Goal: Task Accomplishment & Management: Manage account settings

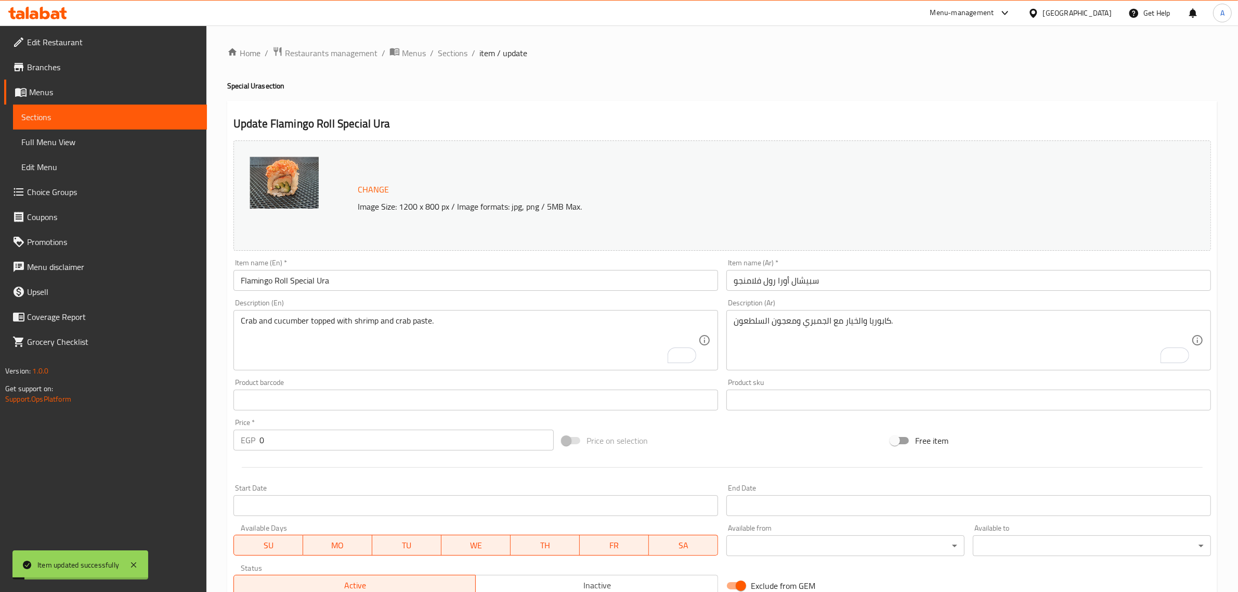
click at [456, 56] on span "Sections" at bounding box center [453, 53] width 30 height 12
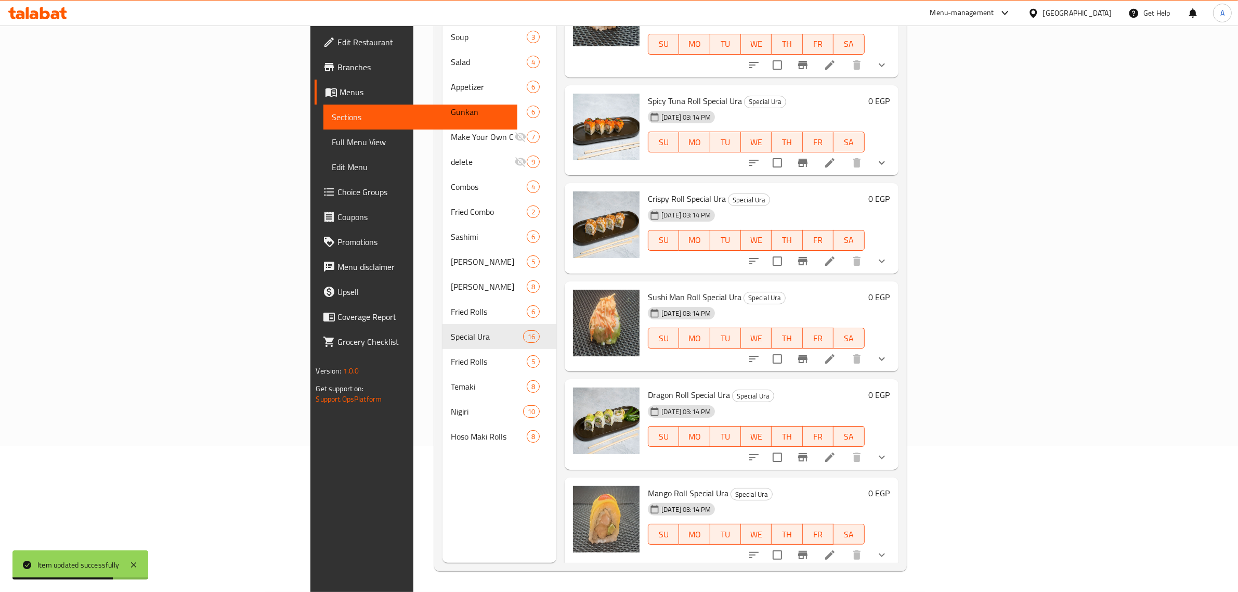
scroll to position [1093, 0]
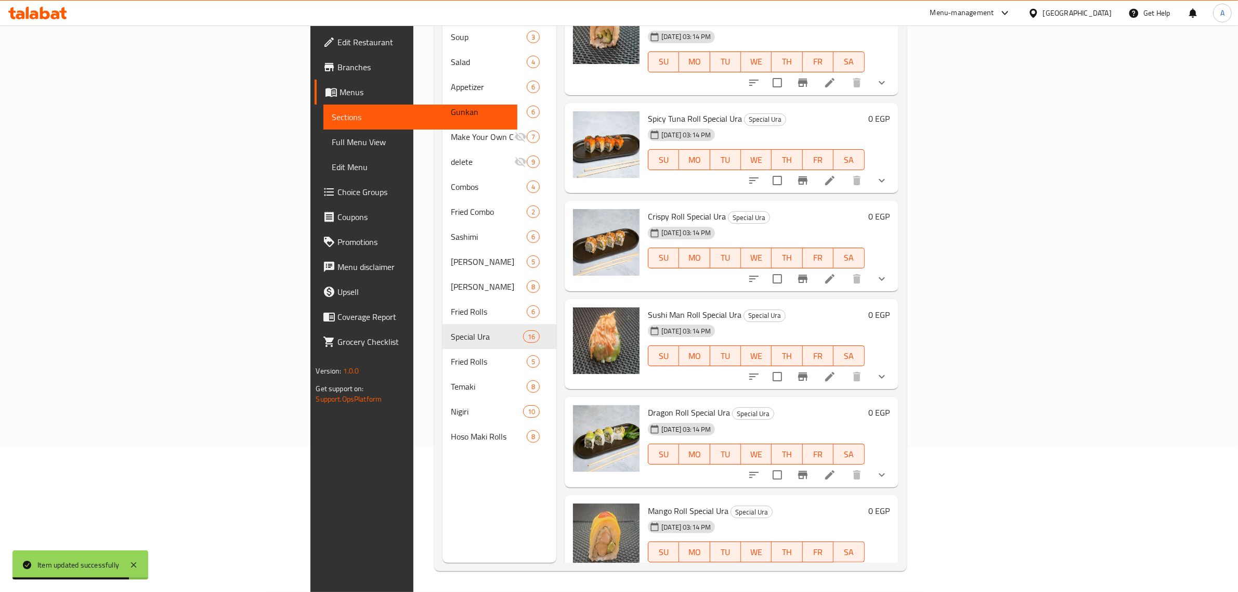
click at [895, 168] on div at bounding box center [818, 180] width 153 height 25
click at [845, 171] on li at bounding box center [829, 180] width 29 height 19
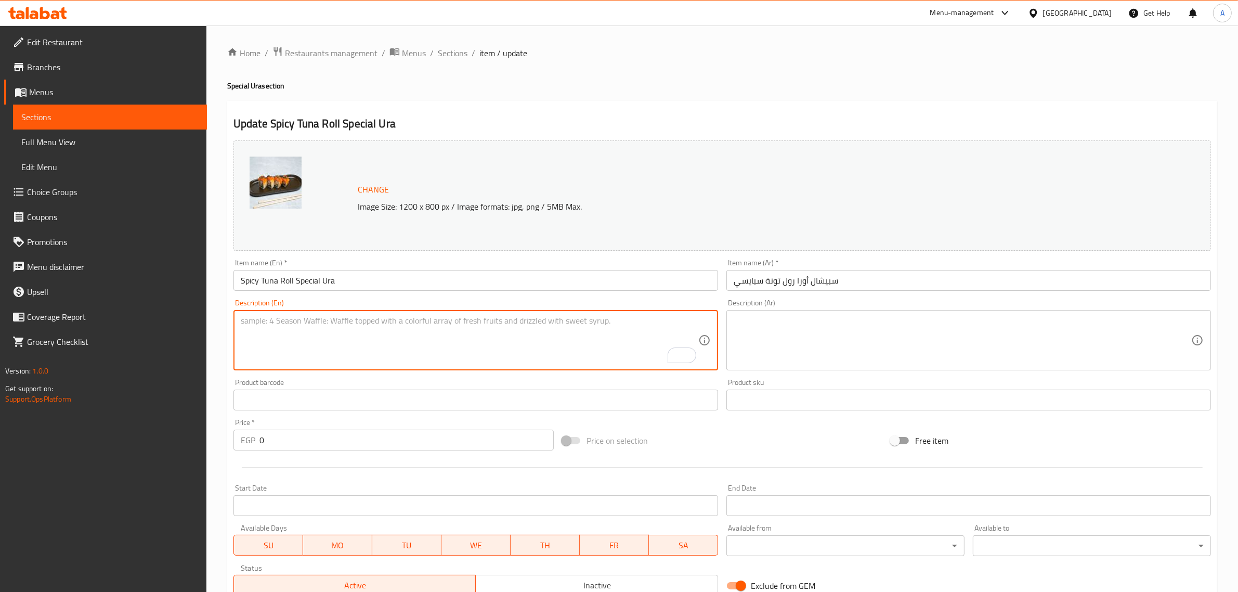
paste textarea "Tuna and cucumber topped with sliced tuna."
type textarea "Tuna and cucumber topped with sliced tuna."
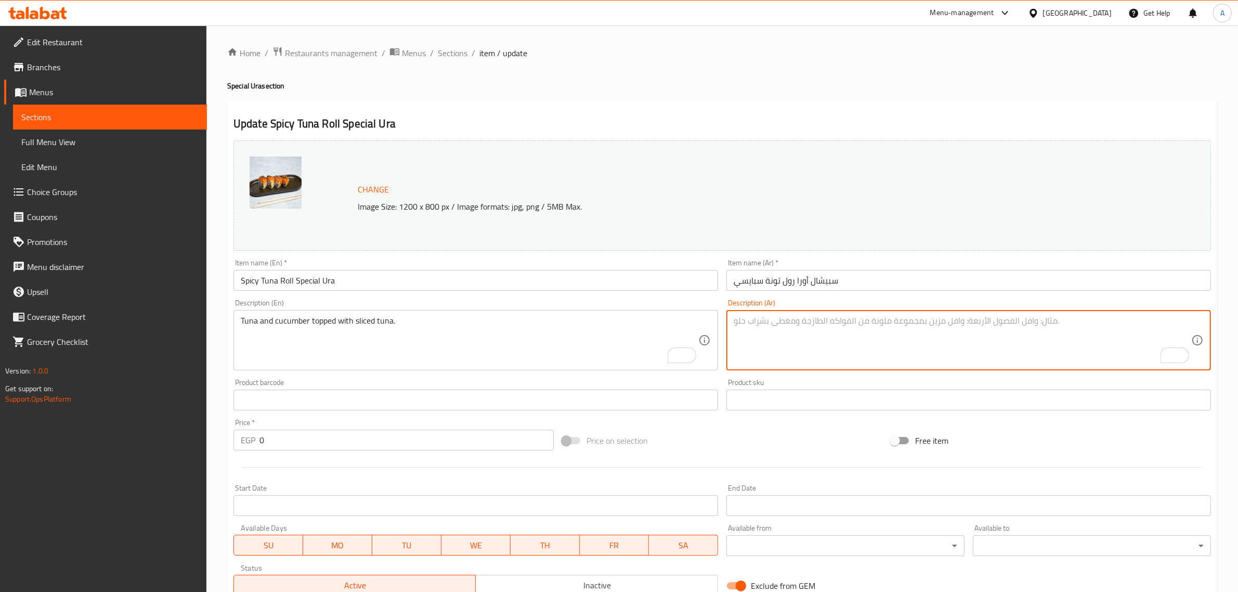
paste textarea "تونة وخيار مع شرائح تونة."
type textarea "تونة وخيار مع شرائح تونة."
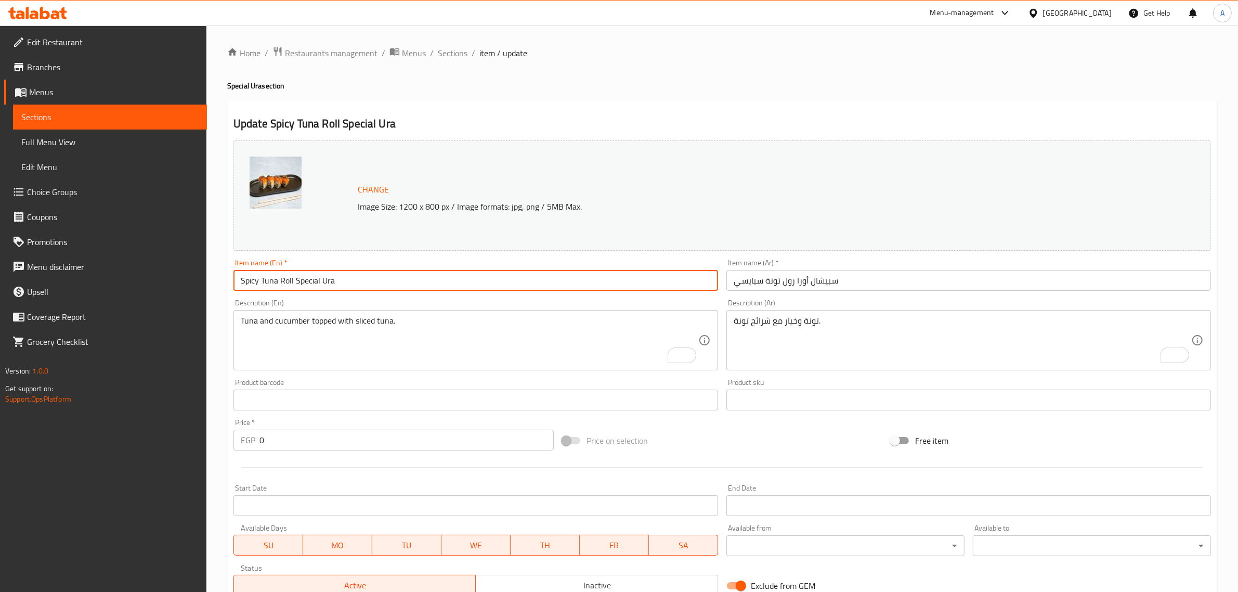
click at [650, 273] on input "Spicy Tuna Roll Special Ura" at bounding box center [476, 280] width 485 height 21
click at [465, 47] on span "Sections" at bounding box center [453, 53] width 30 height 12
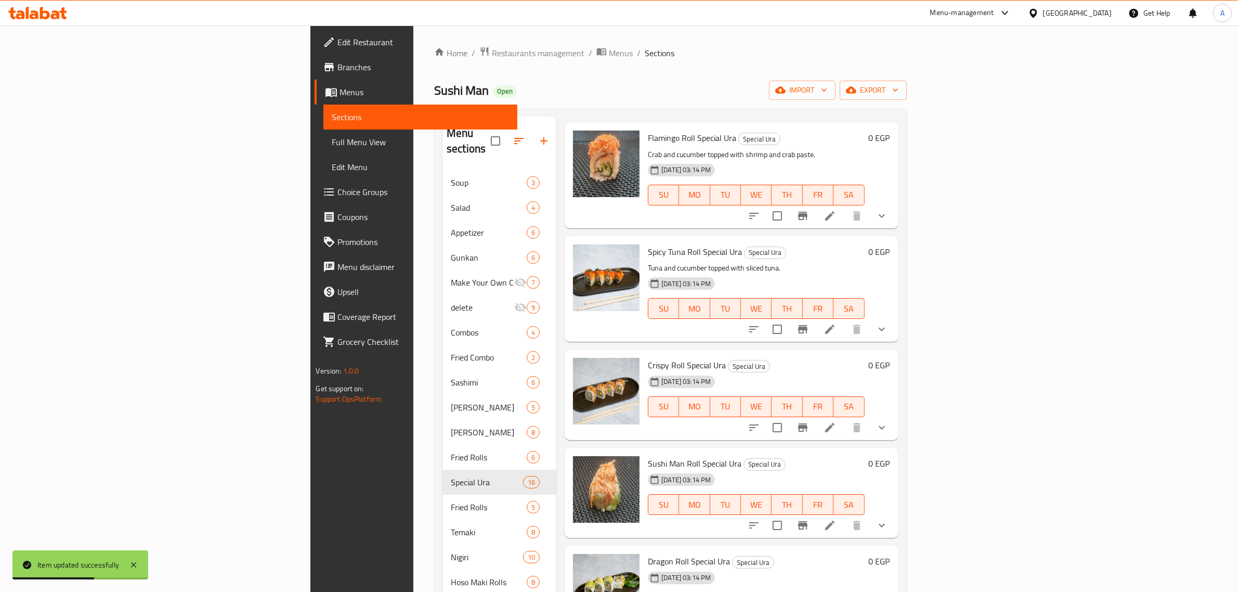
scroll to position [1173, 0]
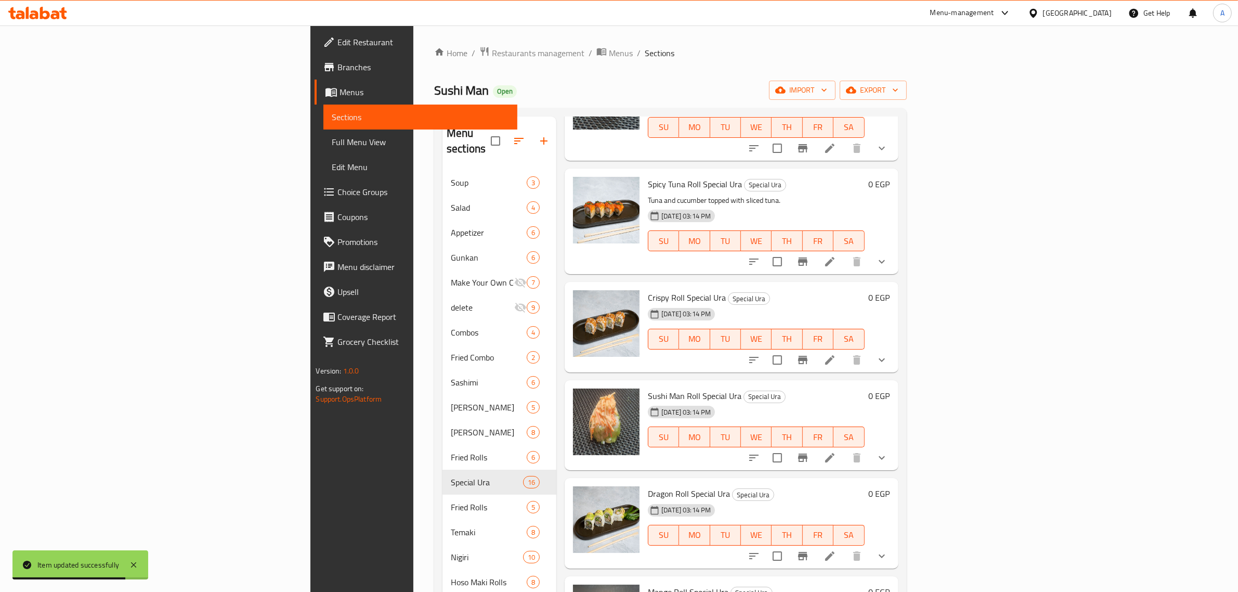
click at [835, 355] on icon at bounding box center [829, 359] width 9 height 9
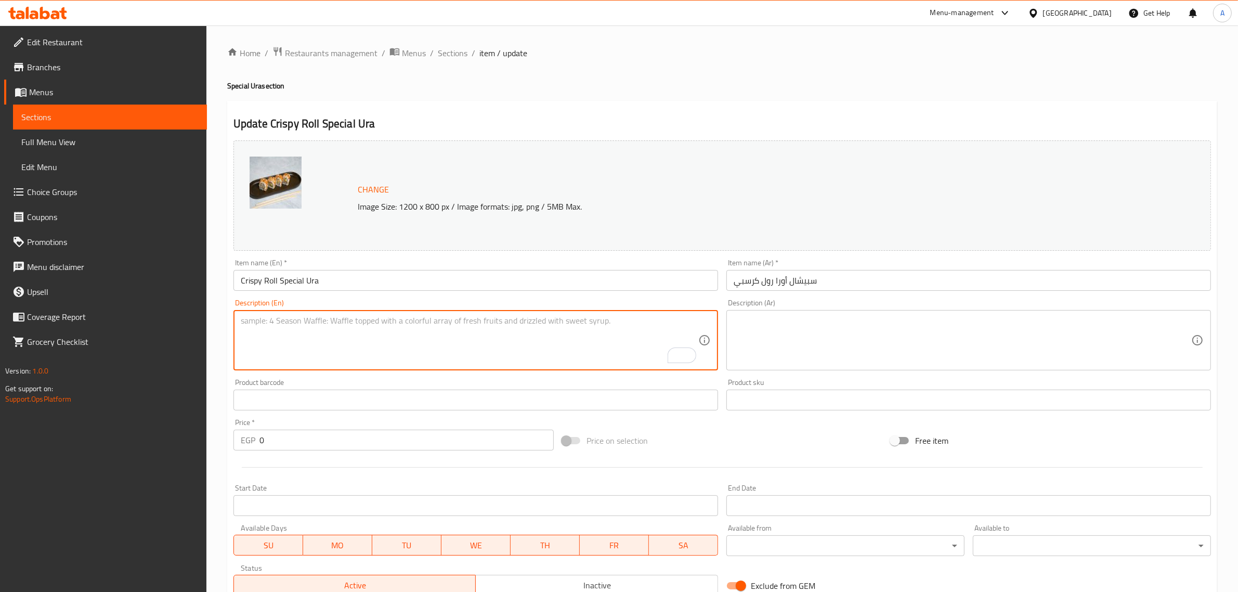
paste textarea "Shrimp tempura and avocado topped with crispy rice and teriyaki sauce."
type textarea "Shrimp tempura and avocado topped with crispy rice and teriyaki sauce."
click at [887, 346] on textarea at bounding box center [963, 340] width 458 height 49
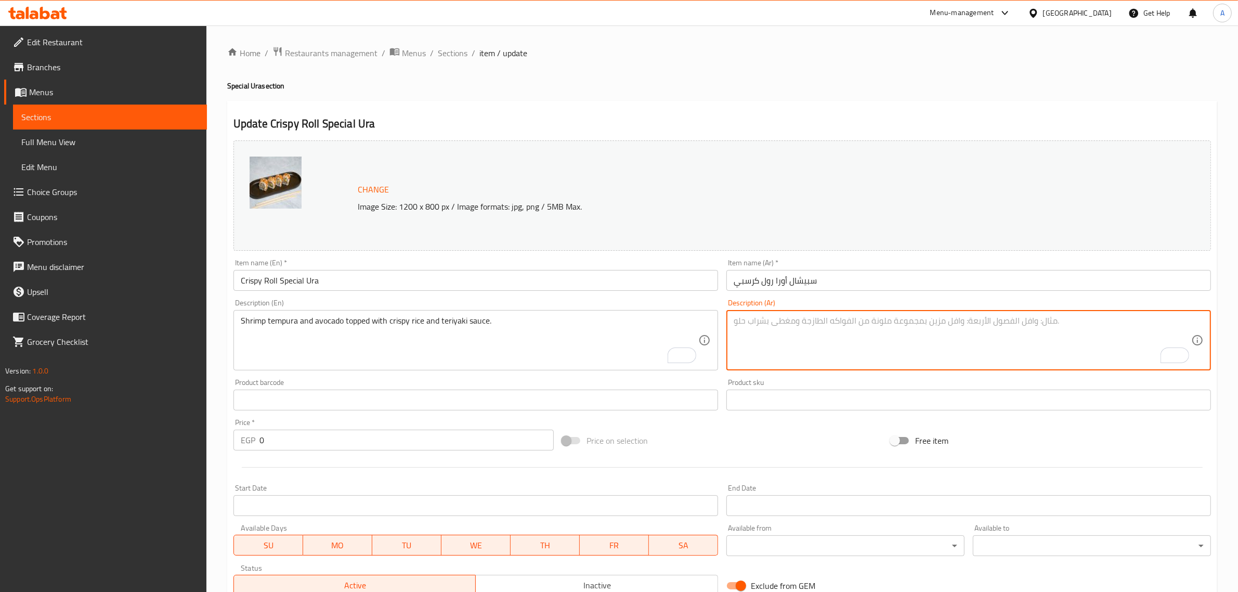
paste textarea "روبيان تمبورا وأفوكادو مغطى بالأرز المقرمش وصلصة التيرياكي."
type textarea "روبيان تمبورا وأفوكادو مغطى بالأرز المقرمش وصلصة التيرياكي."
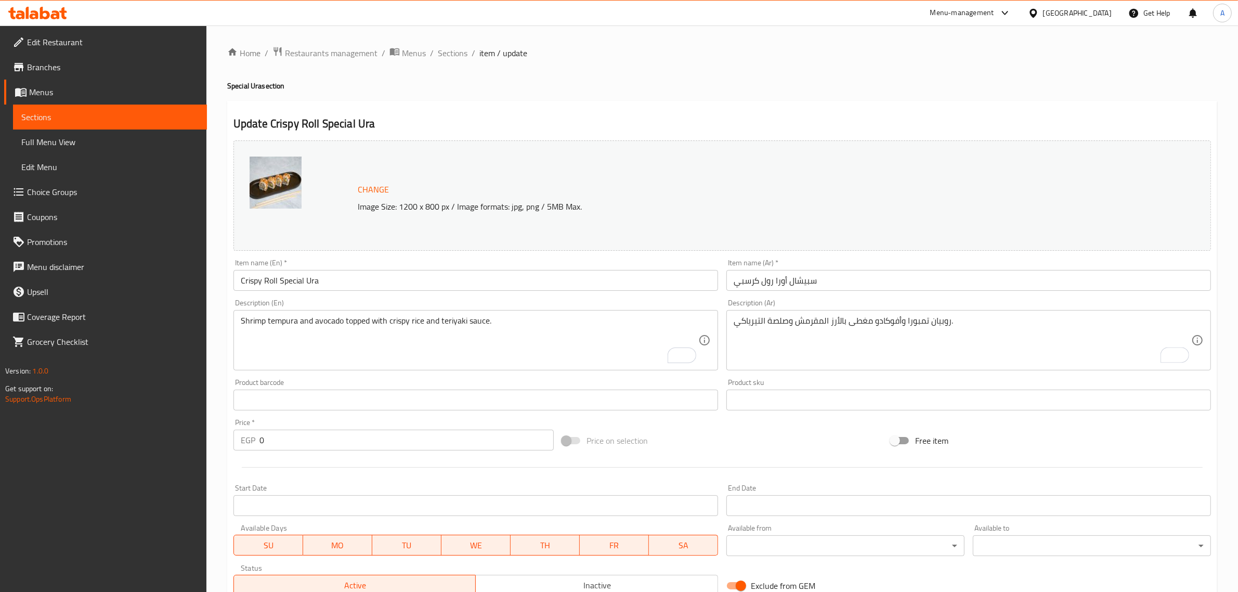
click at [890, 269] on div "Item name (Ar)   * سبيشال أورا رول كرسبي Item name (Ar) *" at bounding box center [969, 275] width 485 height 32
click at [885, 299] on div "Description (Ar) روبيان تمبورا وأفوكادو مغطى بالأرز المقرمش وصلصة التيرياكي. De…" at bounding box center [968, 335] width 493 height 80
click at [883, 286] on input "سبيشال أورا رول كرسبي" at bounding box center [969, 280] width 485 height 21
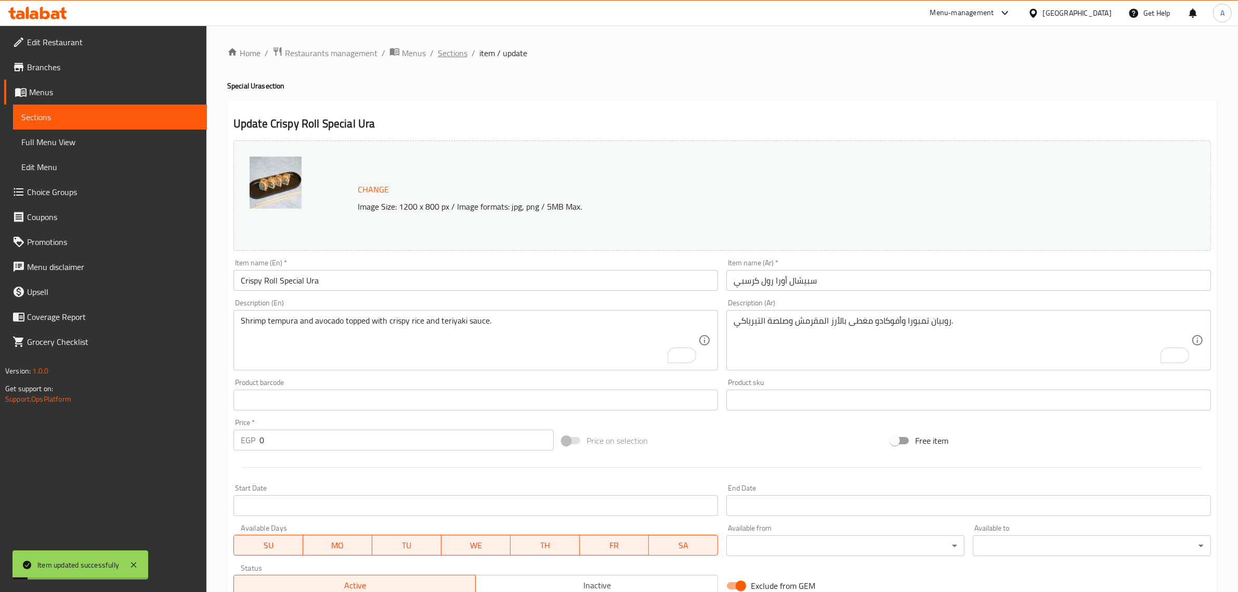
click at [454, 47] on span "Sections" at bounding box center [453, 53] width 30 height 12
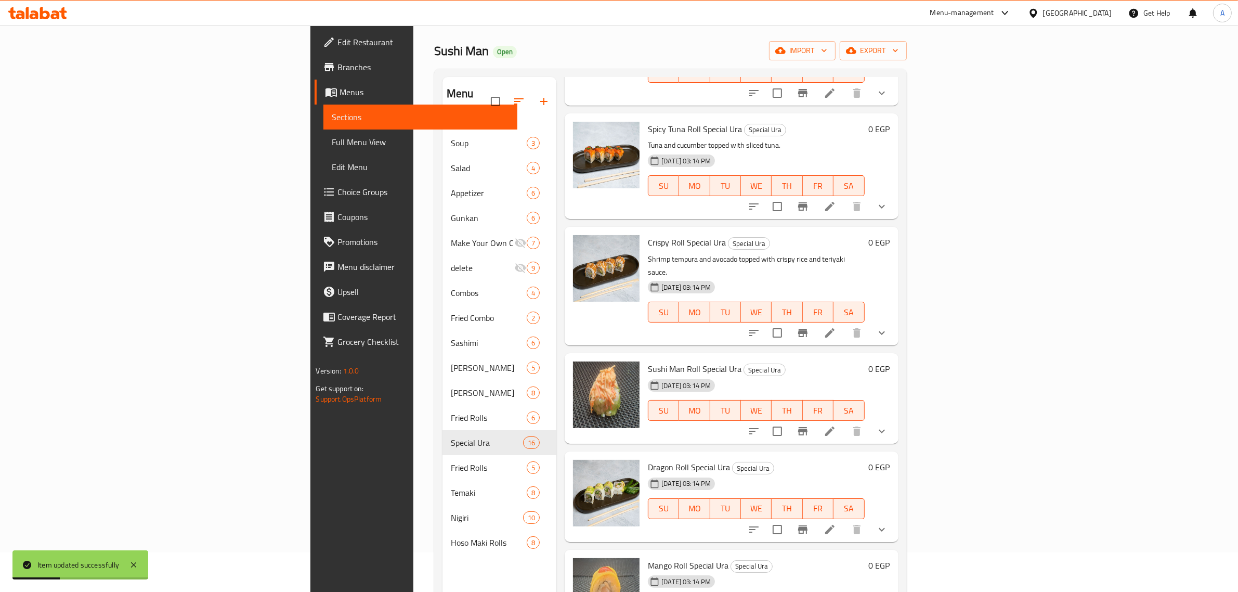
scroll to position [146, 0]
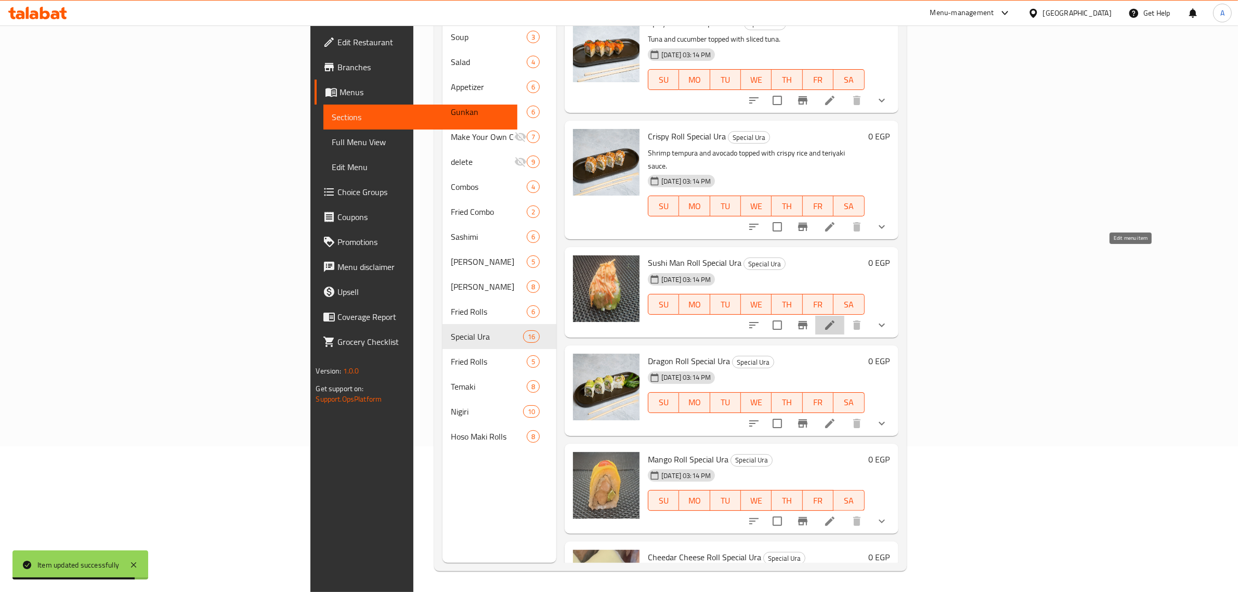
click at [835, 320] on icon at bounding box center [829, 324] width 9 height 9
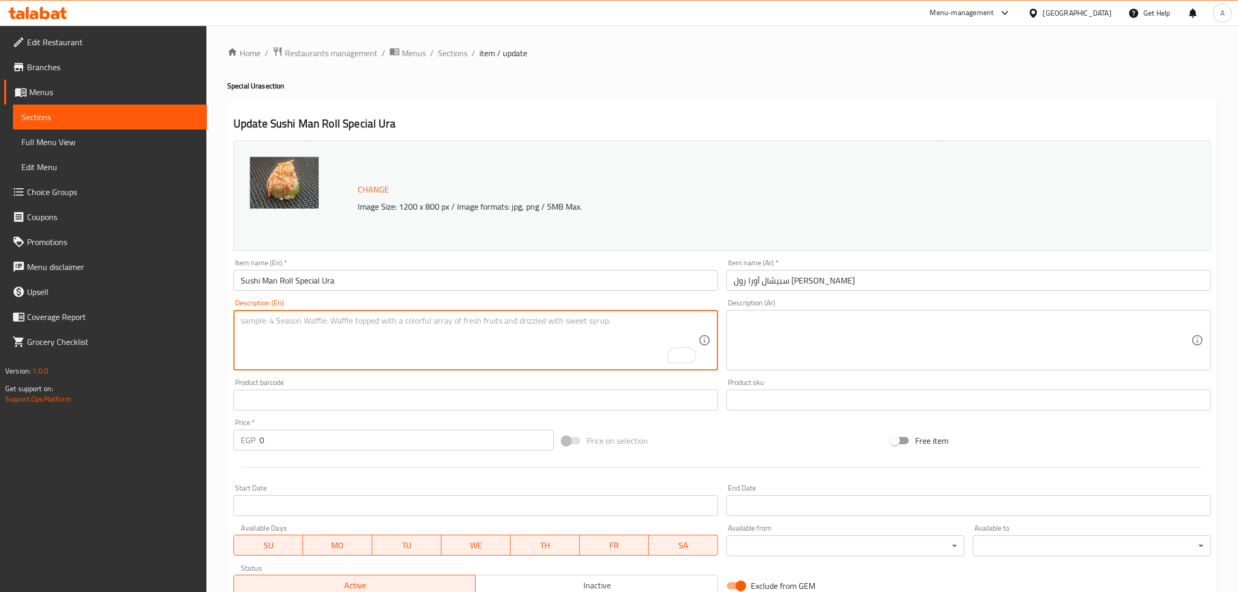
paste textarea "Shrimp tempura, cheese and caviar topped with sliced crab."
type textarea "Shrimp tempura, cheese and caviar topped with sliced crab."
click at [852, 333] on textarea at bounding box center [963, 340] width 458 height 49
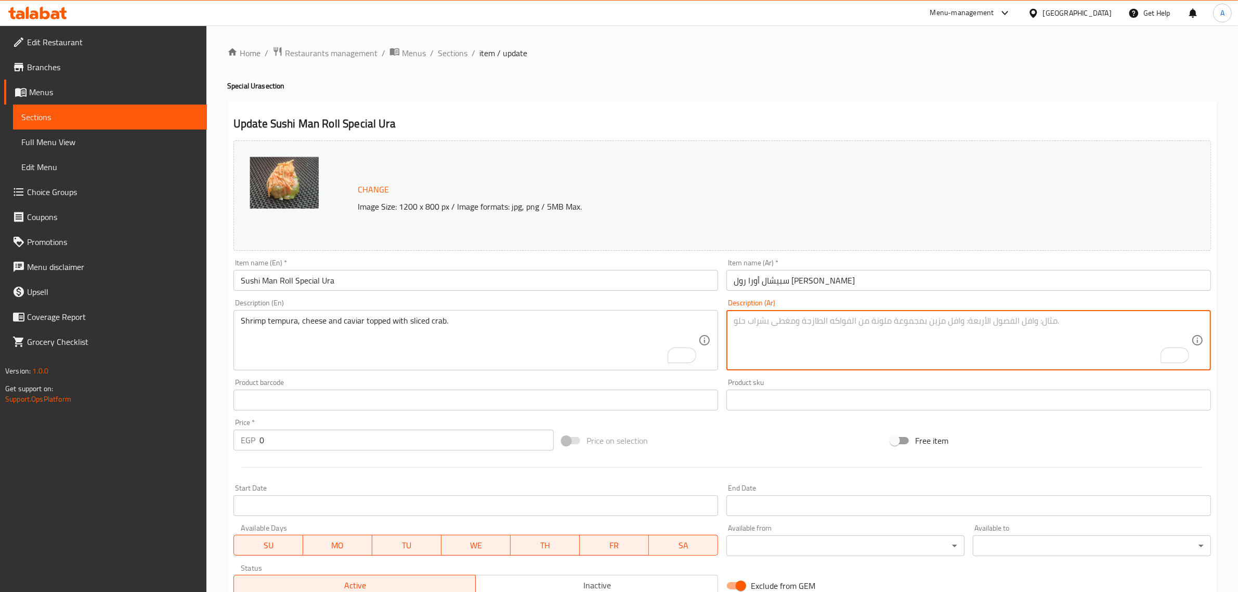
paste textarea "روبيان تمبورا، جبن وكافيار يعلوه شرائح سرطان البحر."
type textarea "روبيان تمبورا، جبن وكافيار يعلوه شرائح سرطان البحر."
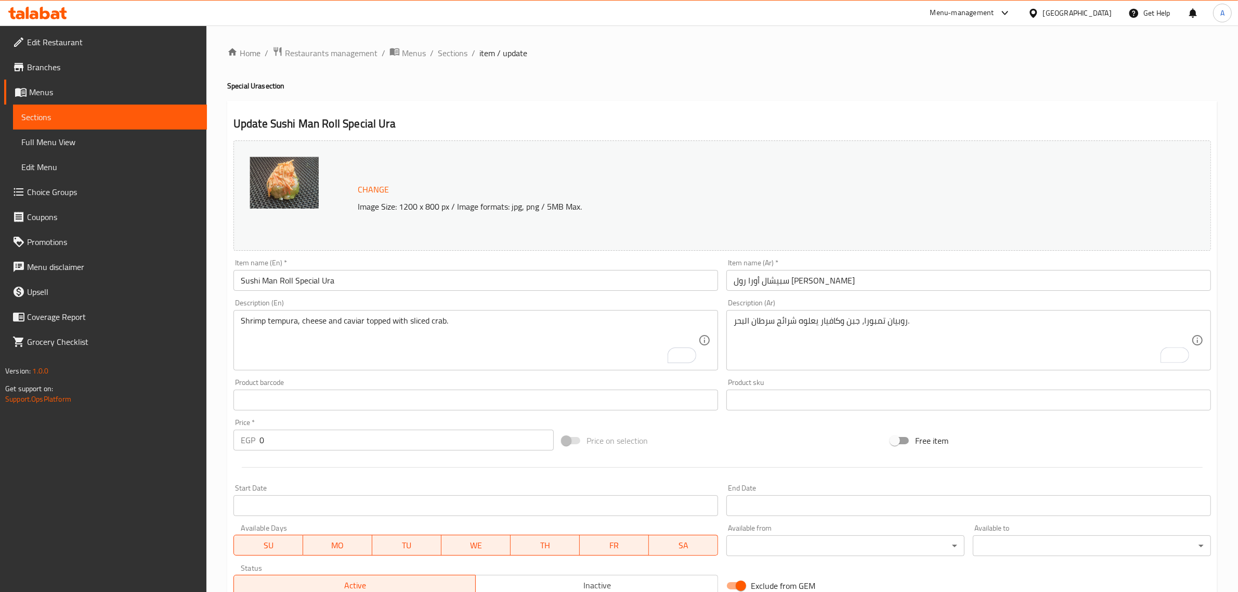
click at [880, 294] on div "Item name (Ar)   * سبيشال [PERSON_NAME] Item name (Ar) *" at bounding box center [968, 275] width 493 height 40
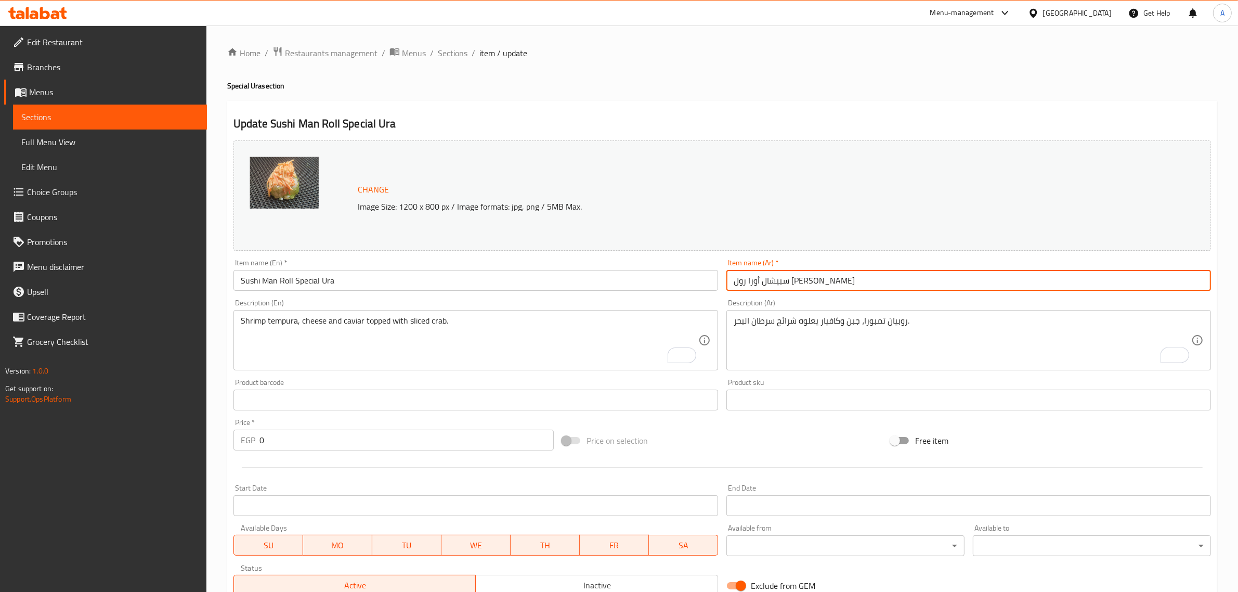
click at [885, 282] on input "سبيشال أورا رول [PERSON_NAME]" at bounding box center [969, 280] width 485 height 21
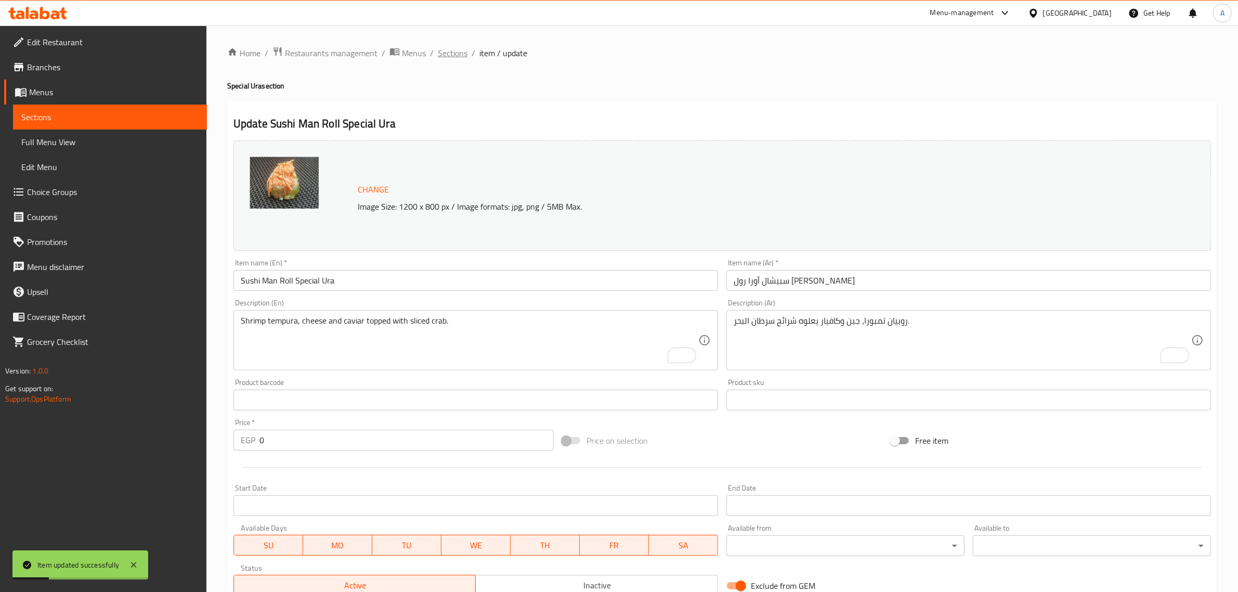
click at [448, 55] on span "Sections" at bounding box center [453, 53] width 30 height 12
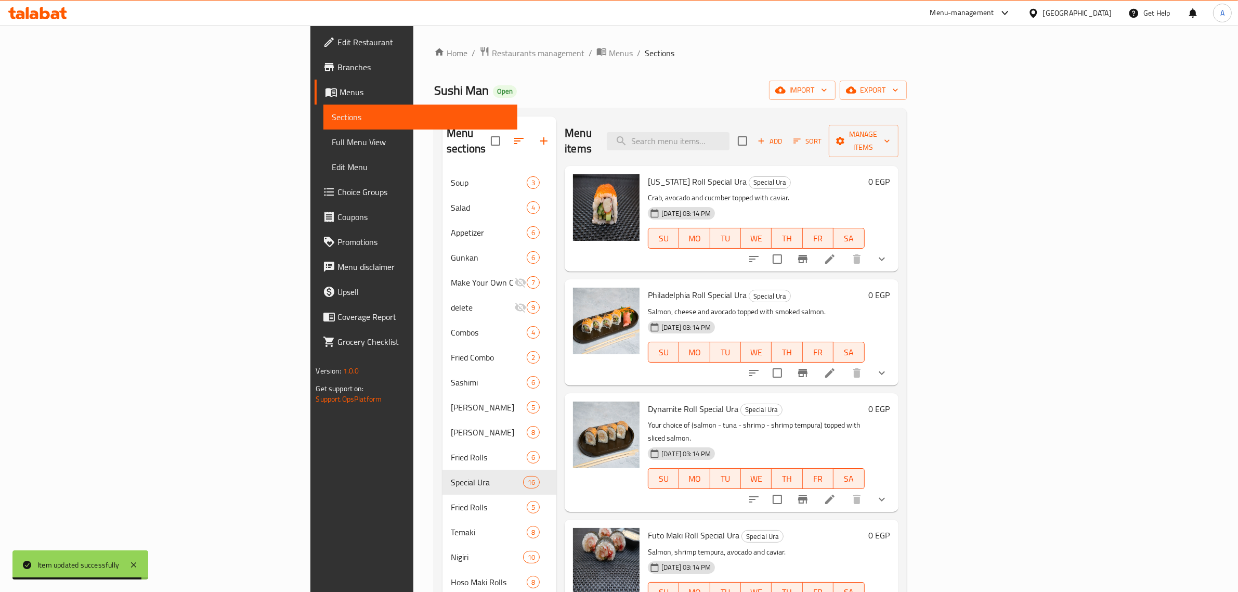
click at [799, 397] on div "Dynamite Roll Special Ura Special Ura Your choice of (salmon - tuna - shrimp - …" at bounding box center [756, 452] width 225 height 110
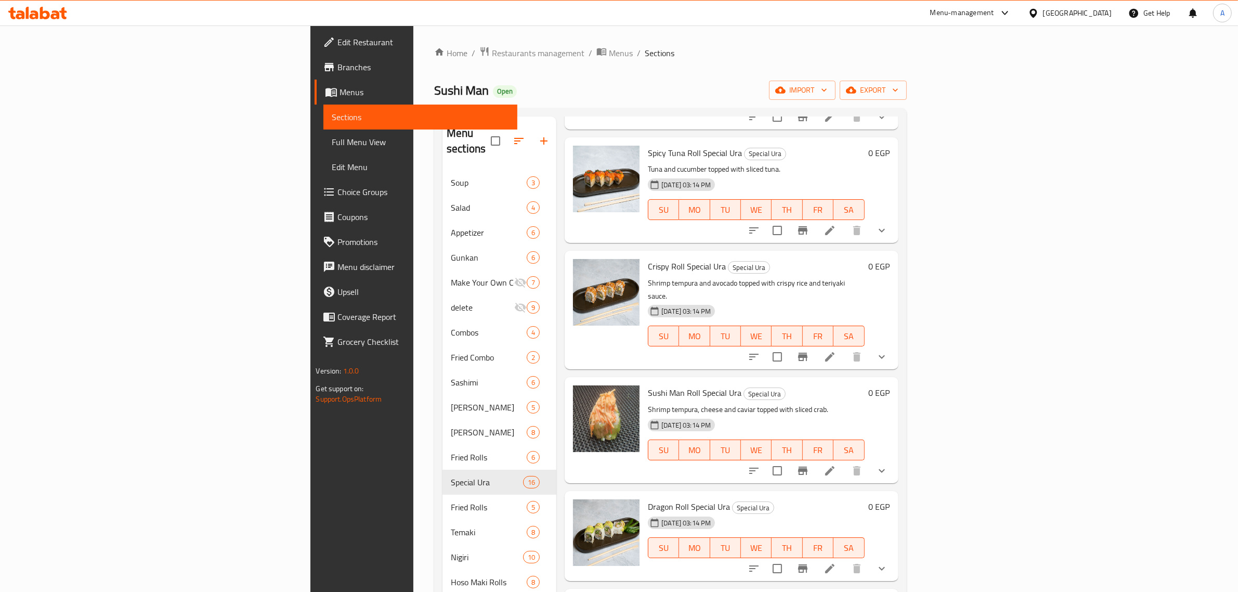
scroll to position [146, 0]
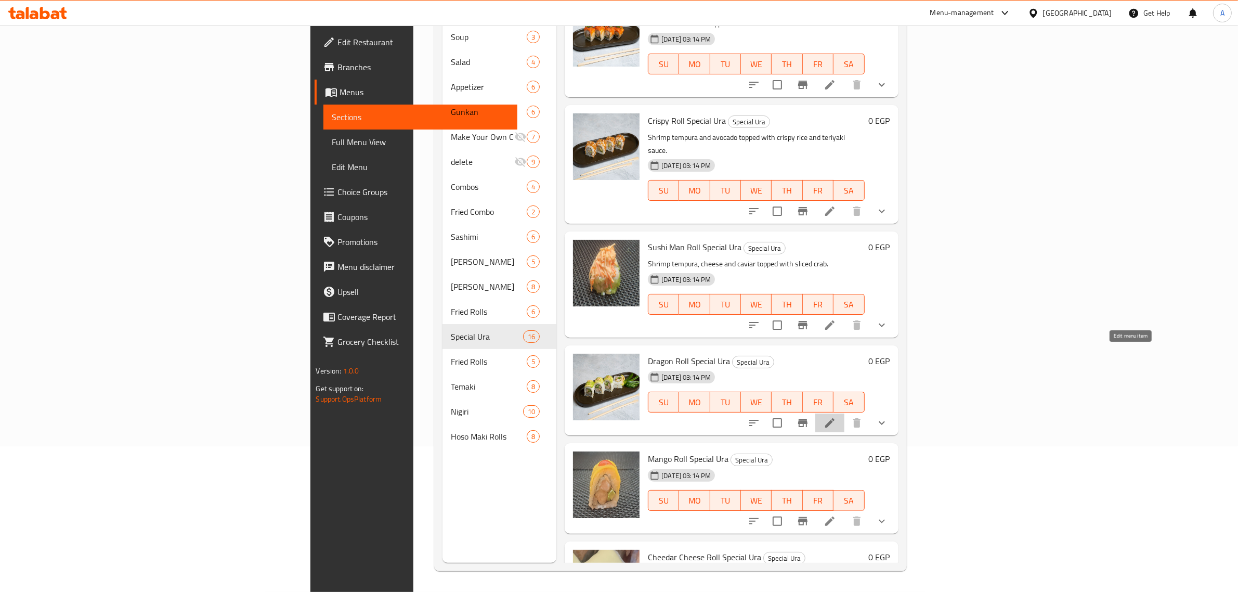
click at [836, 417] on icon at bounding box center [830, 423] width 12 height 12
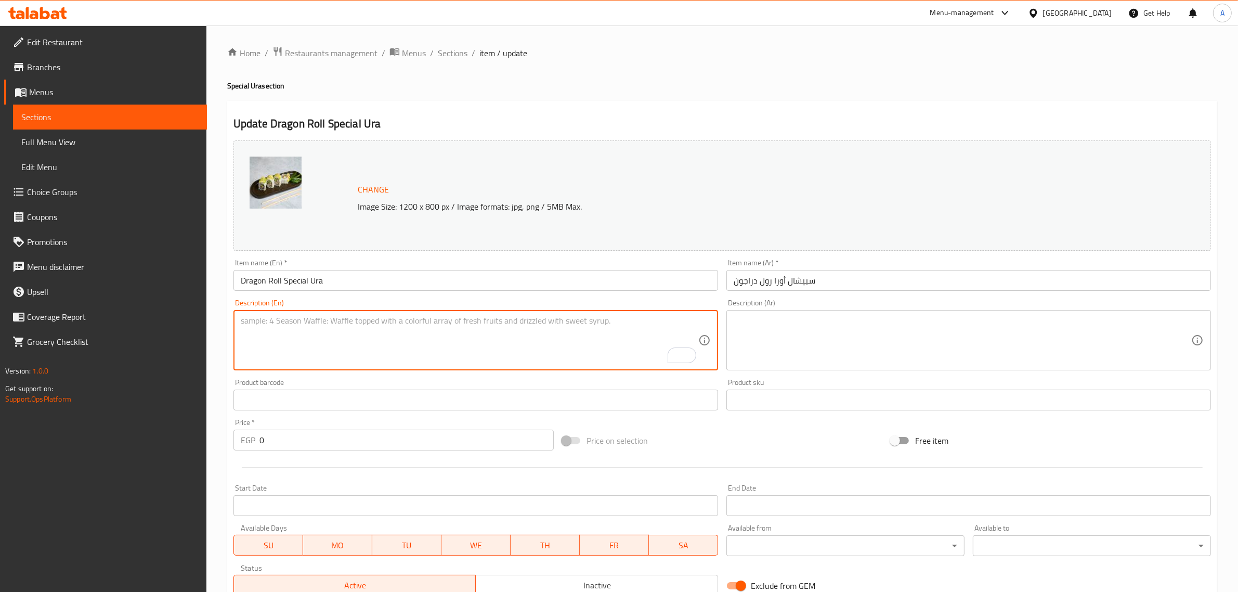
paste textarea "Eel and cucumber topped with avocado and teriyaki sauce."
type textarea "Eel and cucumber topped with avocado and teriyaki sauce."
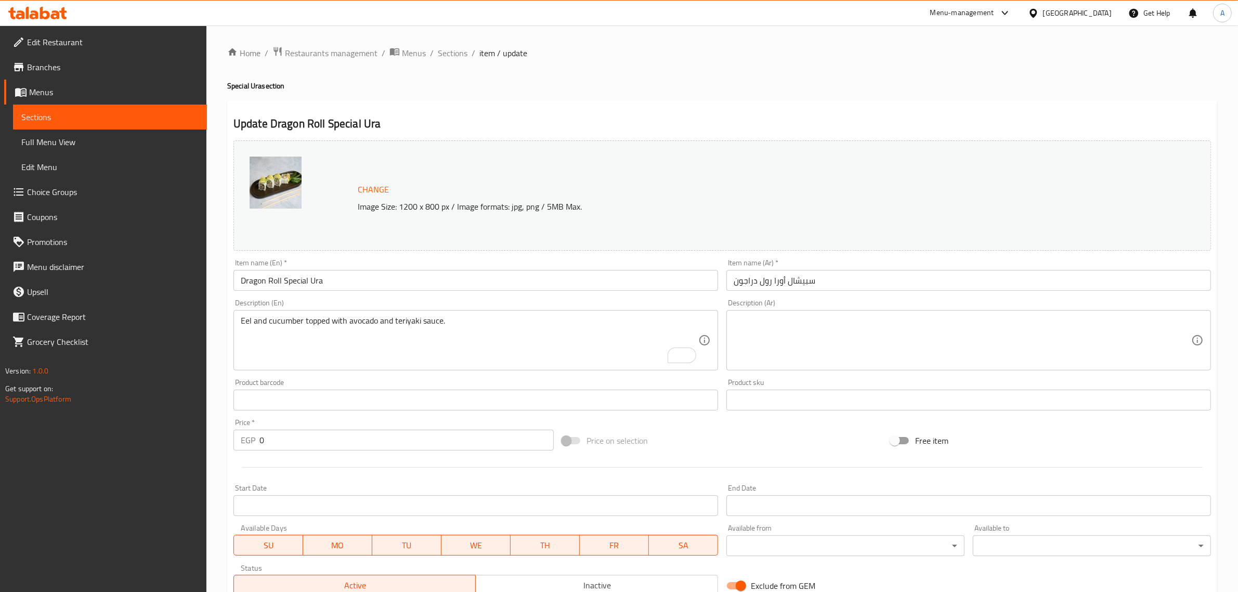
drag, startPoint x: 879, startPoint y: 325, endPoint x: 834, endPoint y: 335, distance: 46.4
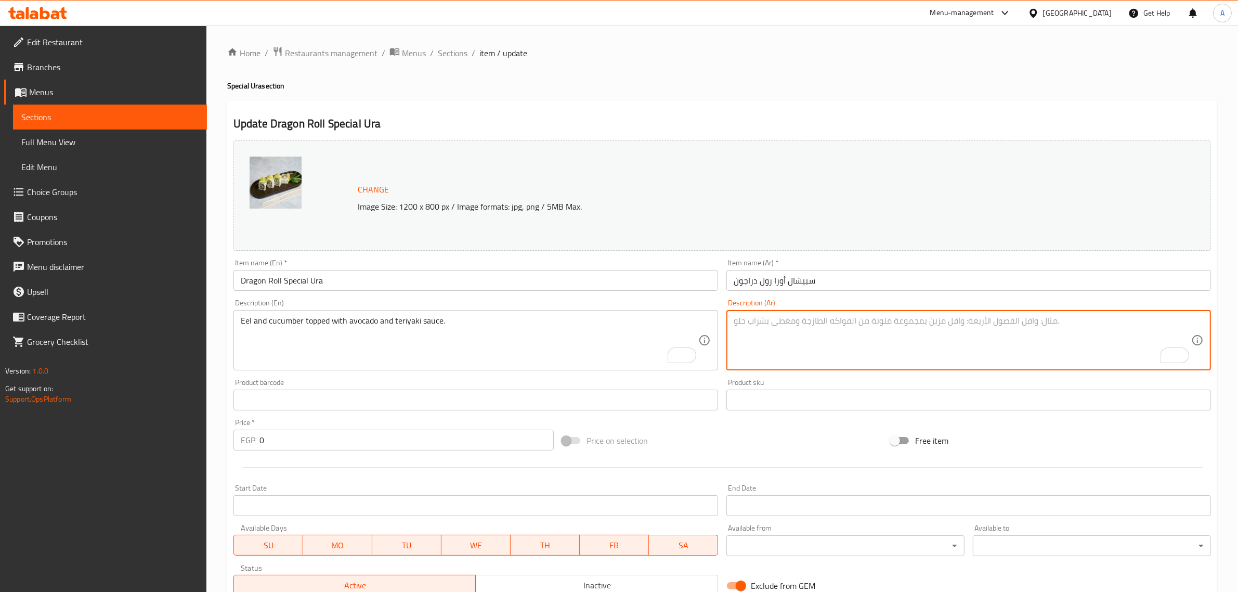
paste textarea "ثعبان البحر والخيار مع الأفوكادو وصلصة التيرياكي."
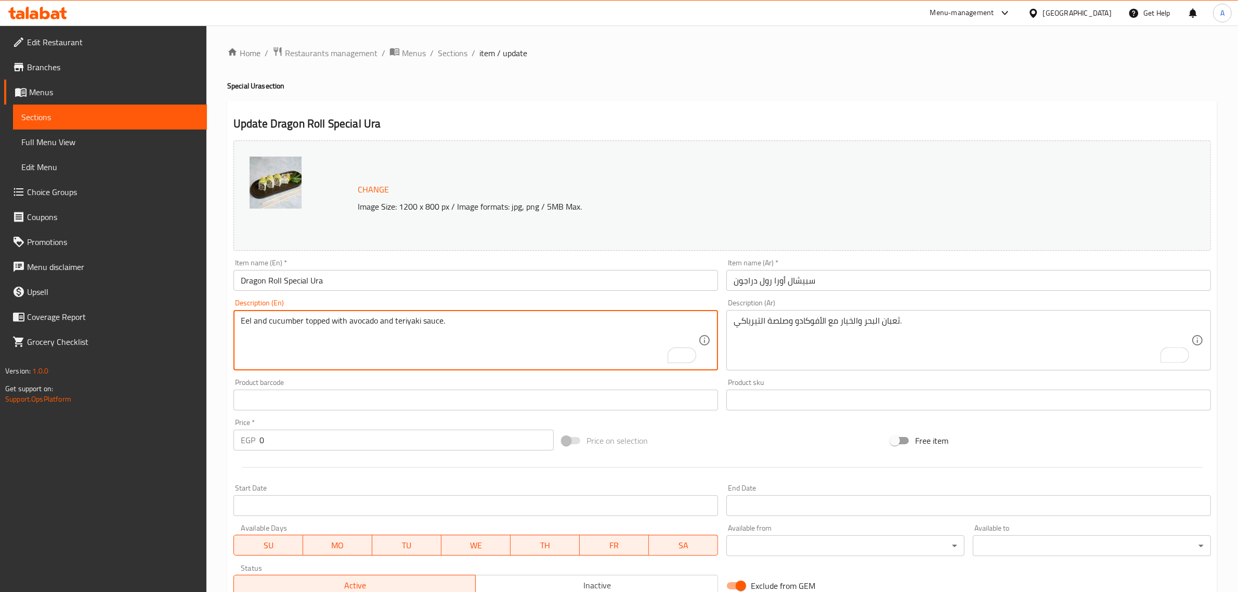
click at [242, 323] on textarea "Eel and cucumber topped with avocado and teriyaki sauce." at bounding box center [470, 340] width 458 height 49
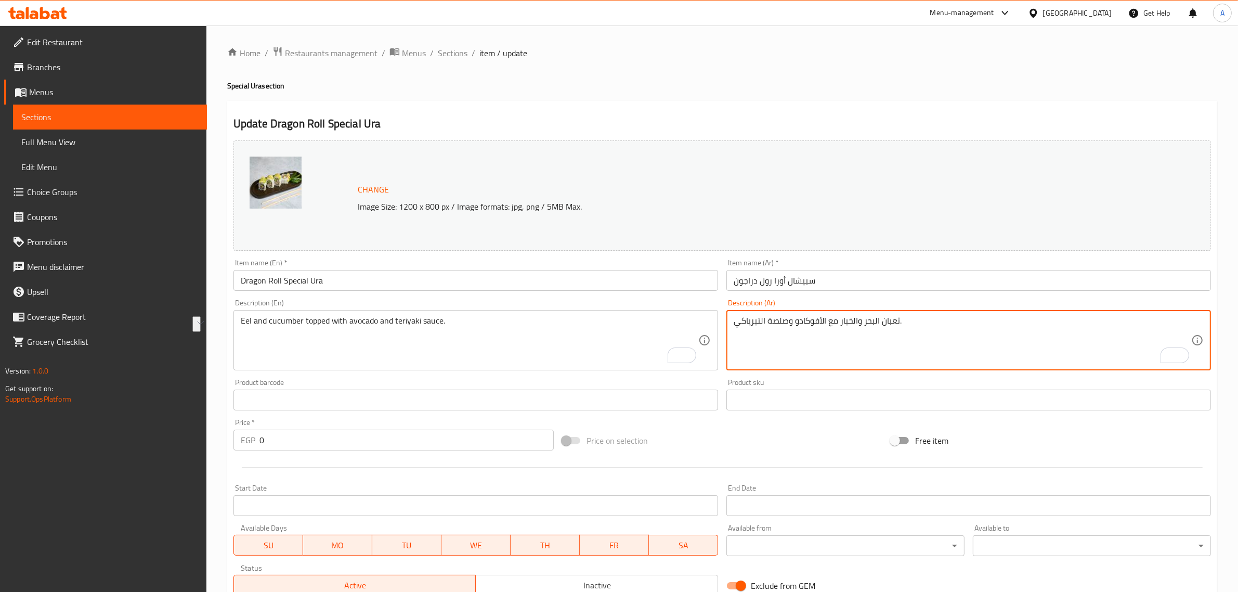
drag, startPoint x: 874, startPoint y: 326, endPoint x: 899, endPoint y: 320, distance: 25.1
click at [899, 320] on textarea "ثعبان البحر والخيار مع الأفوكادو وصلصة التيرياكي." at bounding box center [963, 340] width 458 height 49
click at [892, 320] on textarea "ثعبان البحر والخيار مع الأفوكادو وصلصة التيرياكي." at bounding box center [963, 340] width 458 height 49
drag, startPoint x: 892, startPoint y: 320, endPoint x: 879, endPoint y: 323, distance: 13.4
click at [879, 323] on textarea "ثعبان البحر والخيار مع الأفوكادو وصلصة التيرياكي." at bounding box center [963, 340] width 458 height 49
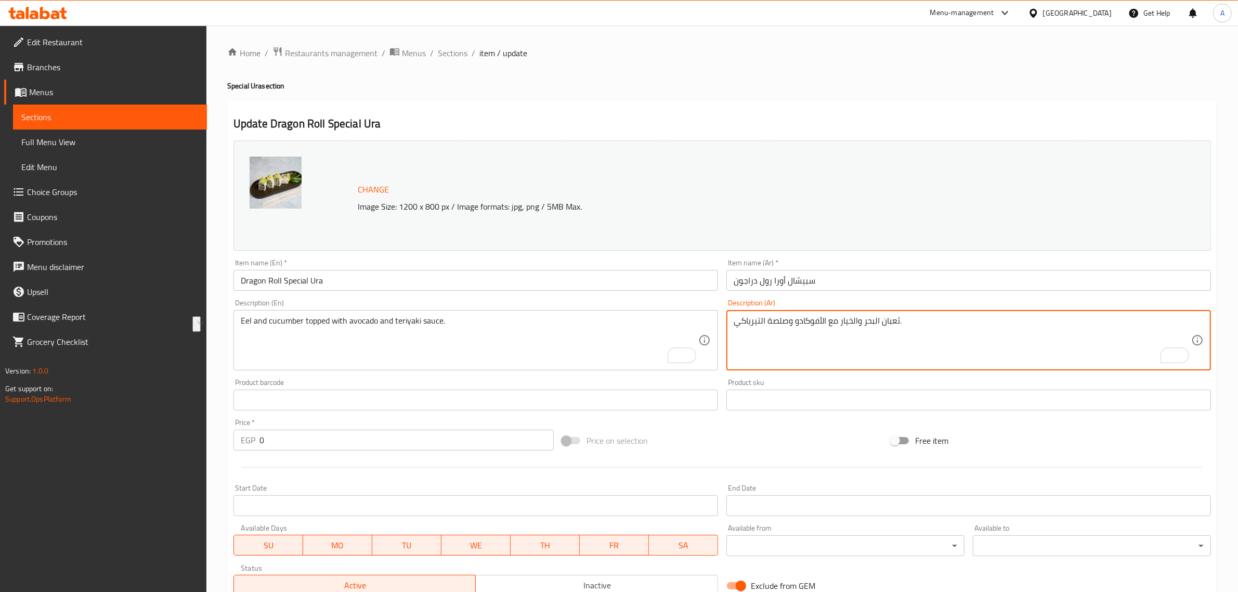
click at [871, 325] on textarea "ثعبان البحر والخيار مع الأفوكادو وصلصة التيرياكي." at bounding box center [963, 340] width 458 height 49
drag, startPoint x: 865, startPoint y: 325, endPoint x: 899, endPoint y: 318, distance: 34.5
click at [899, 318] on textarea "ثعبان البحر والخيار مع الأفوكادو وصلصة التيرياكي." at bounding box center [963, 340] width 458 height 49
paste textarea "بين"
type textarea "ثعابين والخيار مع الأفوكادو وصلصة التيرياكي."
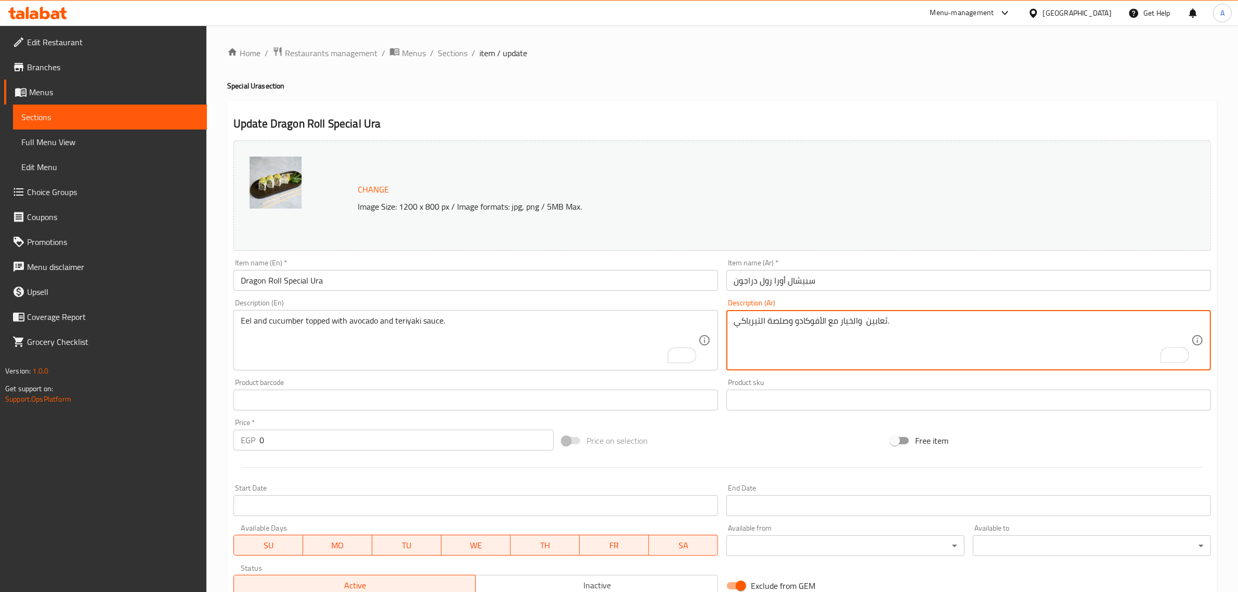
click at [897, 289] on input "سبيشال أورا رول دراجون" at bounding box center [969, 280] width 485 height 21
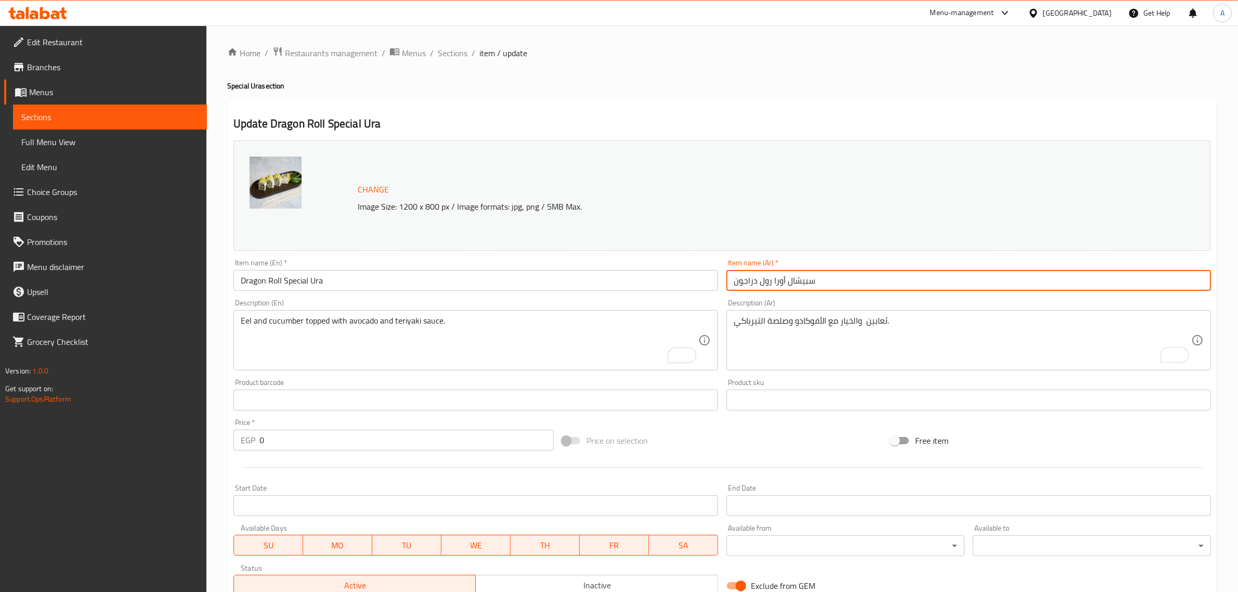
click at [463, 54] on span "Sections" at bounding box center [453, 53] width 30 height 12
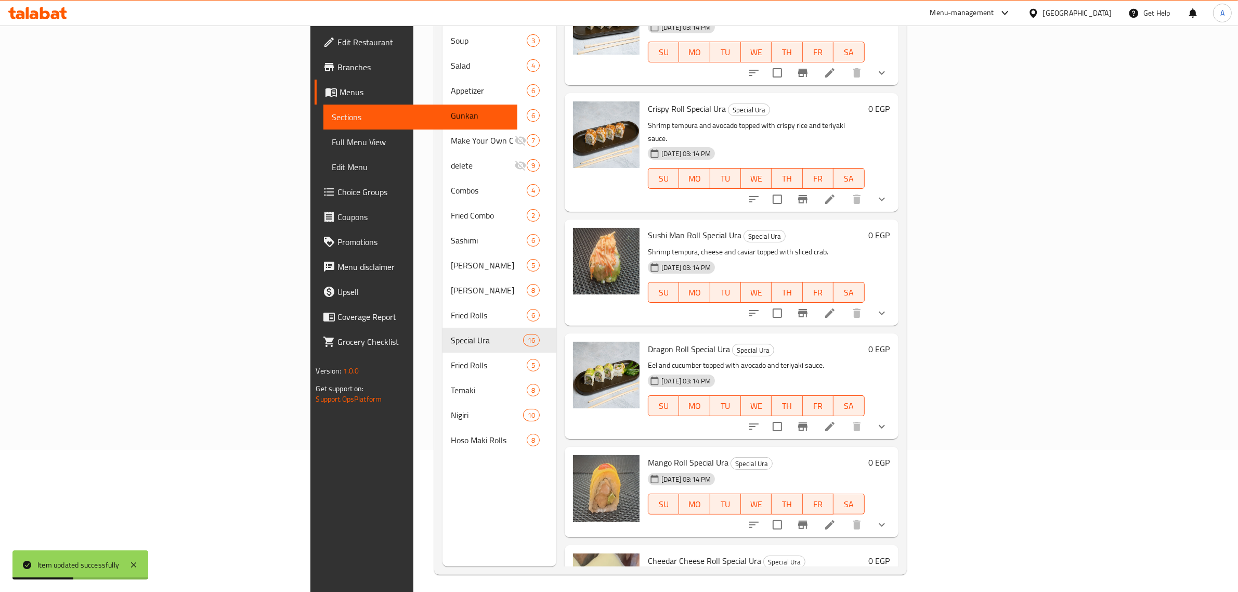
scroll to position [146, 0]
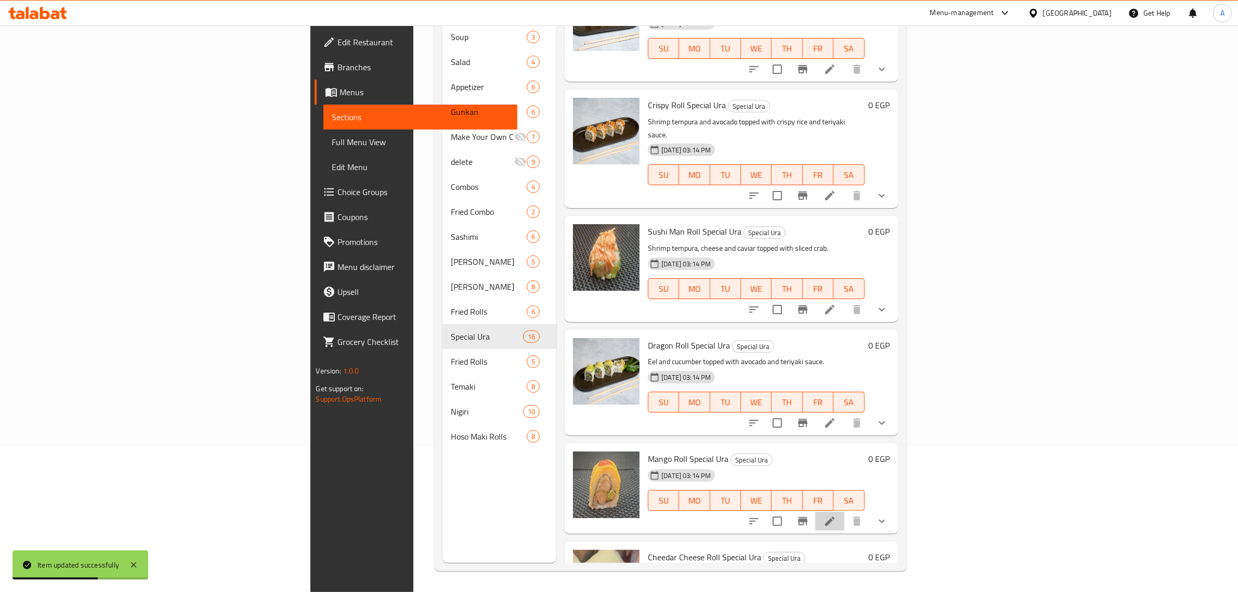
click at [845, 512] on li at bounding box center [829, 521] width 29 height 19
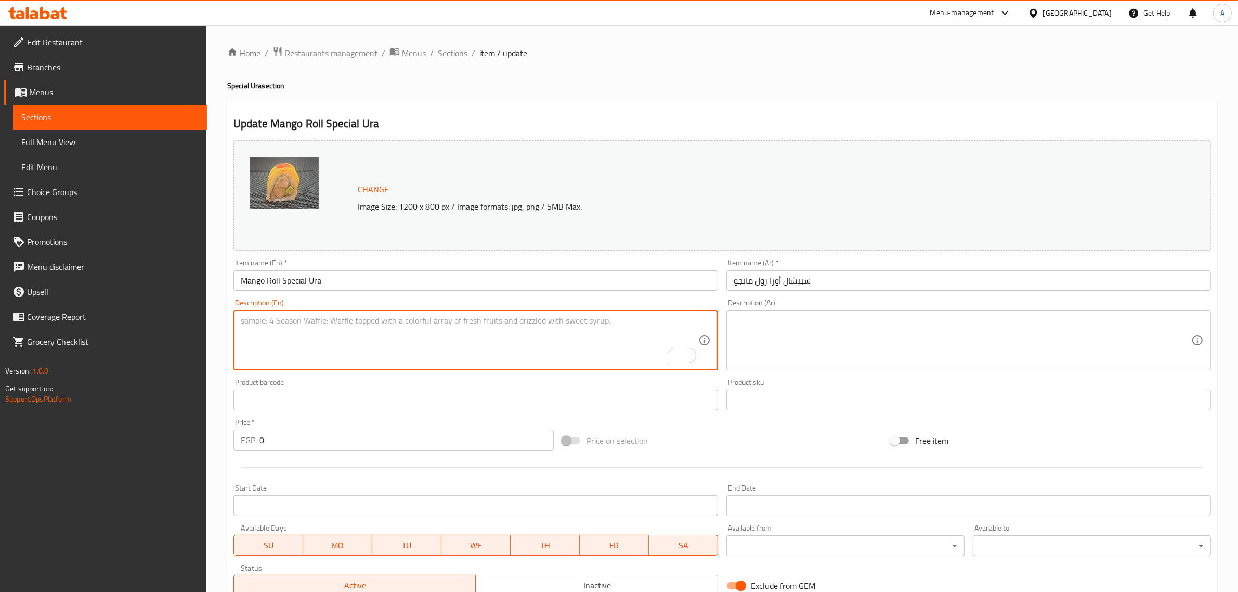
paste textarea "Shrimp tempura, cheese and avocado topped with mango."
type textarea "Shrimp tempura, cheese and avocado topped with mango."
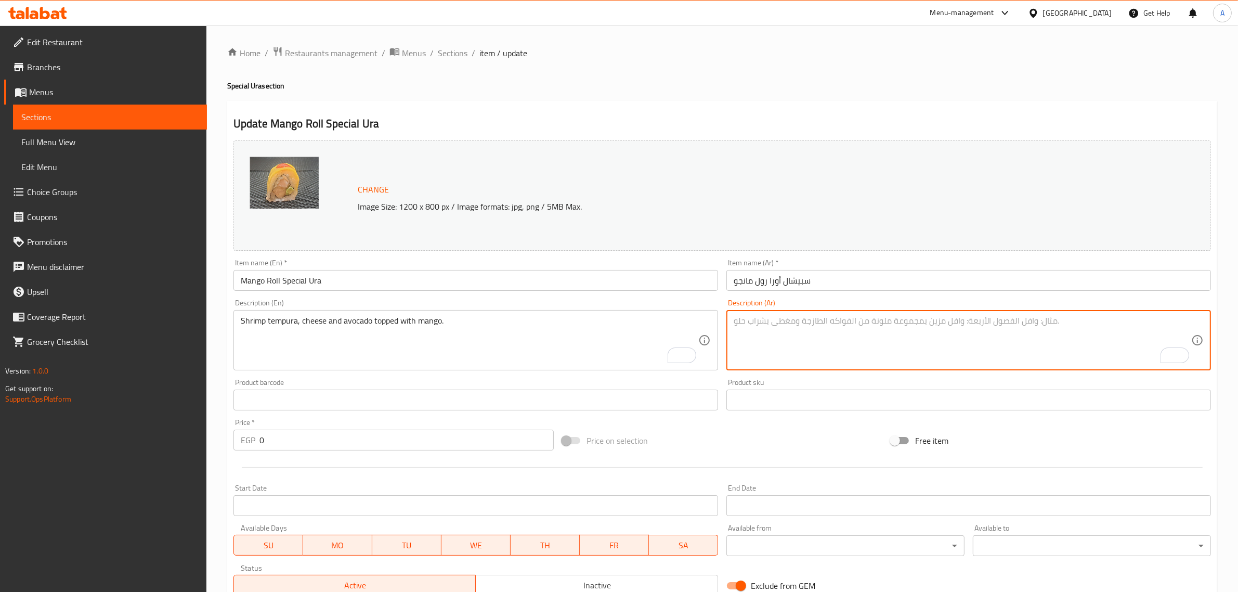
paste textarea "روبيان تمبورا، جبن وأفوكادو مغطى بالمانجو."
type textarea "روبيان تمبورا، جبن وأفوكادو مغطى بالمانجو."
click at [879, 286] on input "سبيشال أورا رول مانجو" at bounding box center [969, 280] width 485 height 21
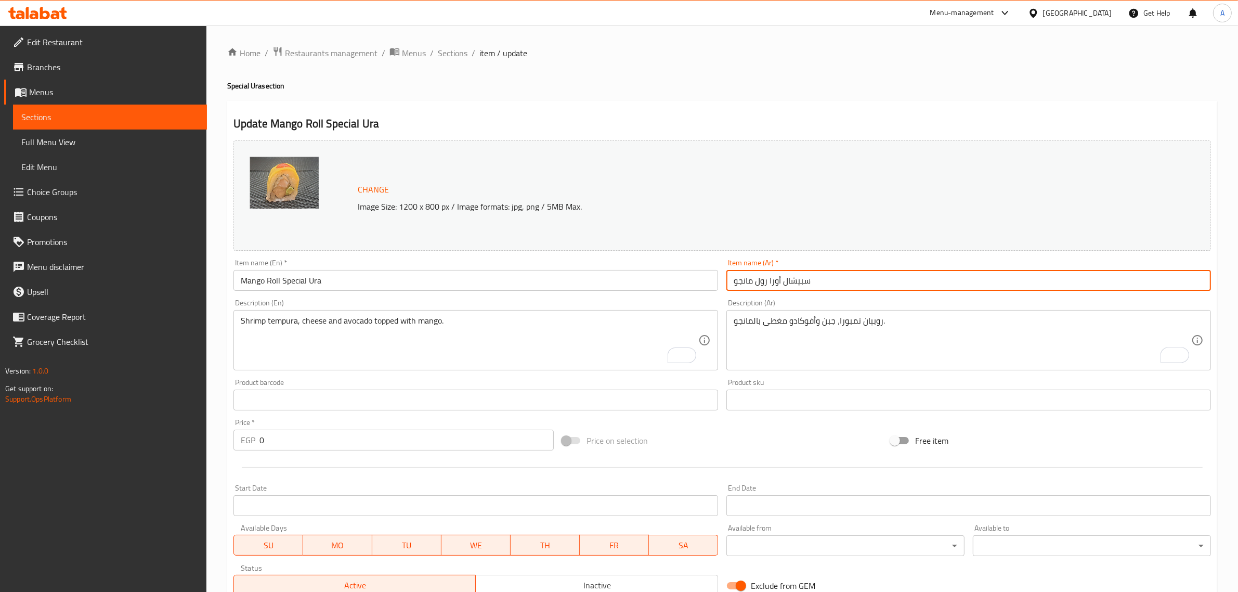
click at [443, 53] on span "Sections" at bounding box center [453, 53] width 30 height 12
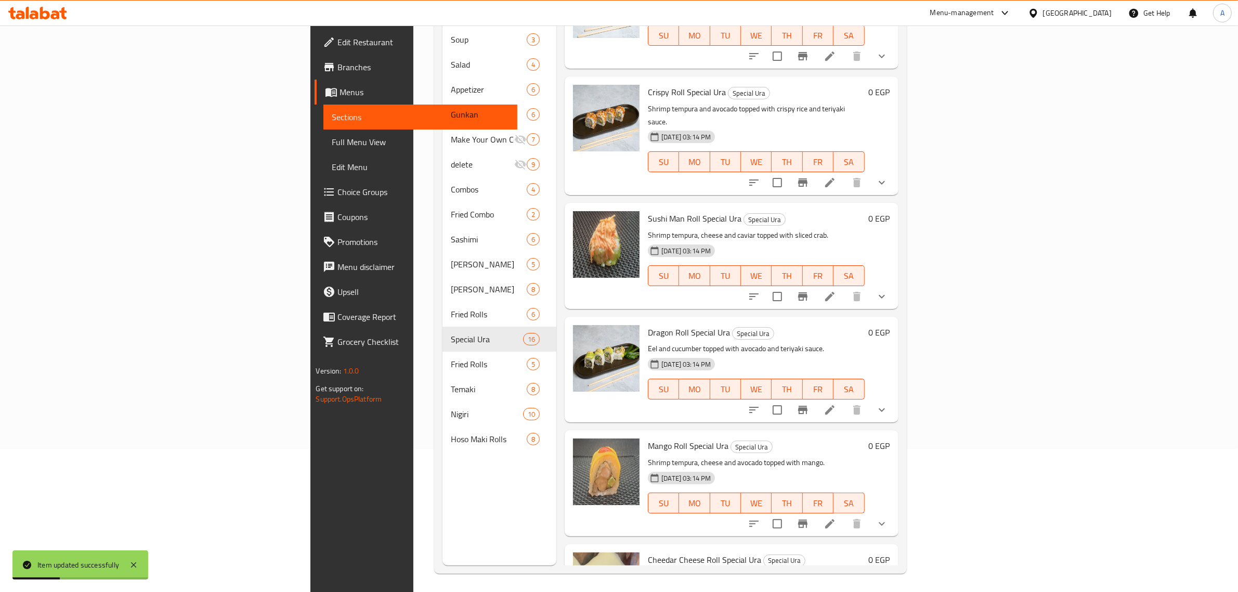
scroll to position [146, 0]
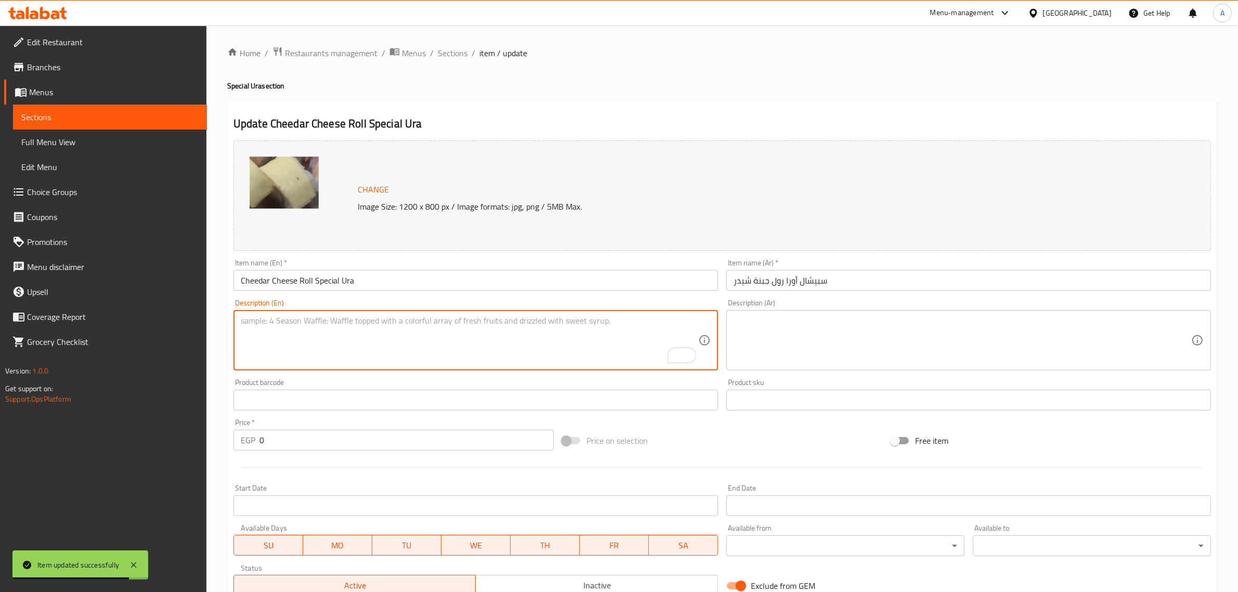
paste textarea "Shrimp tempura, cheese and avocado topped with Cheedar."
click at [422, 333] on textarea "Shrimp tempura, cheese and avocado topped with Cheedar." at bounding box center [470, 340] width 458 height 49
paste textarea "d"
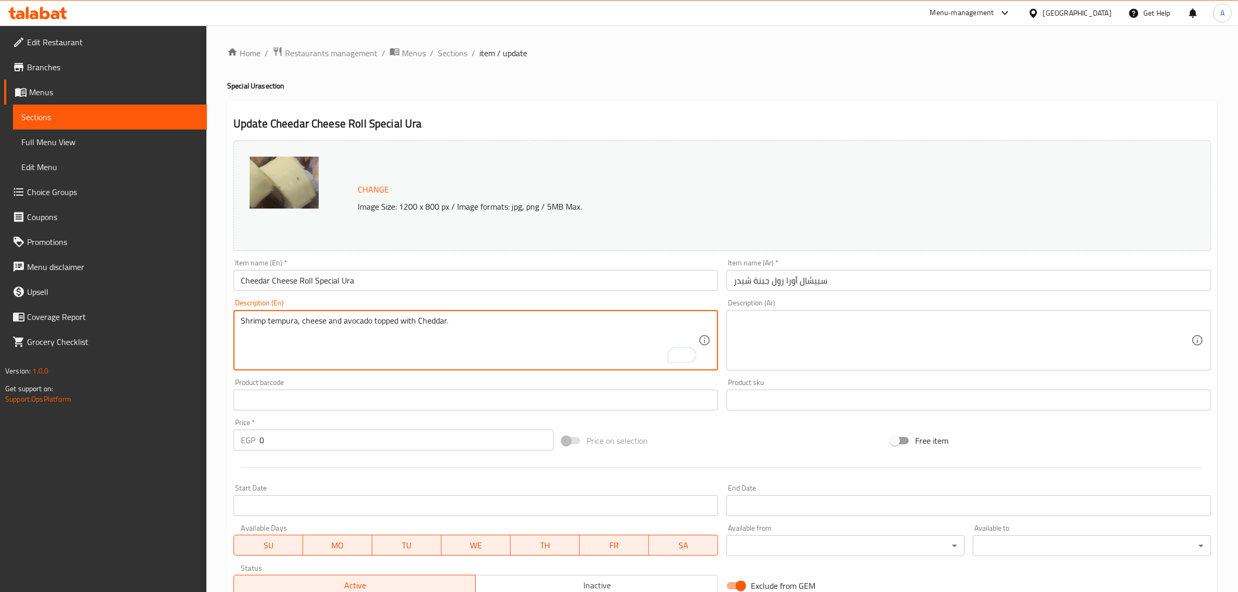
type textarea "Shrimp tempura, cheese and avocado topped with Cheddar."
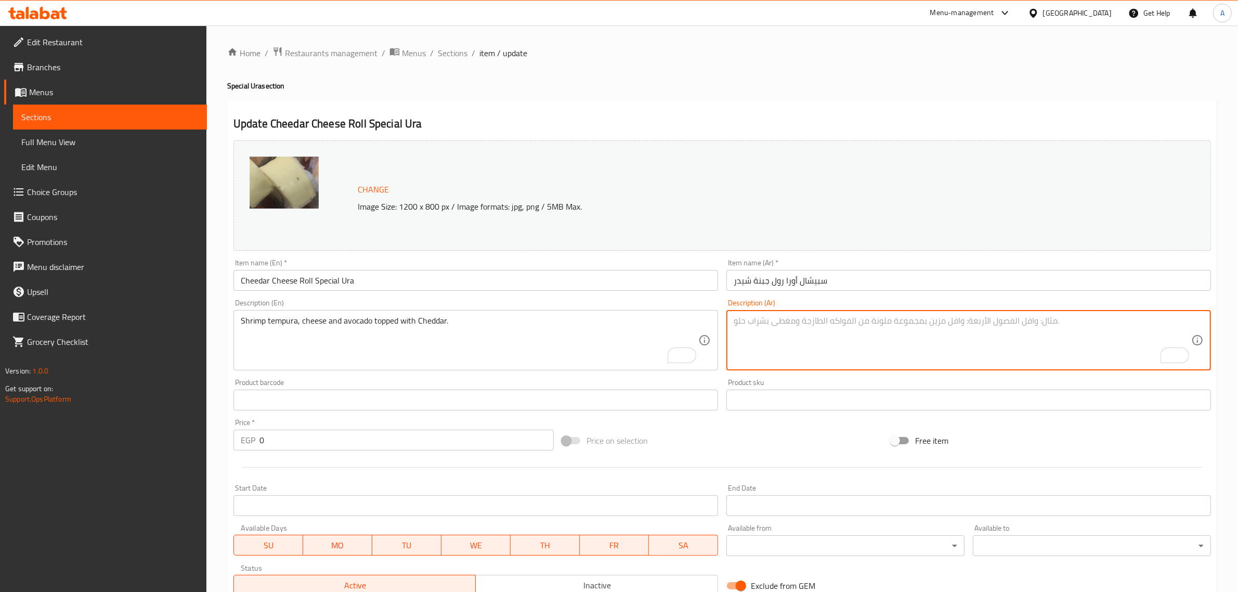
paste textarea "روبيان تمبورا، جبن وأفوكادو مغطى بالجبن الشيدر."
type textarea "روبيان تمبورا، جبن وأفوكادو مغطى بالجبن الشيدر."
click at [655, 284] on input "Cheedar Cheese Roll Special Ura" at bounding box center [476, 280] width 485 height 21
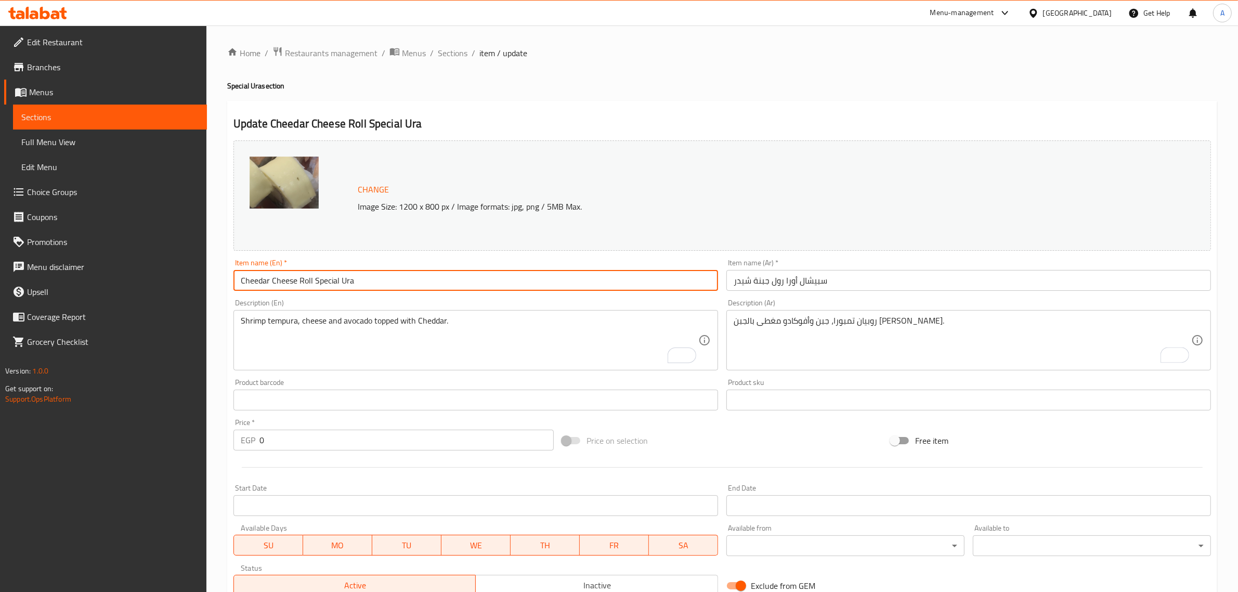
click at [451, 57] on span "Sections" at bounding box center [453, 53] width 30 height 12
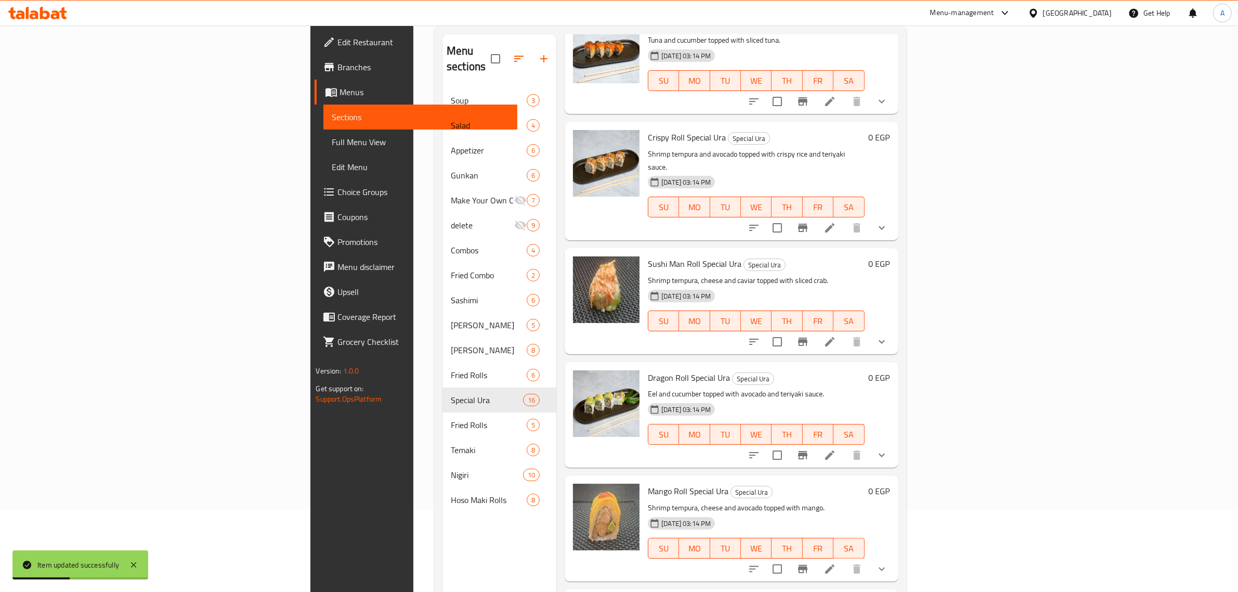
scroll to position [146, 0]
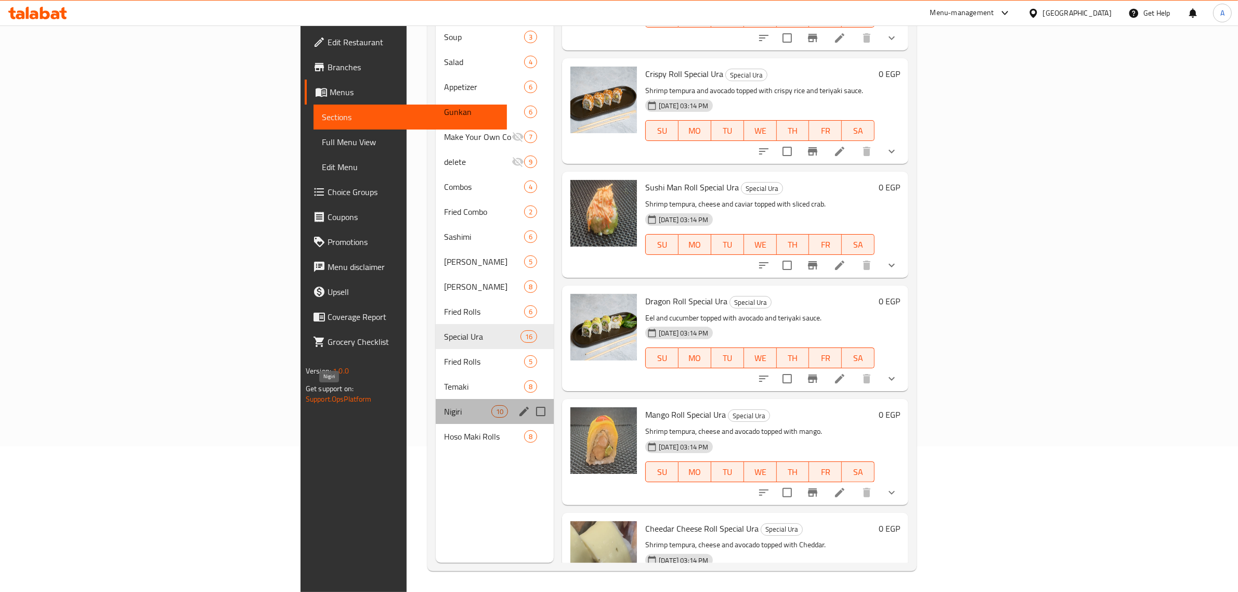
click at [444, 405] on span "Nigiri" at bounding box center [467, 411] width 47 height 12
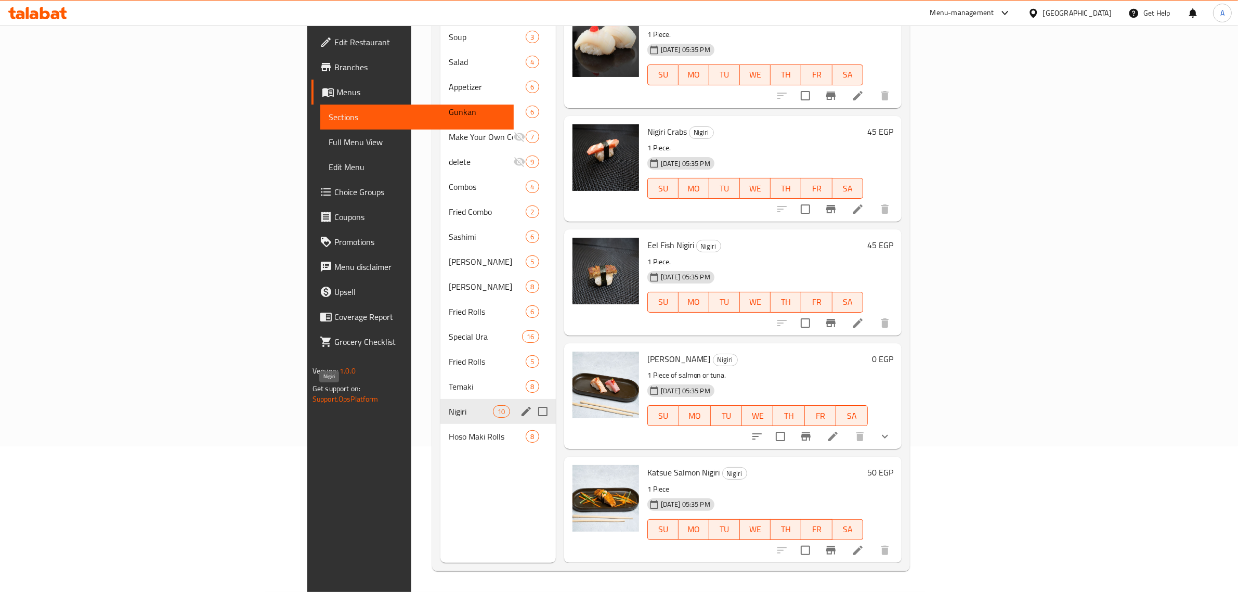
scroll to position [569, 0]
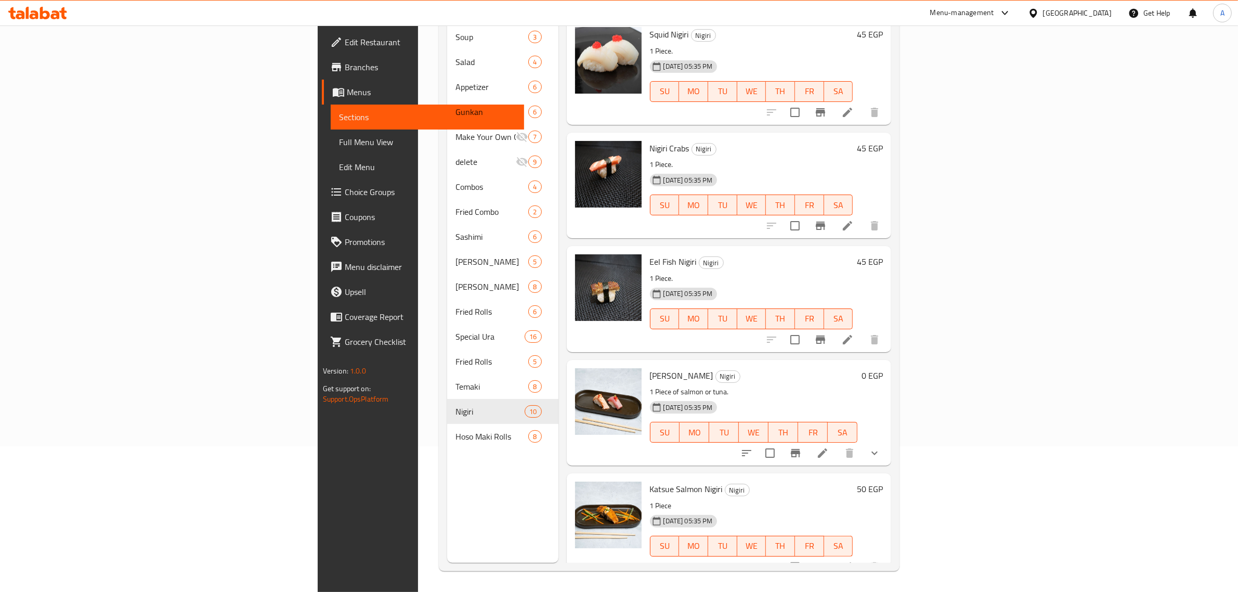
click at [881, 447] on icon "show more" at bounding box center [875, 453] width 12 height 12
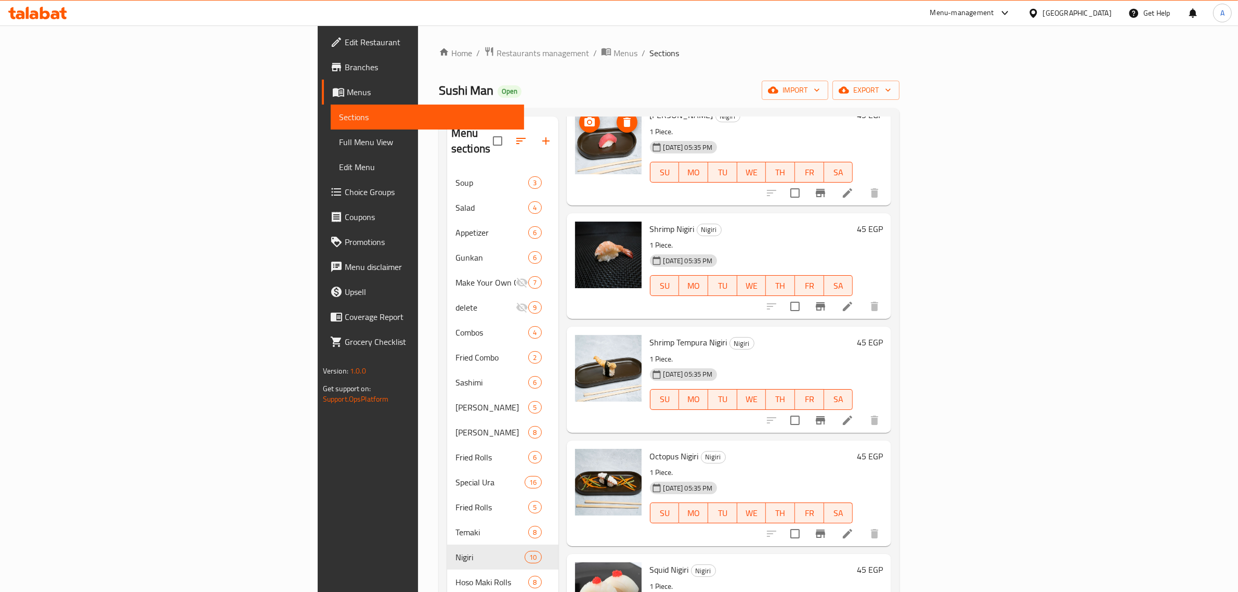
scroll to position [179, 0]
click at [534, 128] on button "button" at bounding box center [546, 140] width 25 height 25
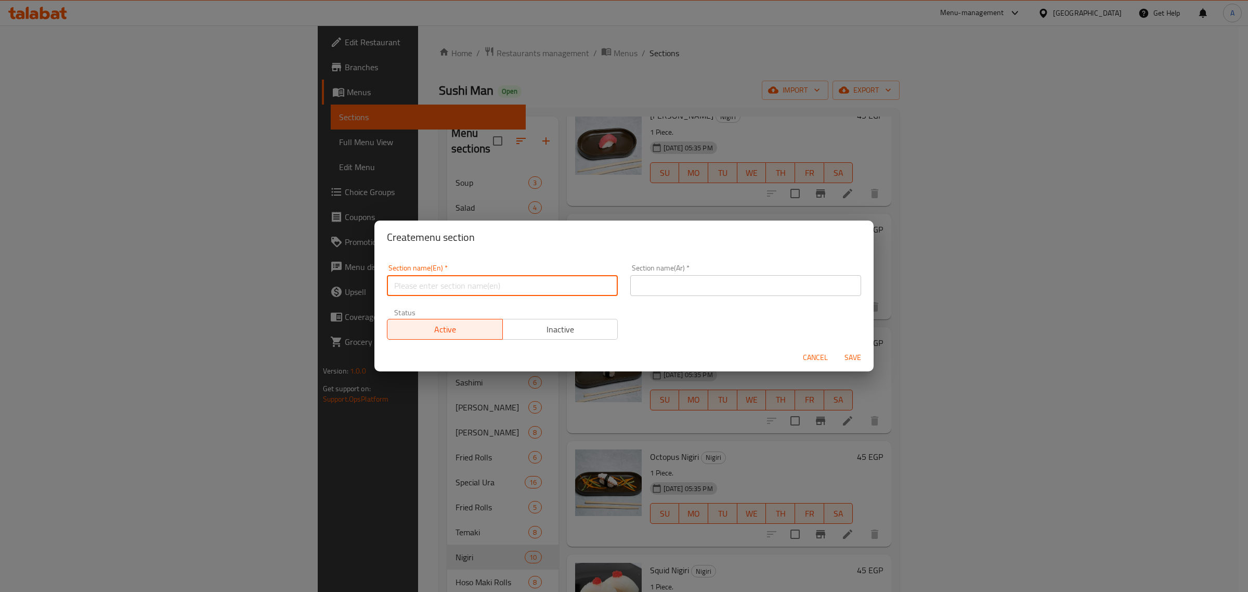
drag, startPoint x: 504, startPoint y: 286, endPoint x: 506, endPoint y: 219, distance: 67.1
click at [504, 286] on input "text" at bounding box center [502, 285] width 231 height 21
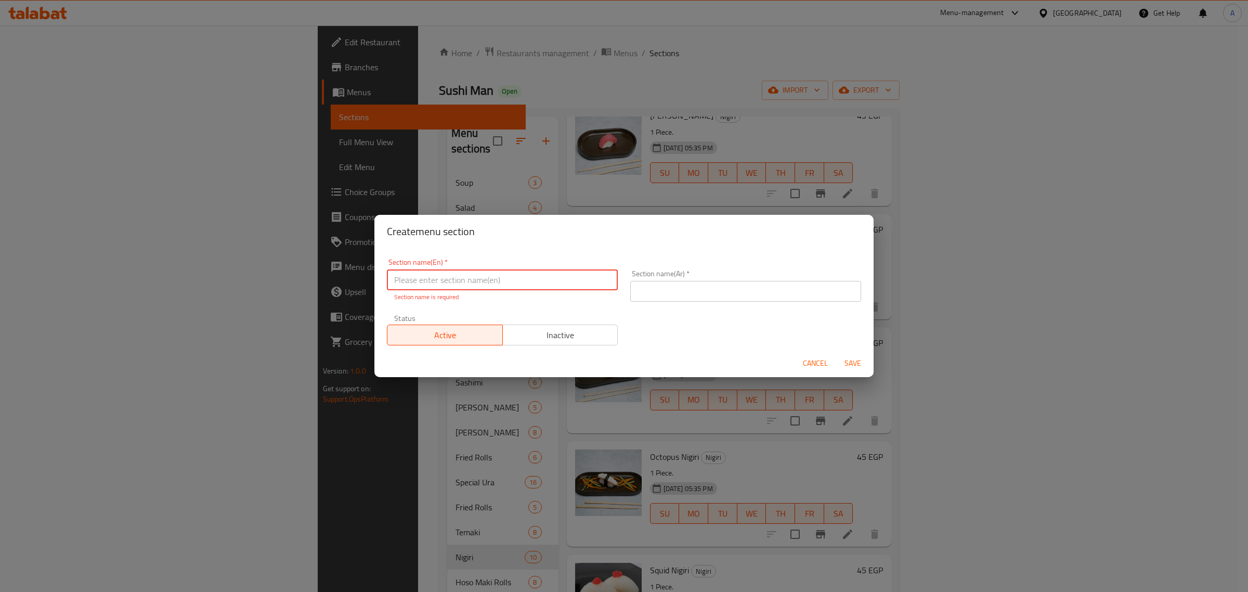
paste input "Sauce"
type input "Sauces"
click at [719, 277] on div "Section name(Ar)   * Section name(Ar) *" at bounding box center [745, 286] width 231 height 32
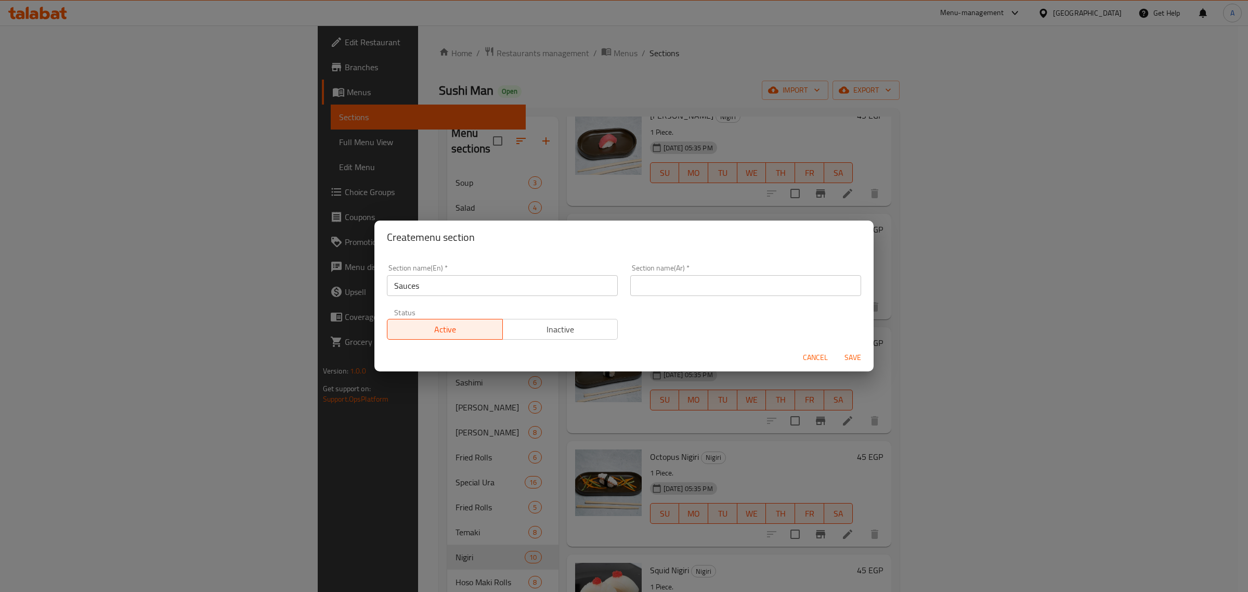
click at [706, 282] on input "text" at bounding box center [745, 285] width 231 height 21
type input "صوصات"
click at [845, 349] on button "Save" at bounding box center [852, 357] width 33 height 19
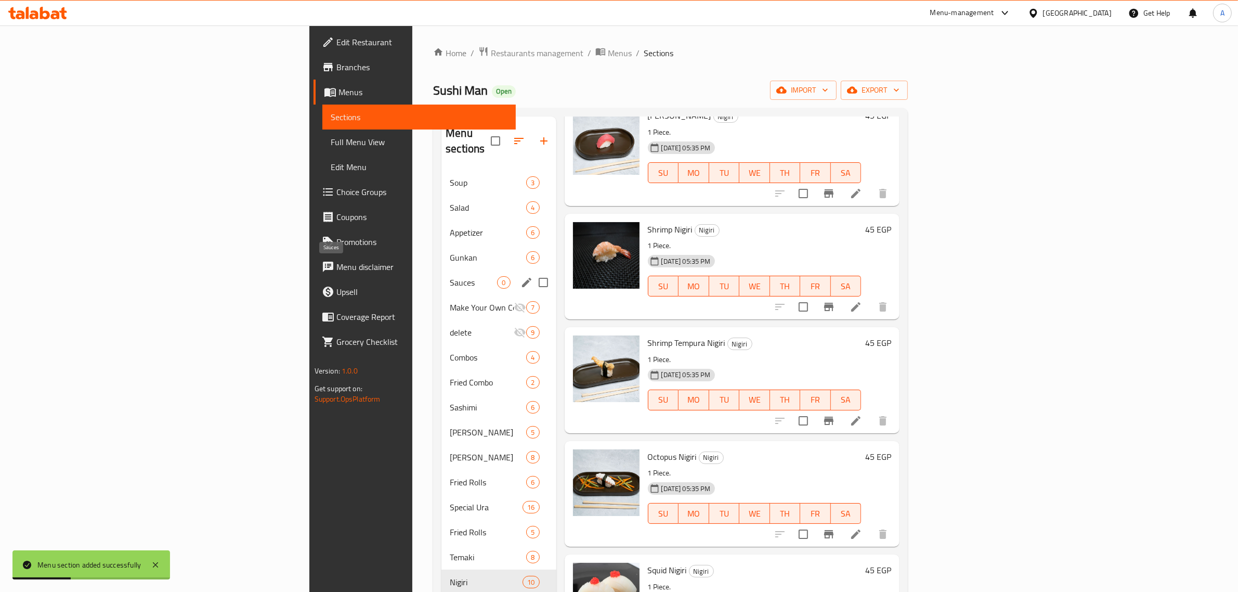
click at [450, 276] on span "Sauces" at bounding box center [473, 282] width 47 height 12
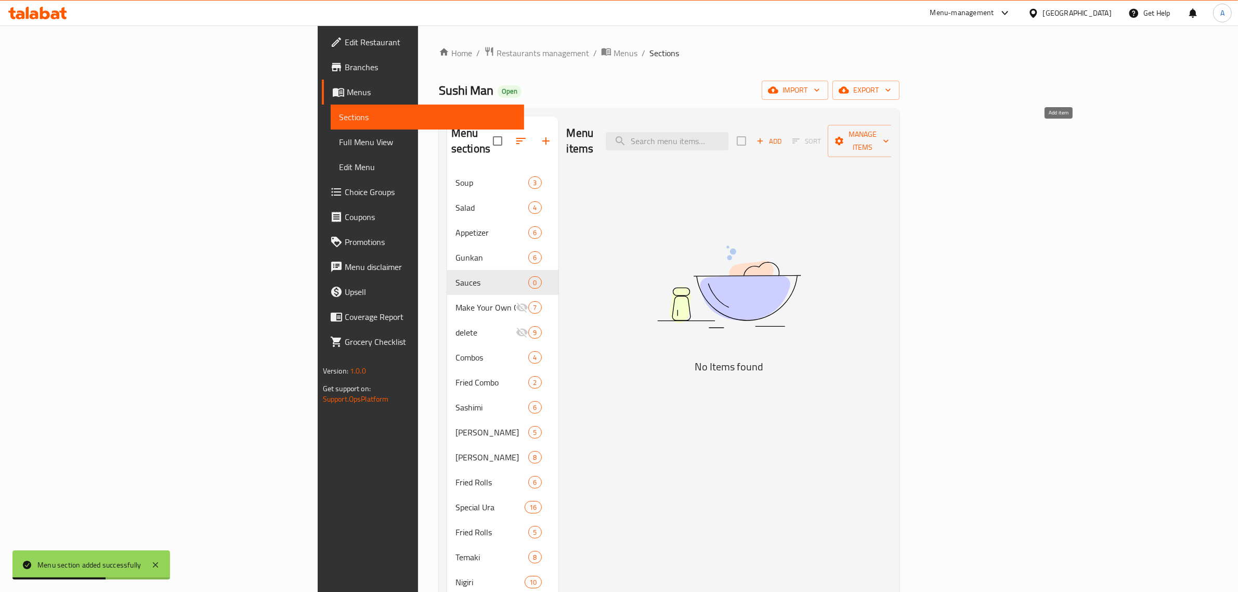
click at [783, 135] on span "Add" at bounding box center [769, 141] width 28 height 12
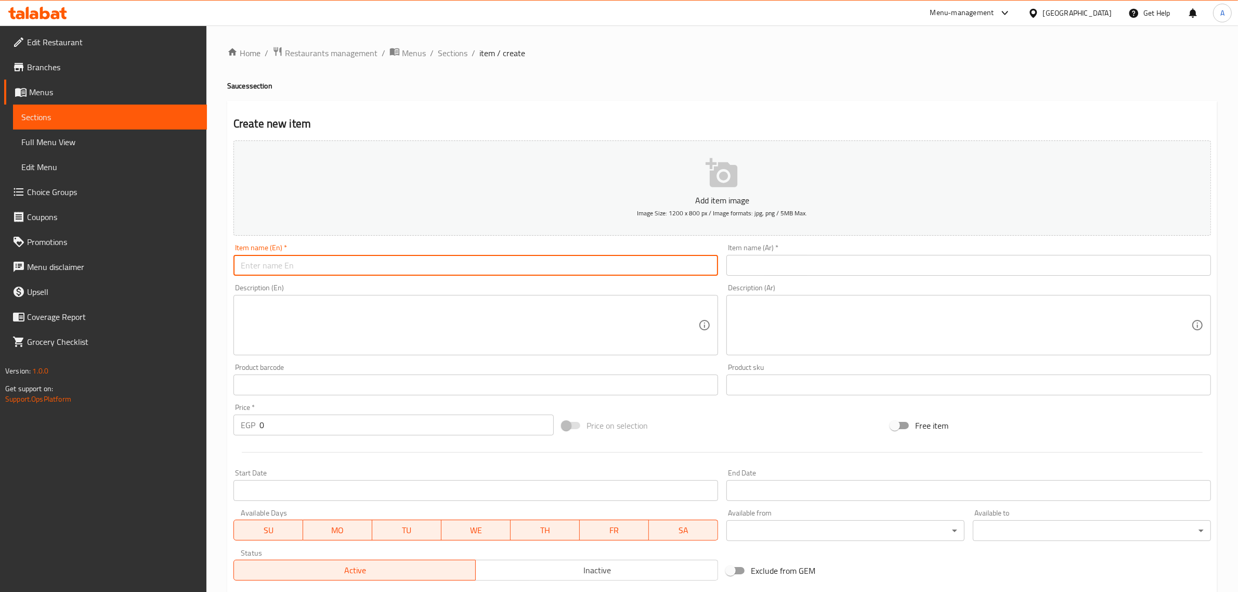
paste input "Cheese"
type input "Cheese"
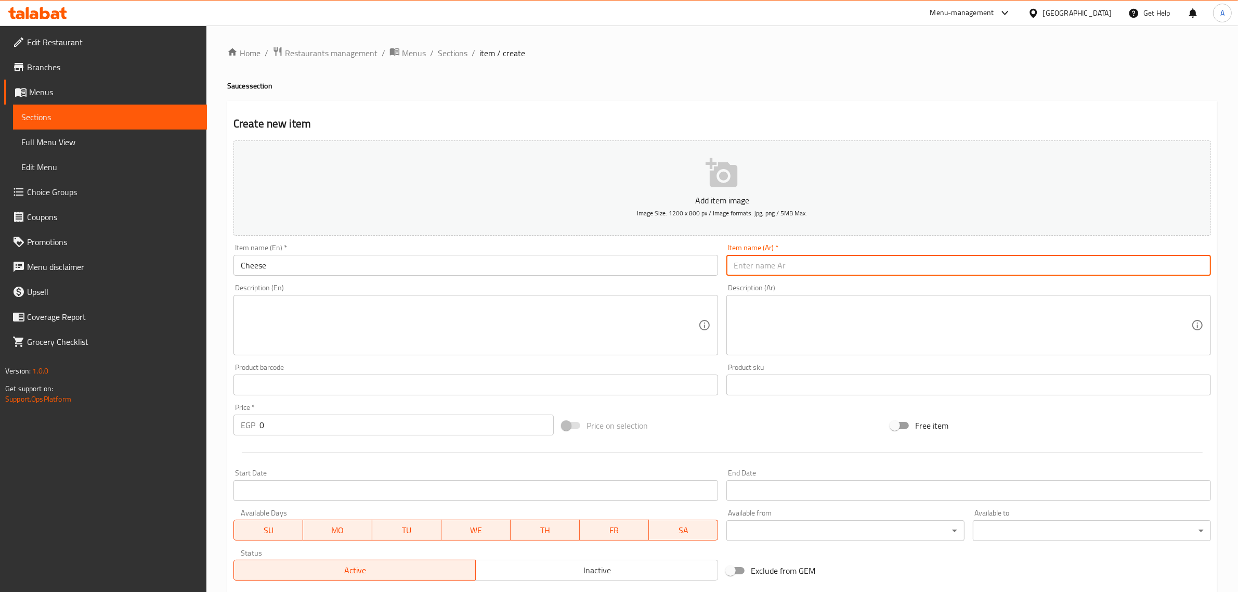
paste input "جبنة"
type input "جبنة"
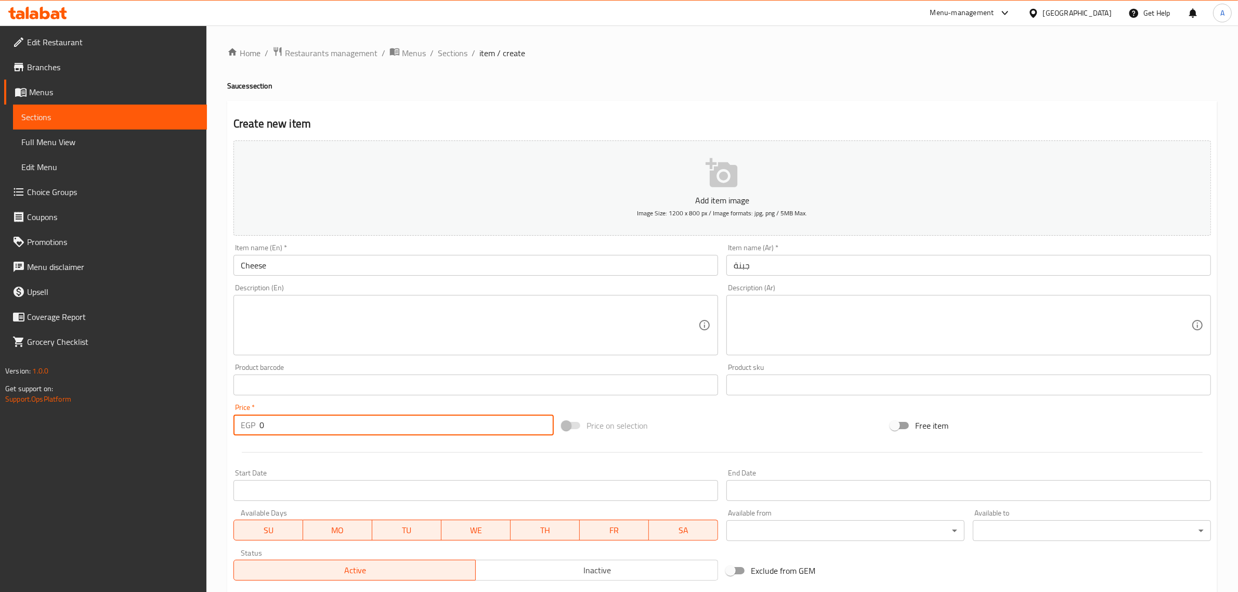
drag, startPoint x: 276, startPoint y: 427, endPoint x: 252, endPoint y: 433, distance: 24.1
click at [252, 433] on div "EGP 0 Price *" at bounding box center [394, 424] width 320 height 21
type input "40"
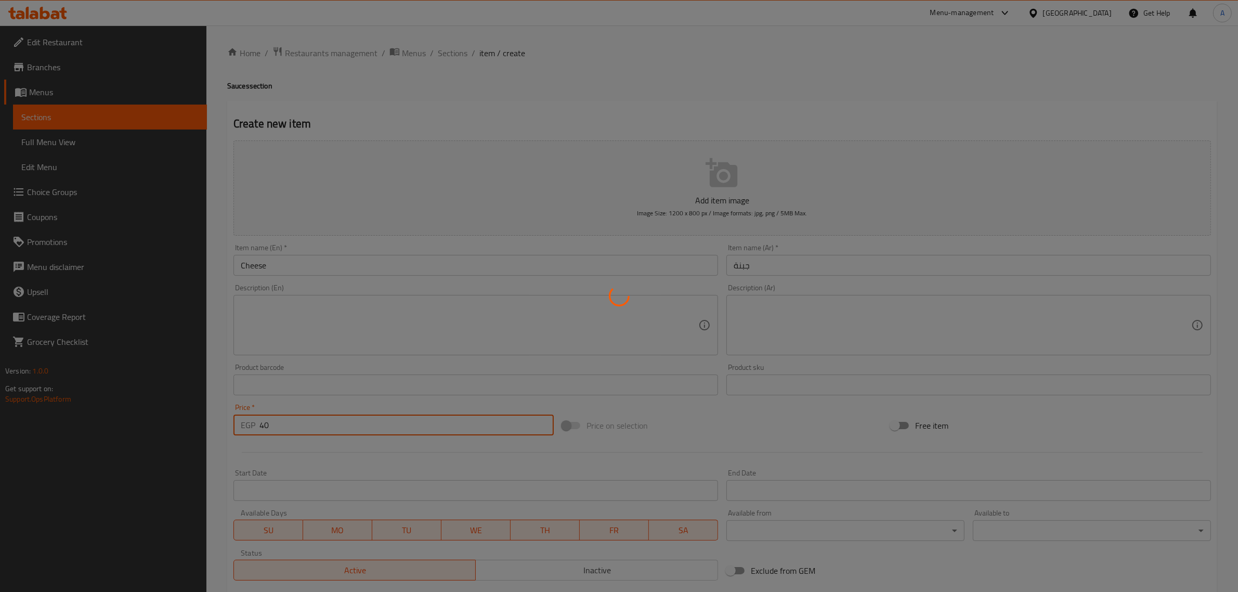
type input "0"
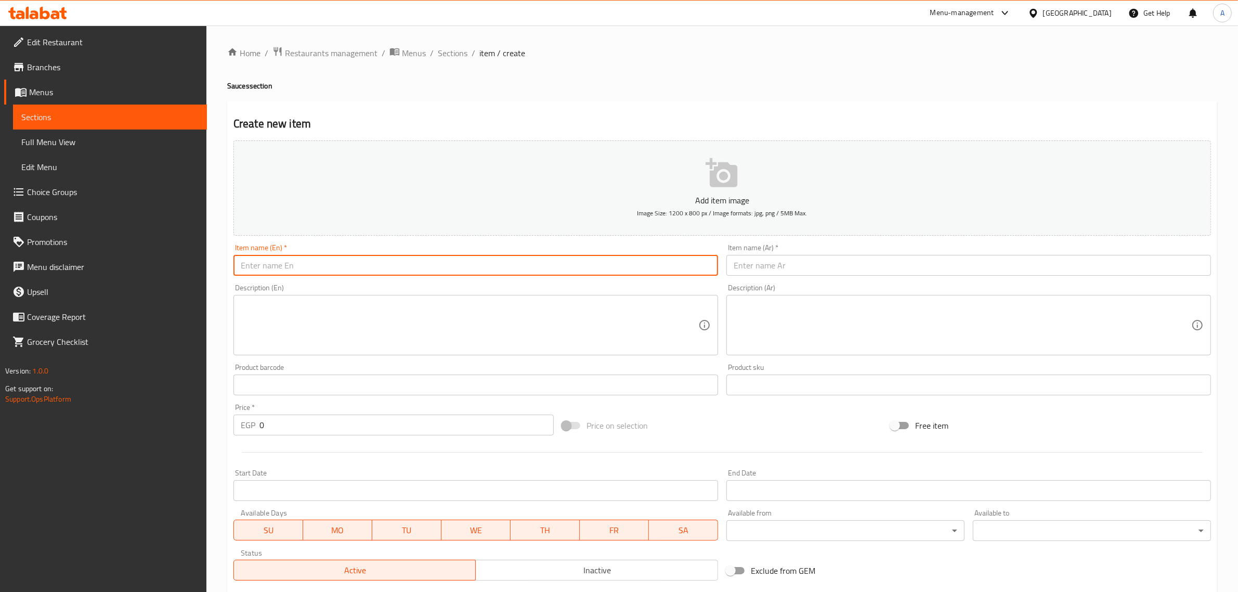
paste input "Wasabi"
type input "Wasabi"
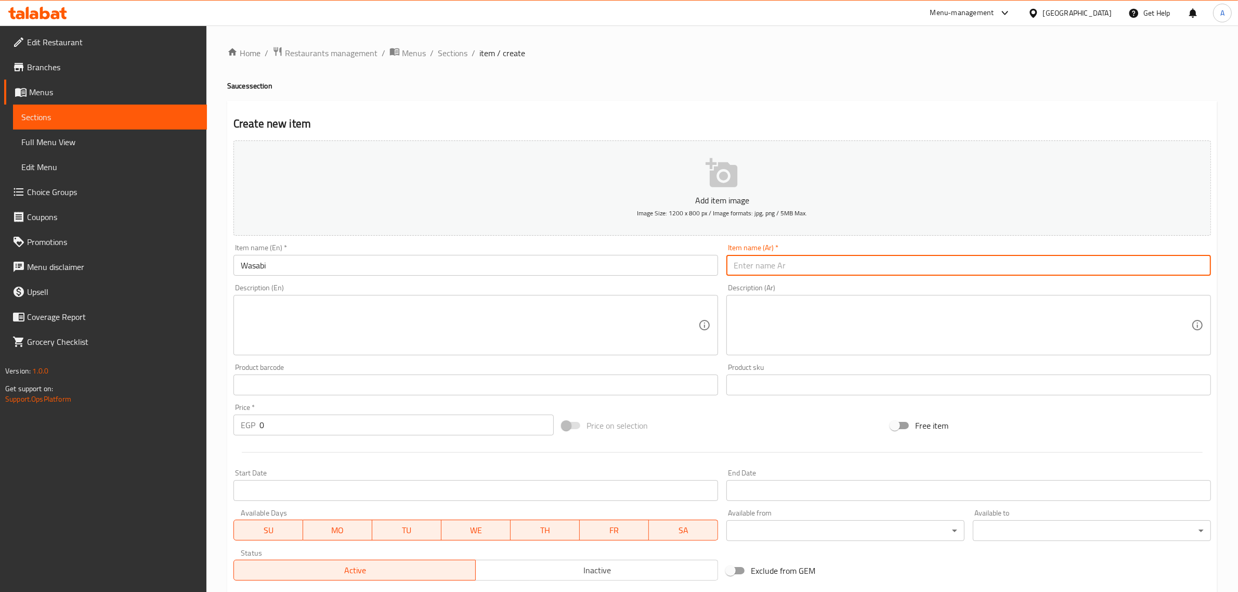
paste input "واسابي"
type input "واسابي"
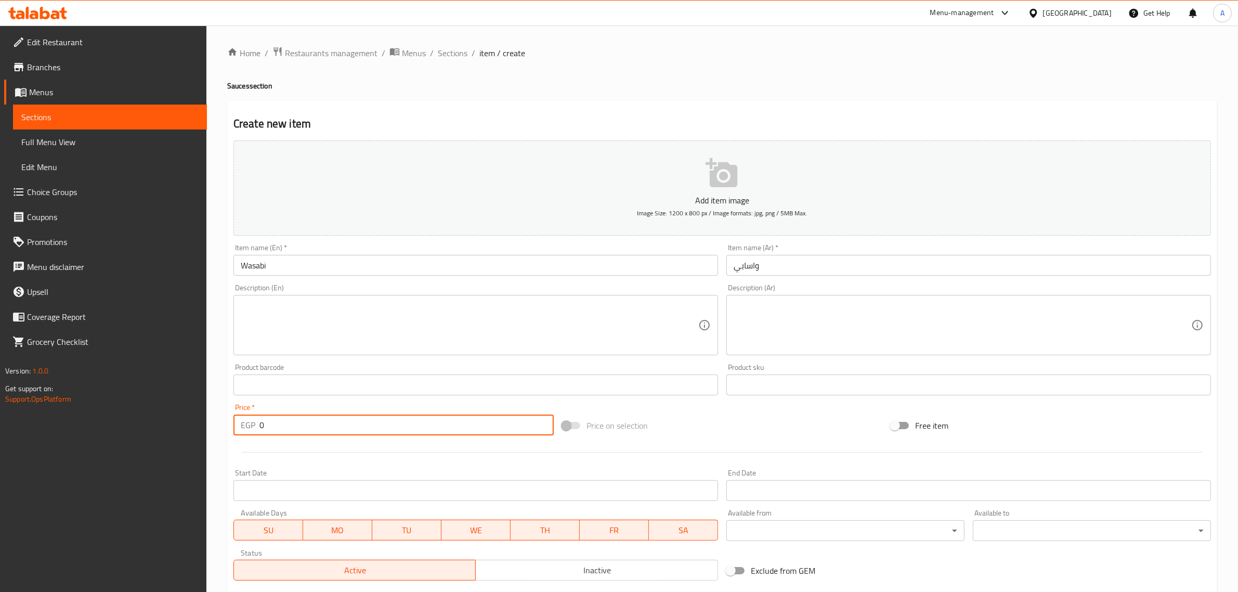
drag, startPoint x: 283, startPoint y: 424, endPoint x: 261, endPoint y: 424, distance: 22.9
click at [261, 424] on input "0" at bounding box center [407, 424] width 294 height 21
type input "40"
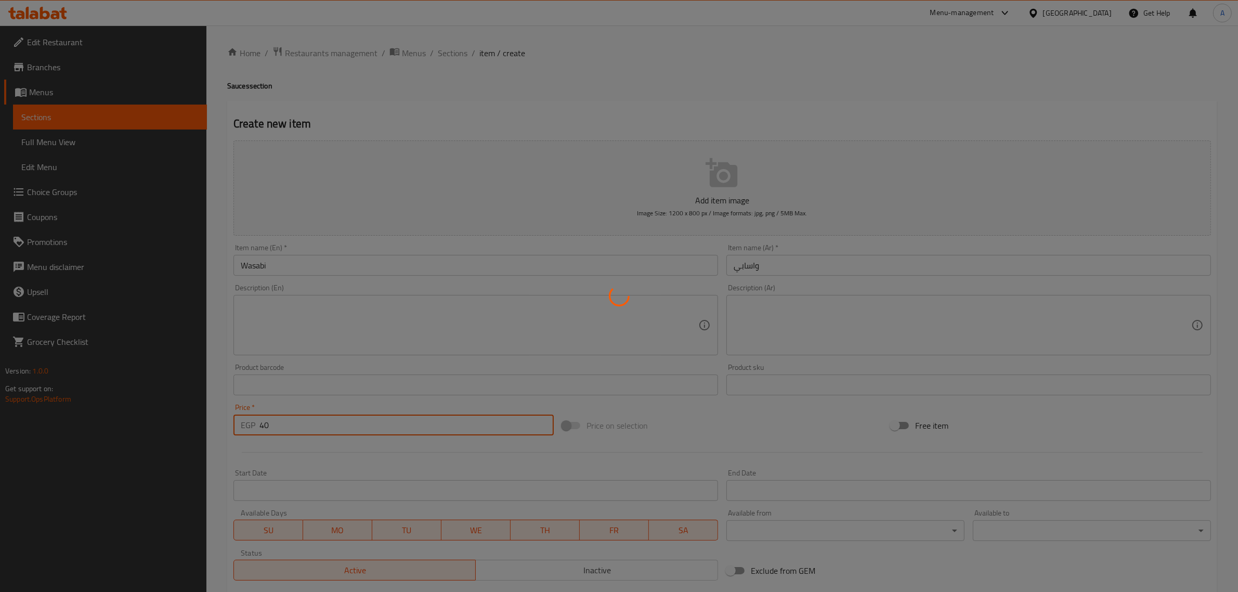
type input "0"
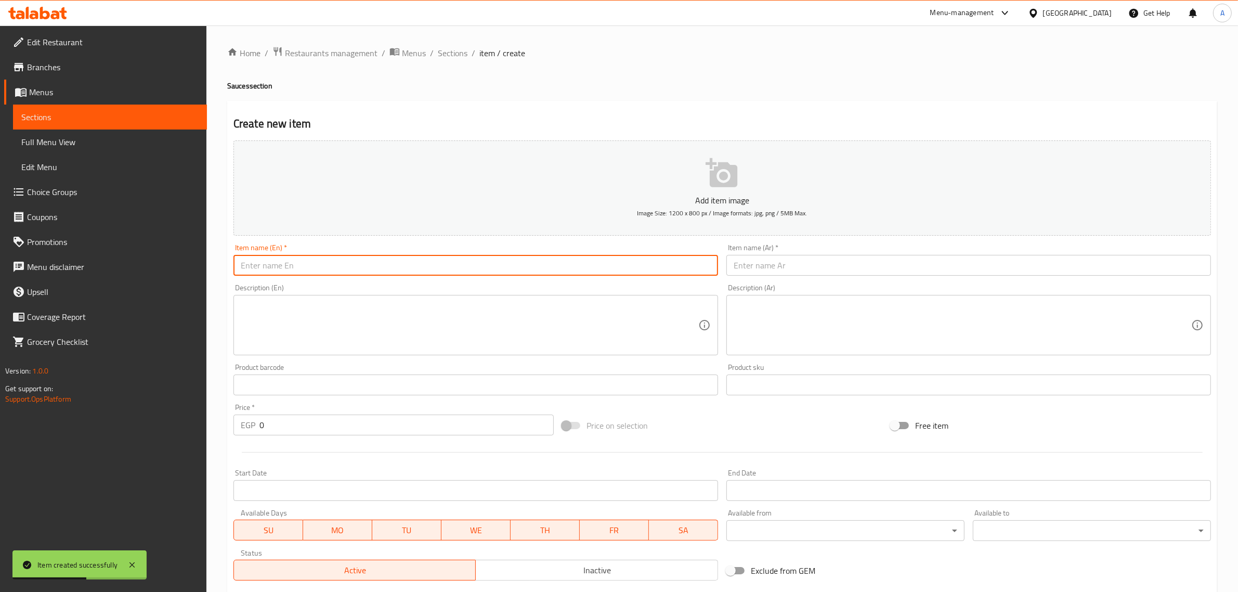
paste input "Ginger"
type input "Ginger"
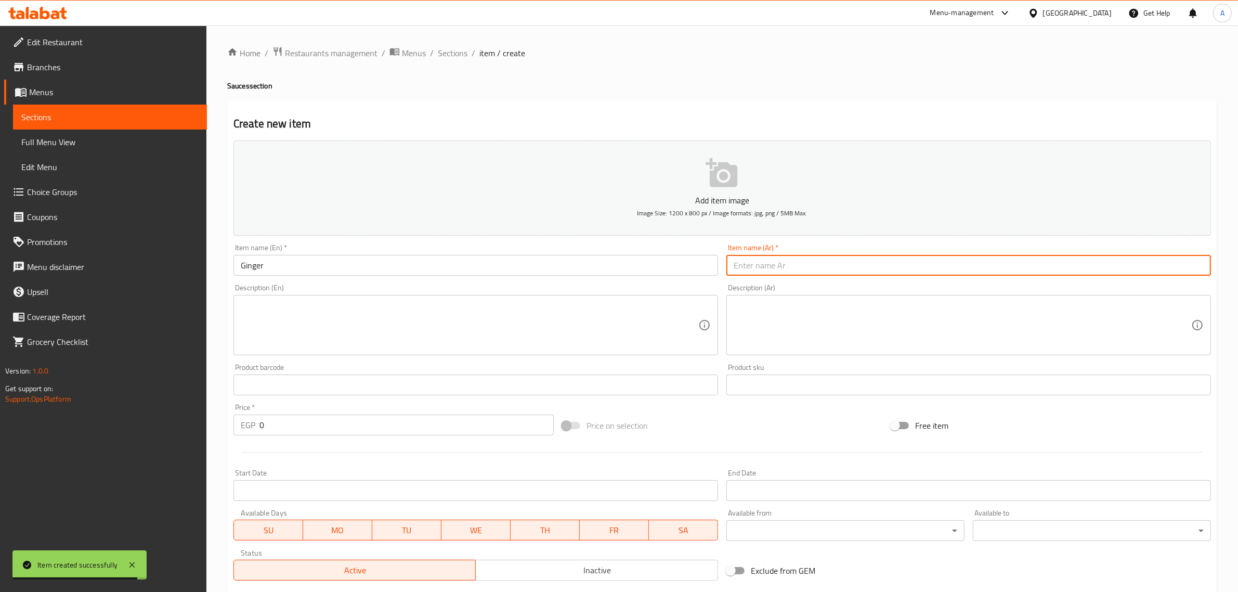
paste input "زنجبيل"
type input "زنجبيل"
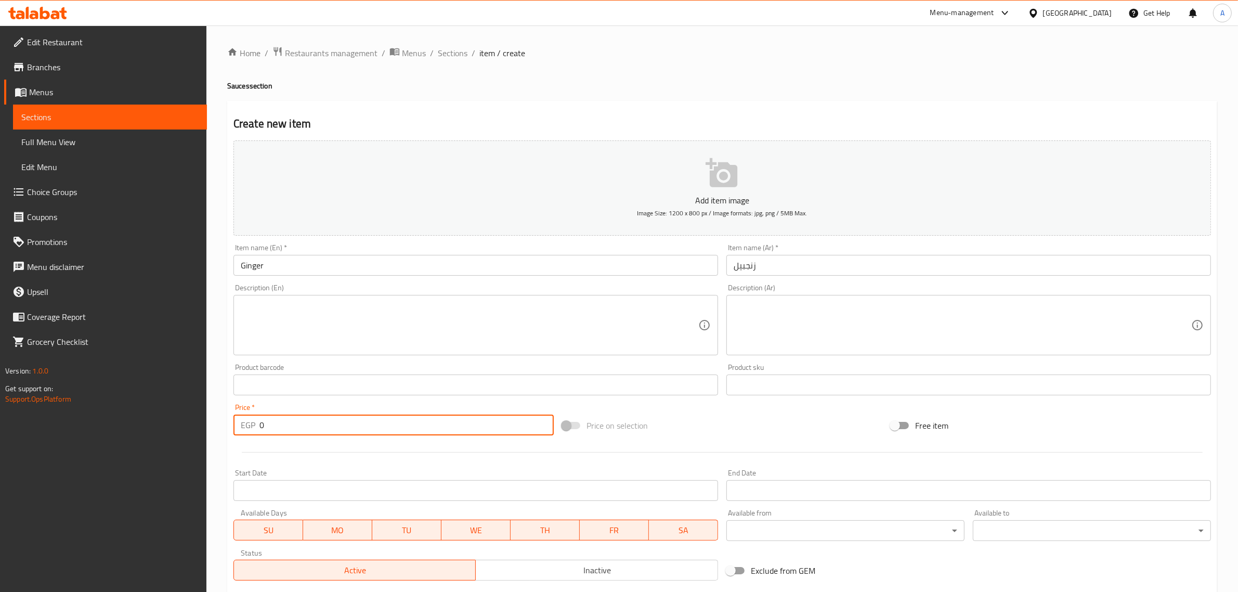
drag, startPoint x: 270, startPoint y: 426, endPoint x: 249, endPoint y: 425, distance: 21.9
click at [249, 425] on div "EGP 0 Price *" at bounding box center [394, 424] width 320 height 21
type input "40"
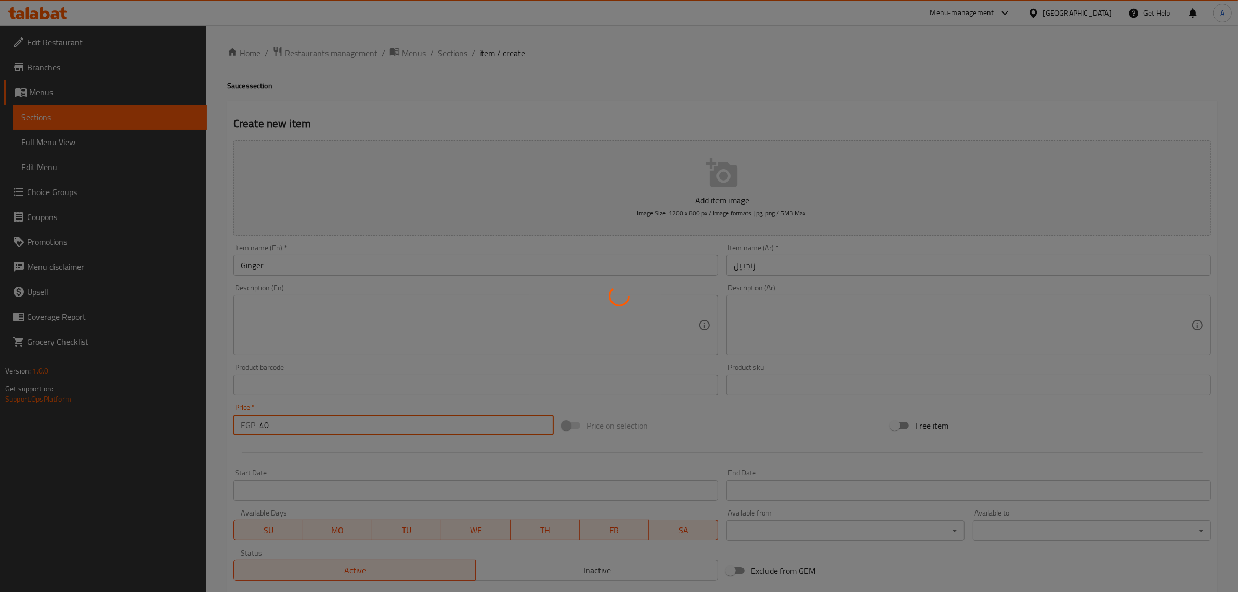
type input "0"
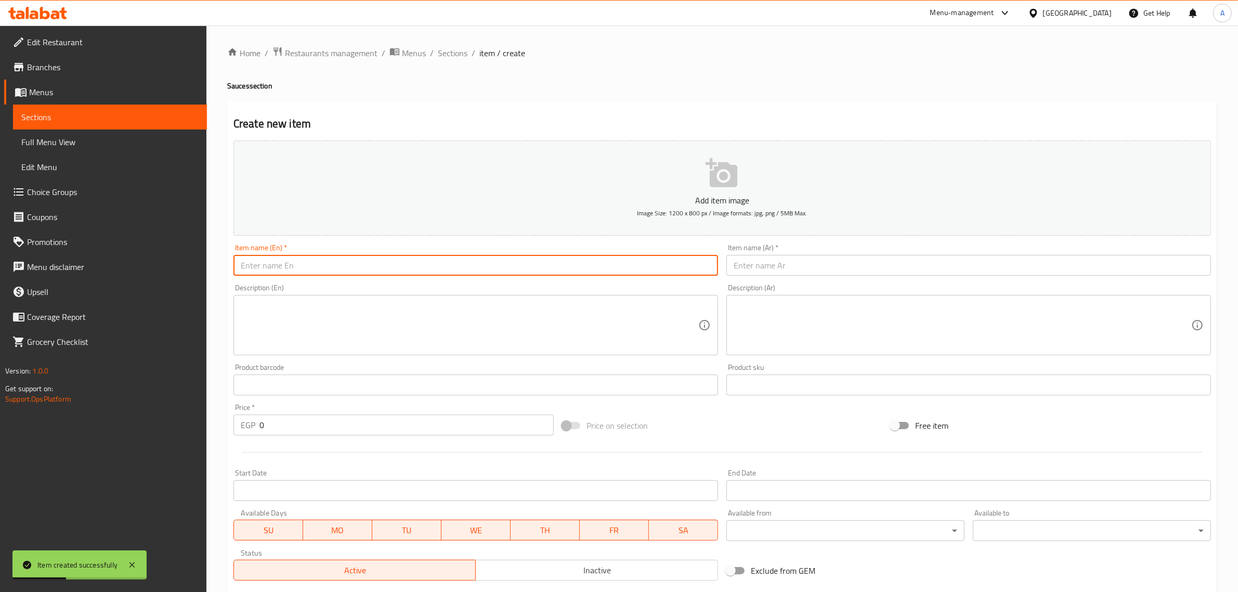
paste input "Caviar"
type input "Caviar"
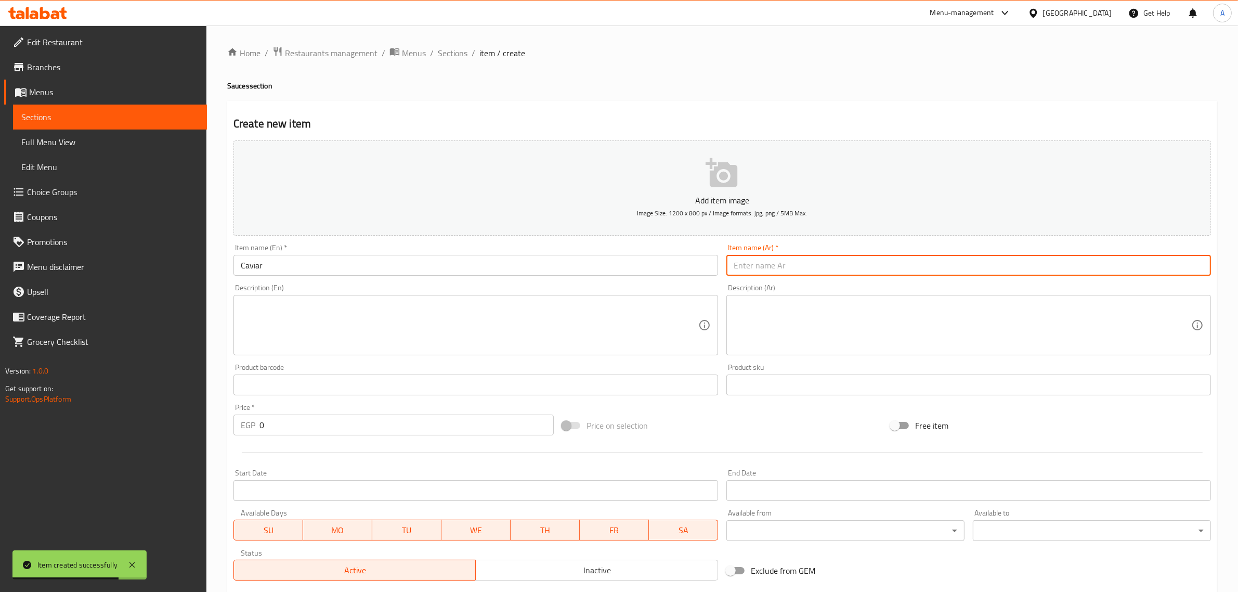
paste input "كافيار"
type input "كافيار"
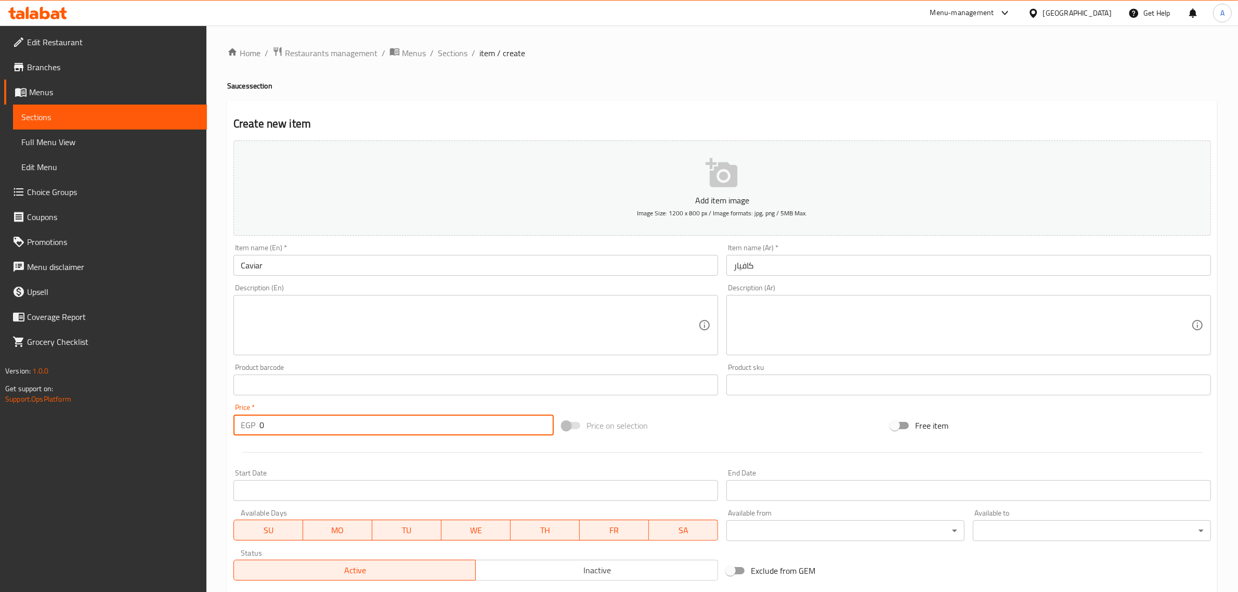
drag, startPoint x: 282, startPoint y: 420, endPoint x: 255, endPoint y: 421, distance: 27.6
click at [255, 421] on div "EGP 0 Price *" at bounding box center [394, 424] width 320 height 21
type input "100"
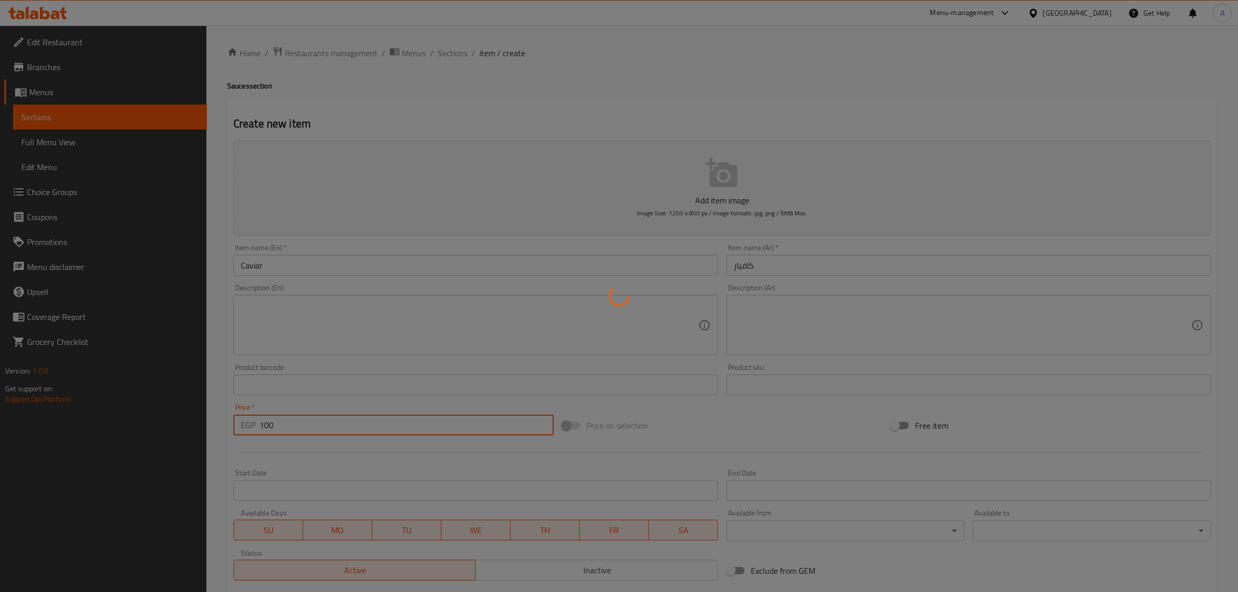
type input "0"
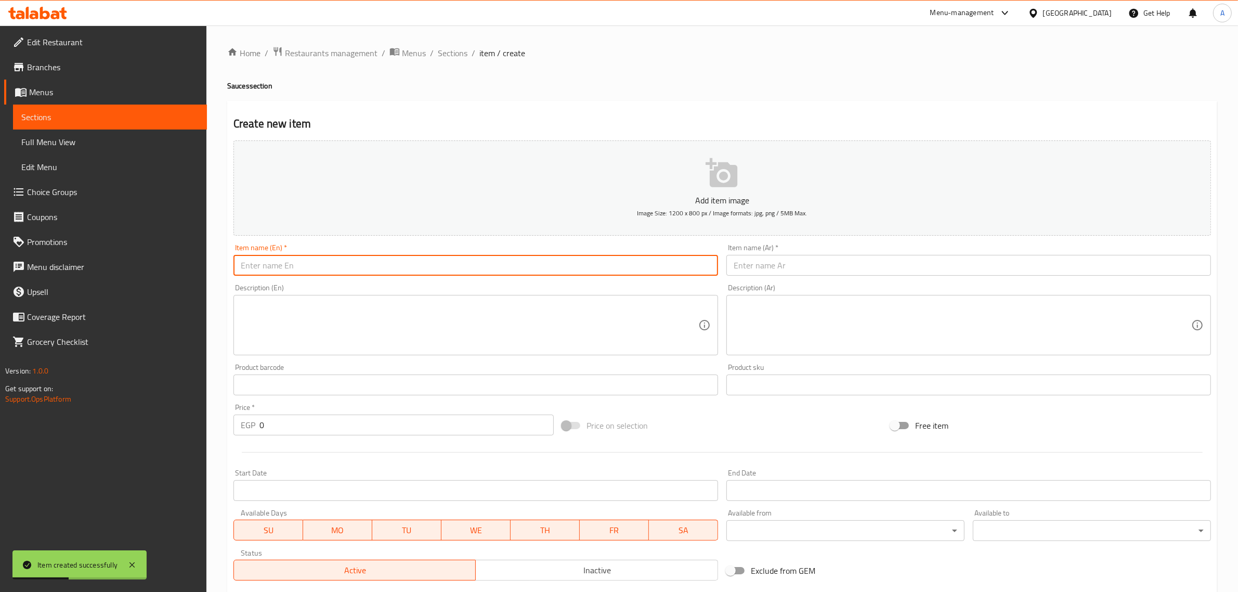
paste input "Teriyaki"
type input "Teriyaki"
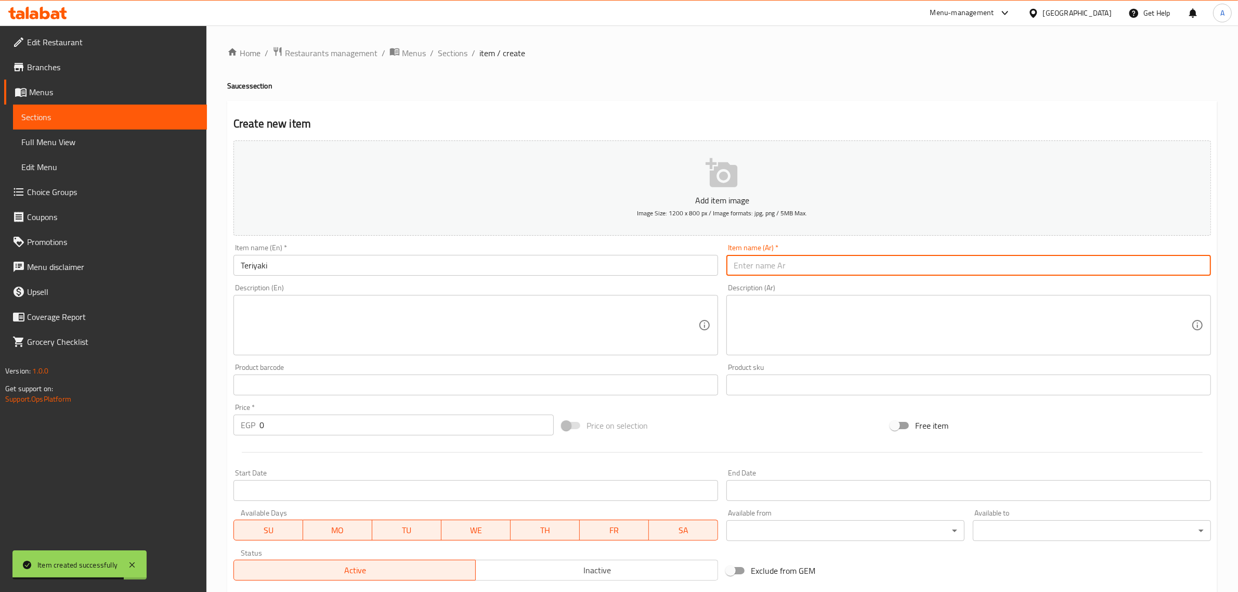
paste input "ترياكي"
type input "ترياكي"
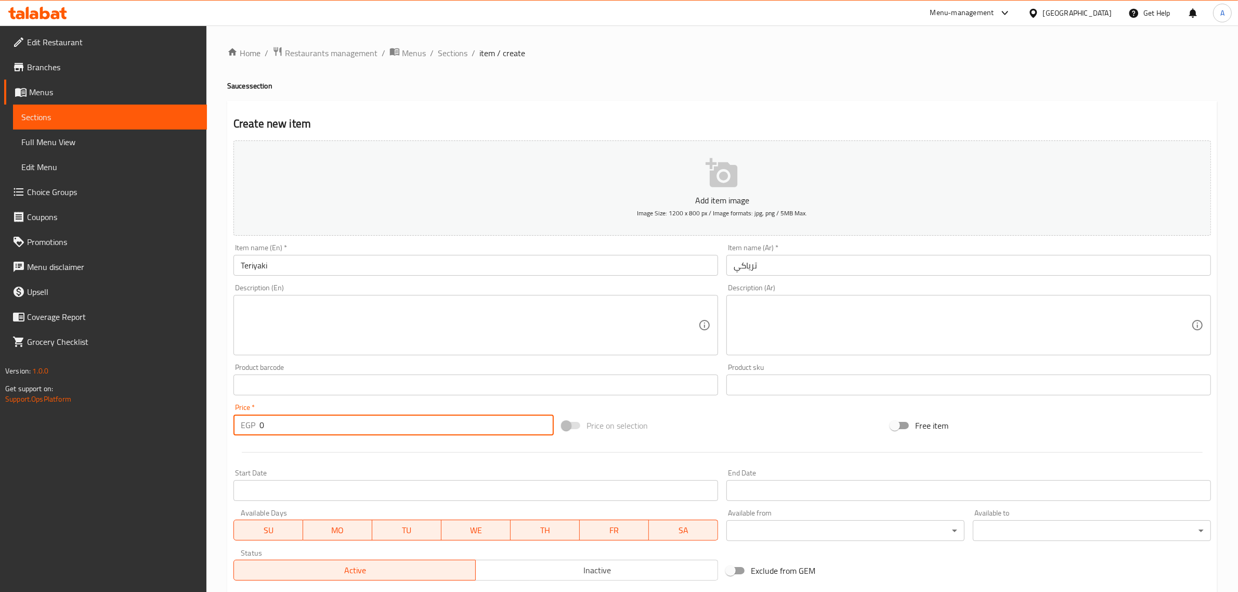
drag, startPoint x: 279, startPoint y: 416, endPoint x: 249, endPoint y: 419, distance: 30.8
click at [249, 419] on div "EGP 0 Price *" at bounding box center [394, 424] width 320 height 21
type input "40"
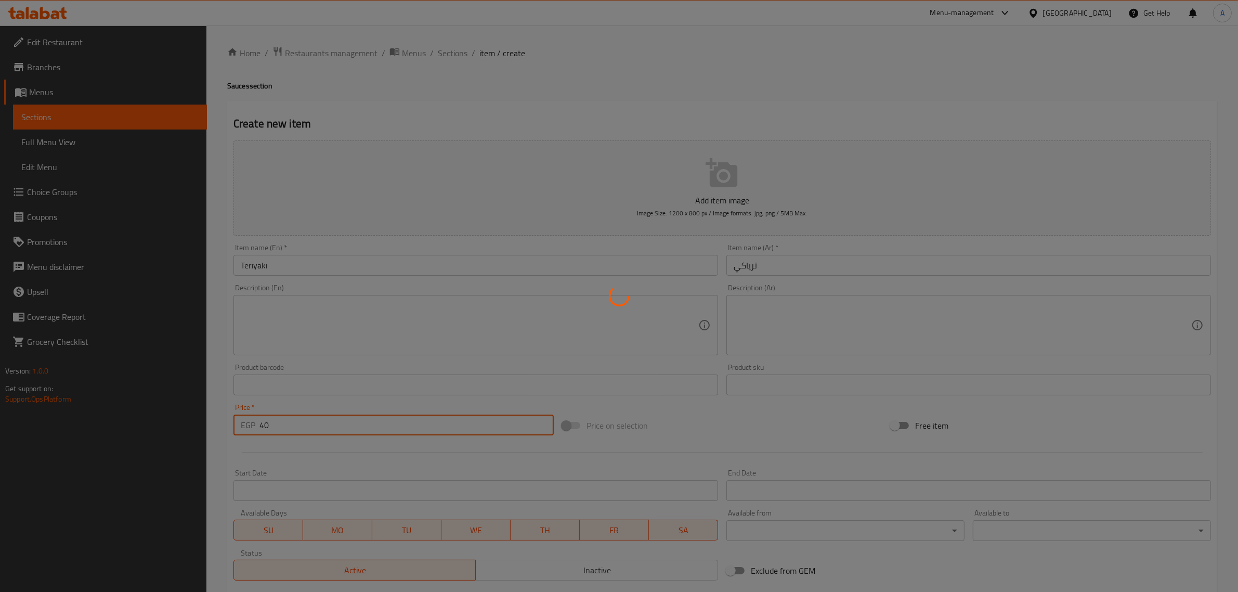
type input "0"
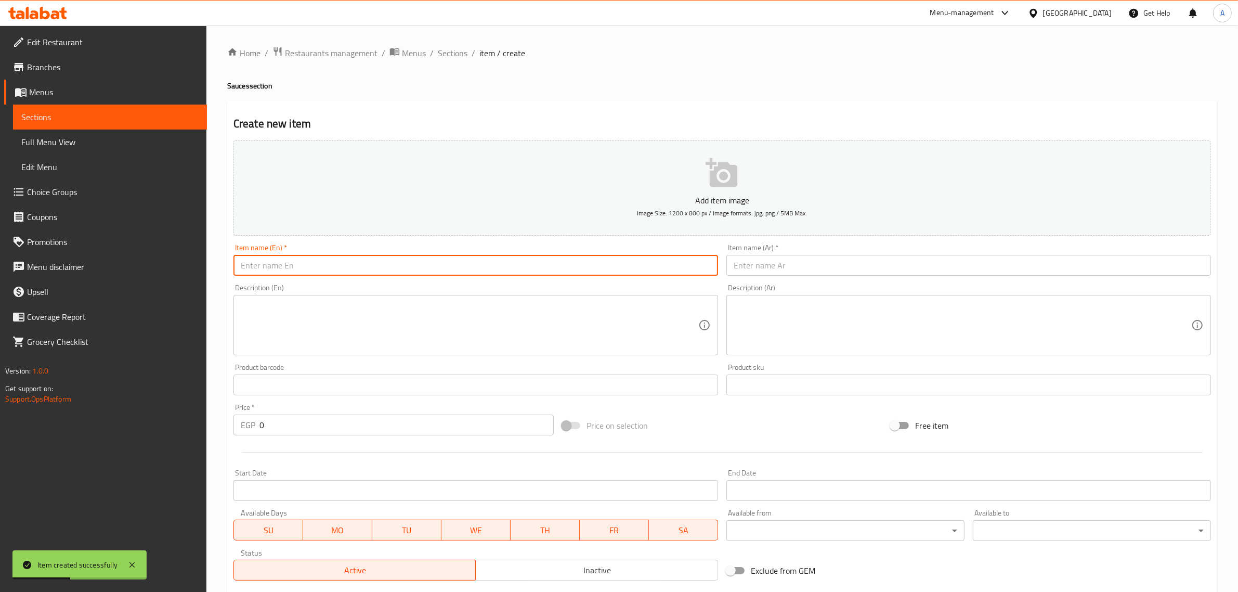
paste input "Spicy Mayo"
type input "Spicy Mayo"
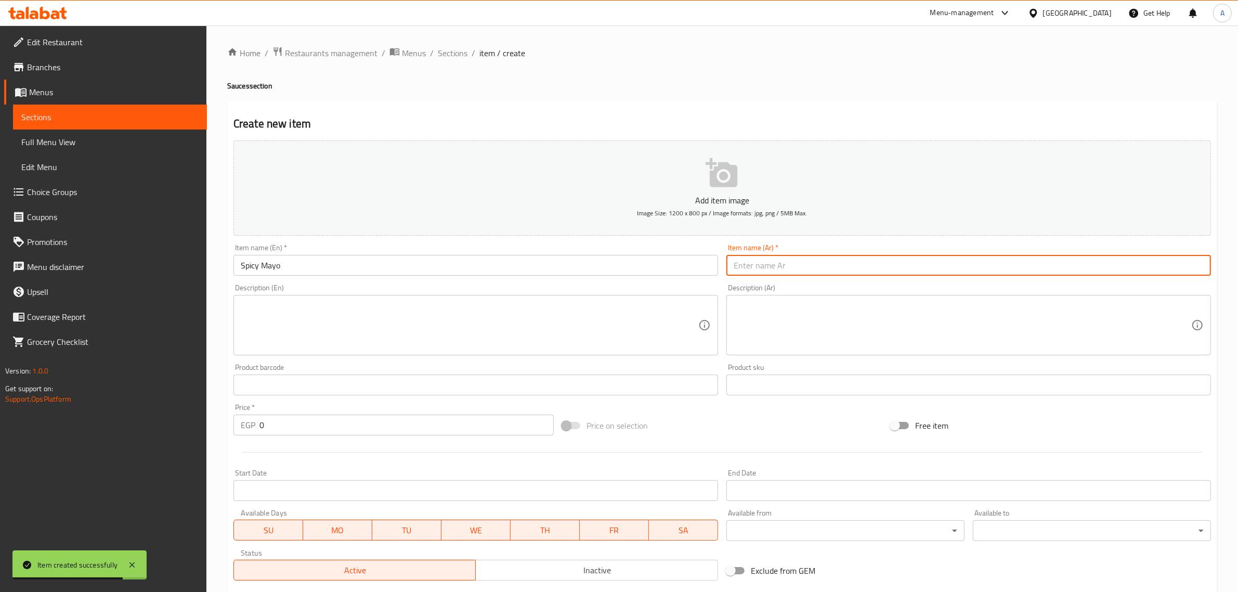
paste input "مايونيز حار"
type input "مايونيز حار"
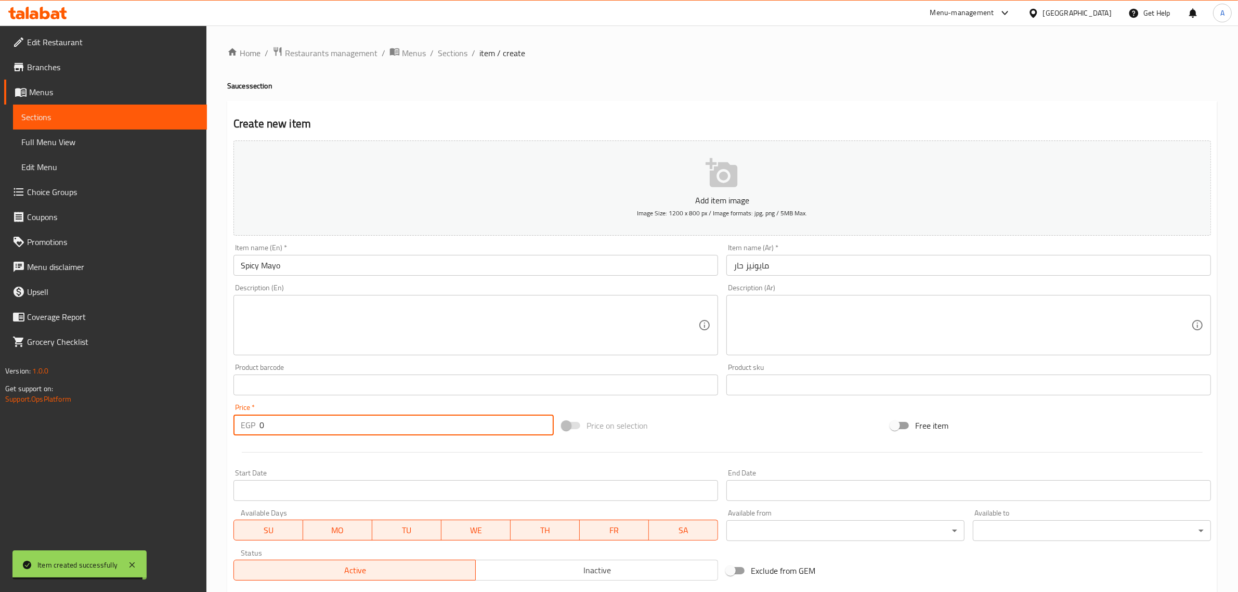
drag, startPoint x: 277, startPoint y: 429, endPoint x: 261, endPoint y: 429, distance: 16.6
click at [261, 429] on input "0" at bounding box center [407, 424] width 294 height 21
type input "40"
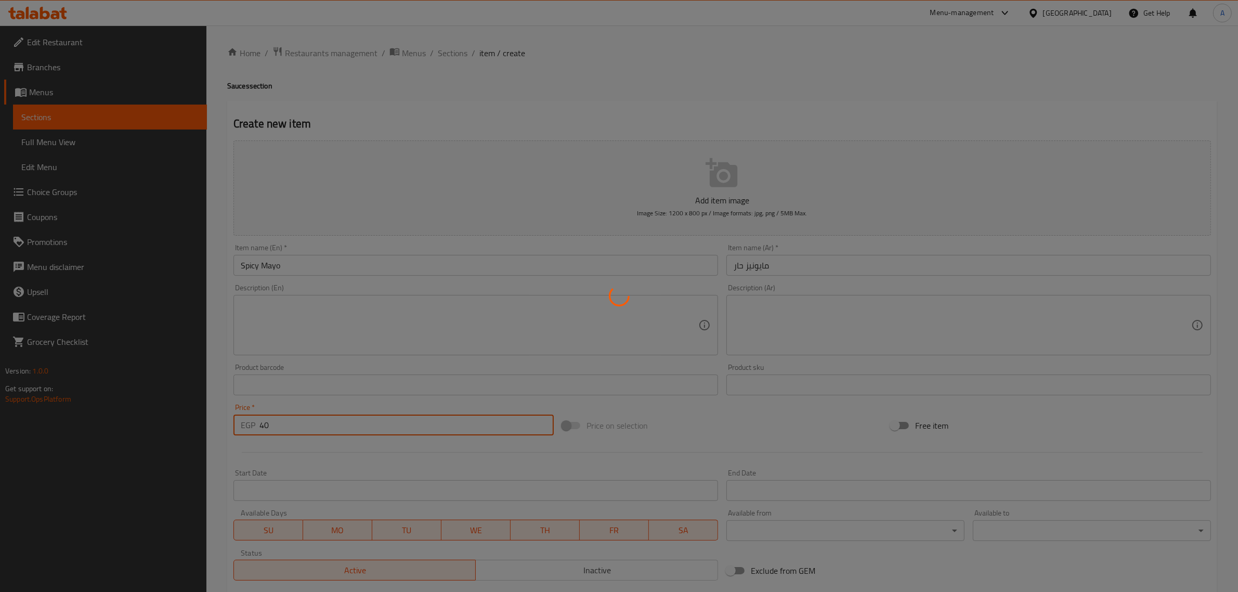
type input "0"
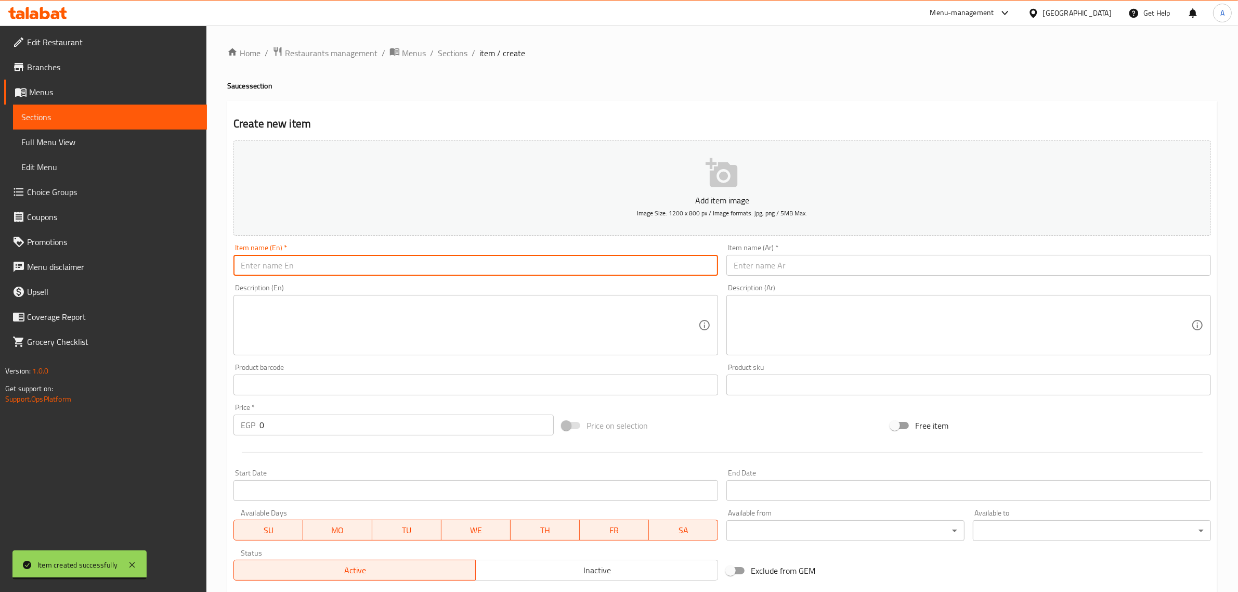
paste input "Sriracha"
type input "Sriracha"
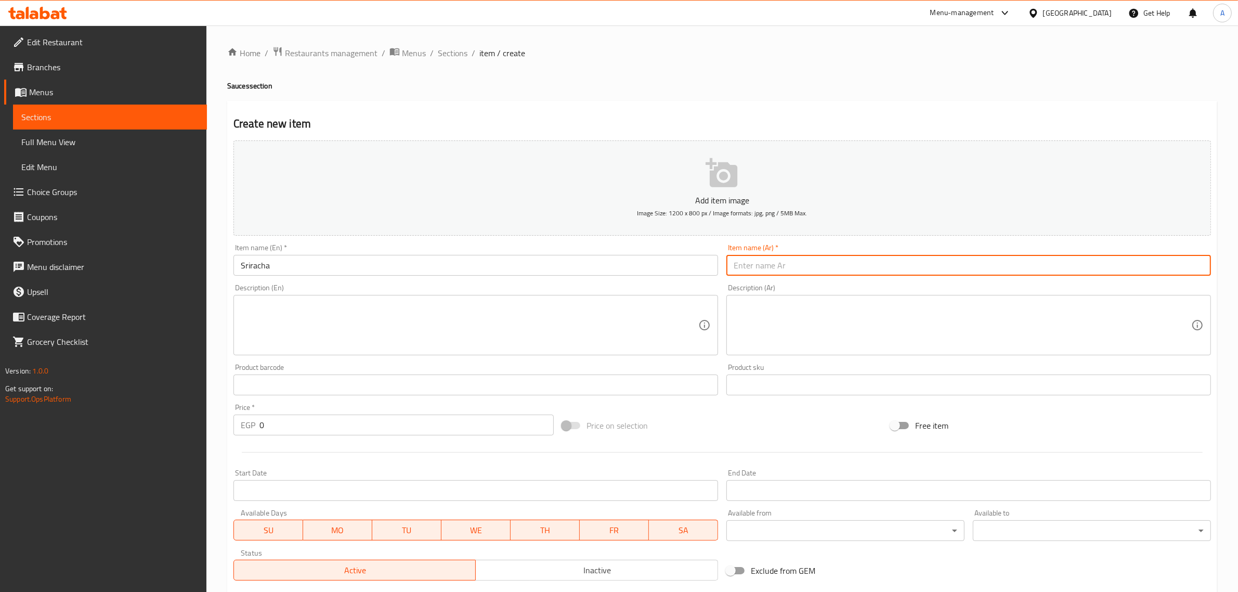
paste input "سريراتشا"
type input "سريراتشا"
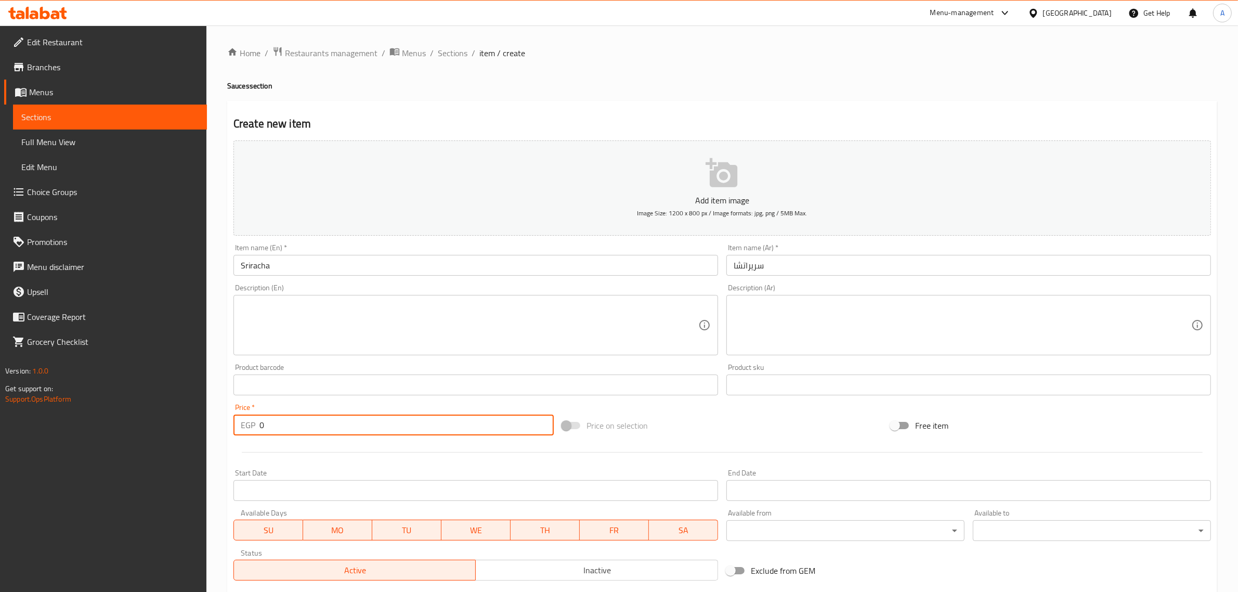
drag, startPoint x: 273, startPoint y: 424, endPoint x: 255, endPoint y: 417, distance: 19.1
click at [255, 417] on div "EGP 0 Price *" at bounding box center [394, 424] width 320 height 21
type input "40"
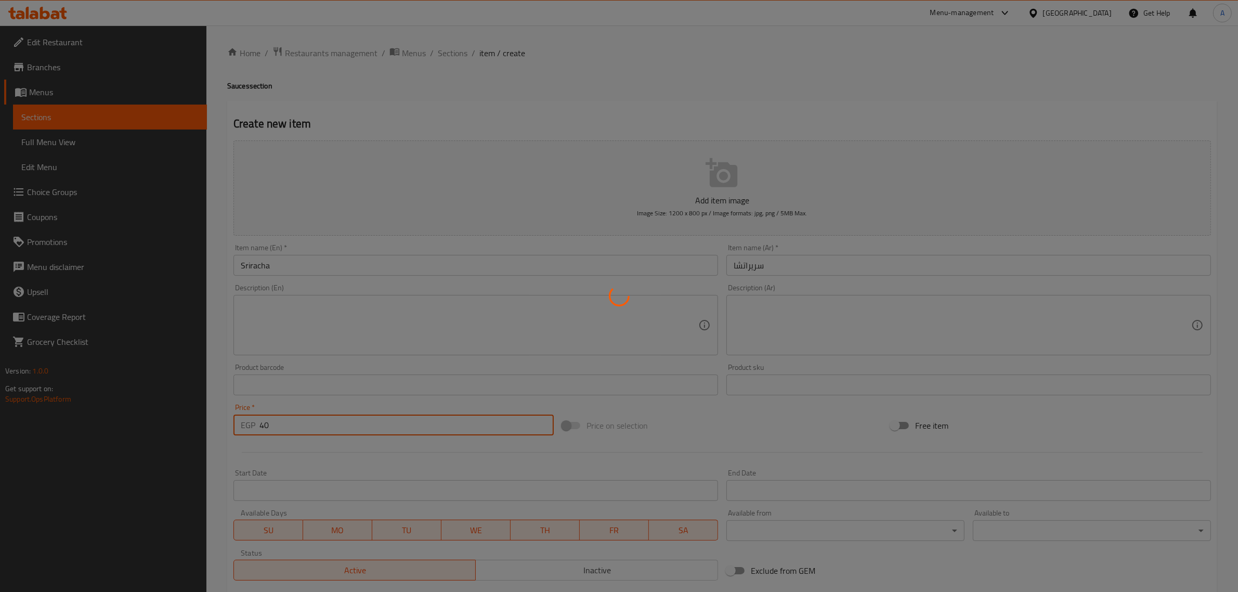
type input "0"
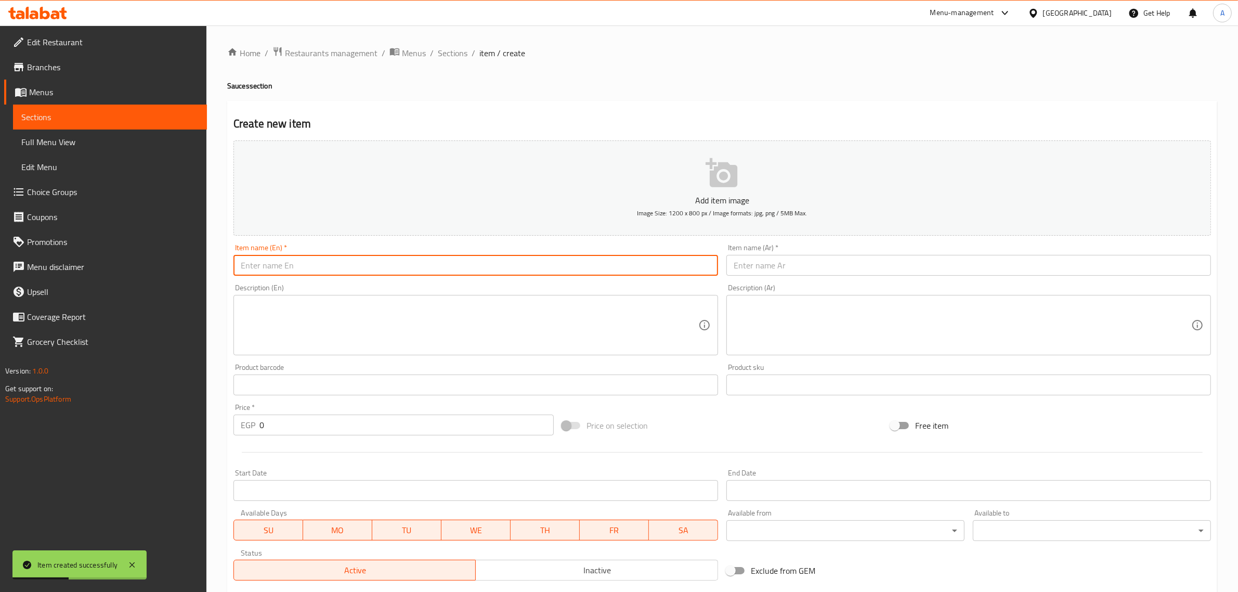
paste input "Sesame Mayo"
type input "Sesame Mayo"
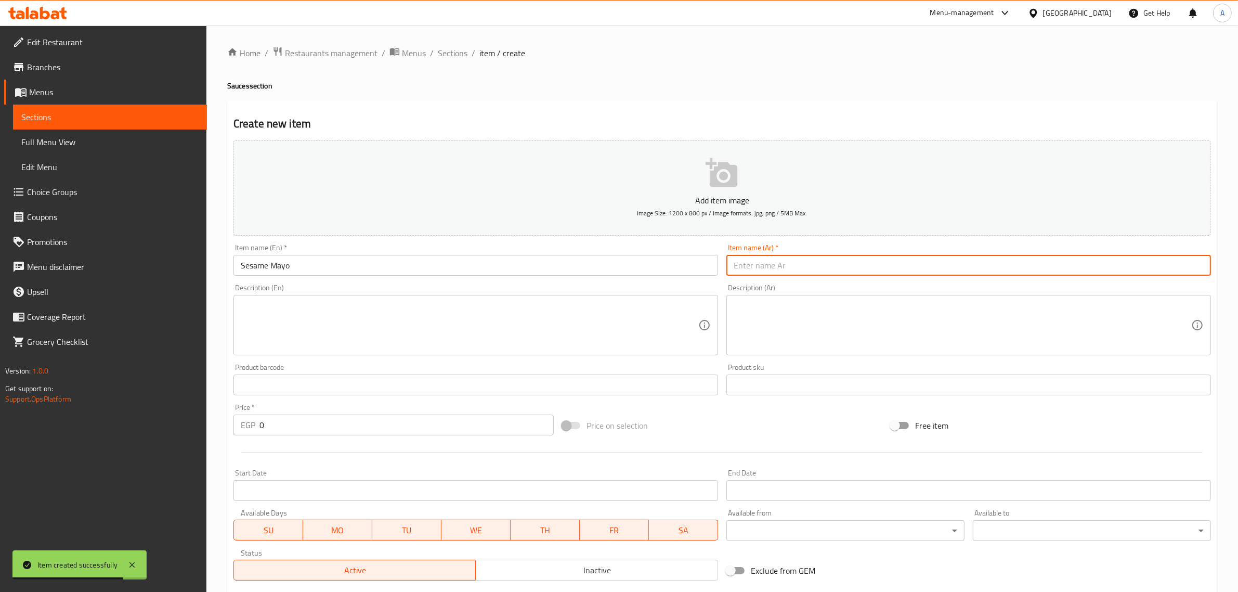
paste input "مايونيز بالسمسم"
type input "مايونيز بالسمسم"
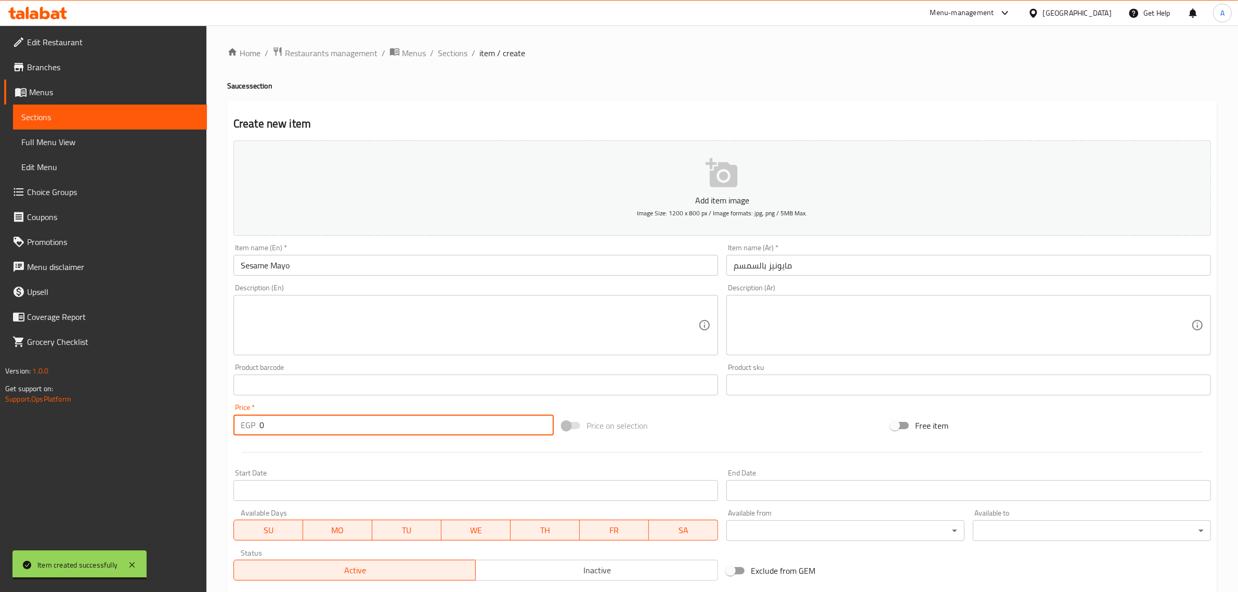
drag, startPoint x: 294, startPoint y: 419, endPoint x: 229, endPoint y: 430, distance: 65.9
click at [229, 430] on div "Price   * EGP 0 Price *" at bounding box center [393, 419] width 329 height 40
type input "40"
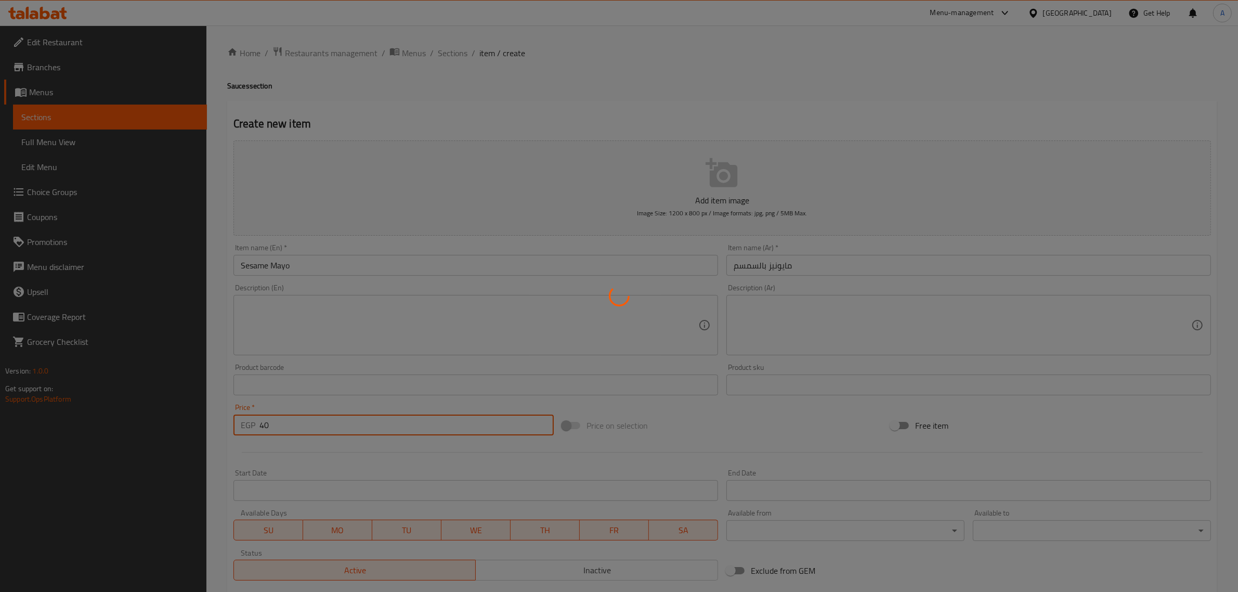
type input "0"
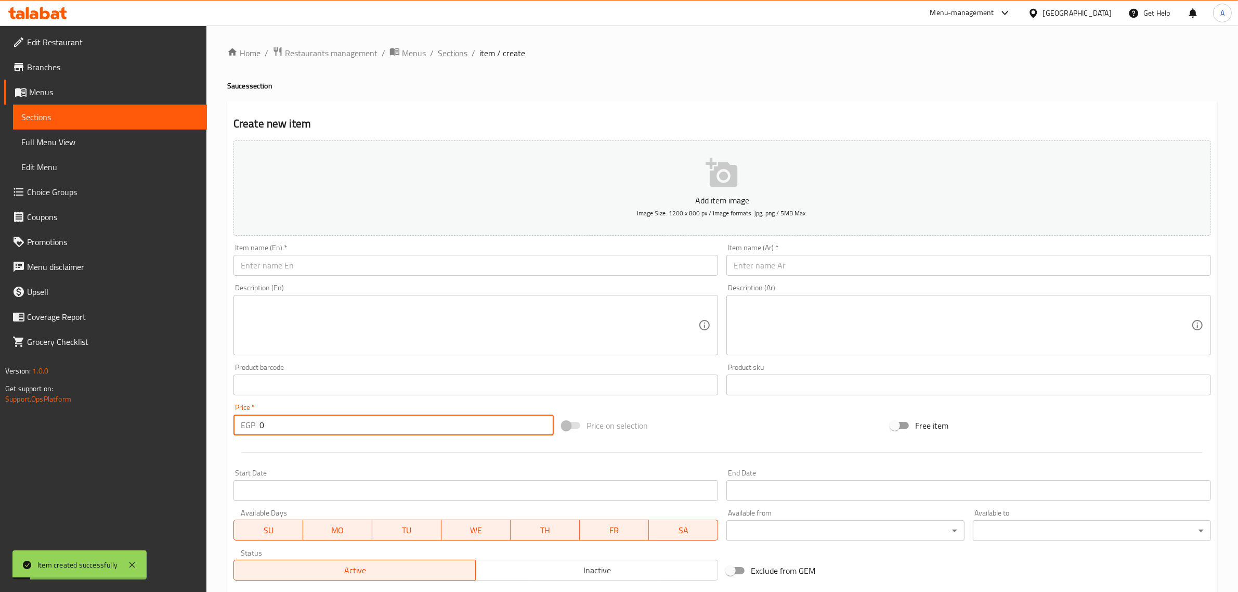
click at [454, 53] on span "Sections" at bounding box center [453, 53] width 30 height 12
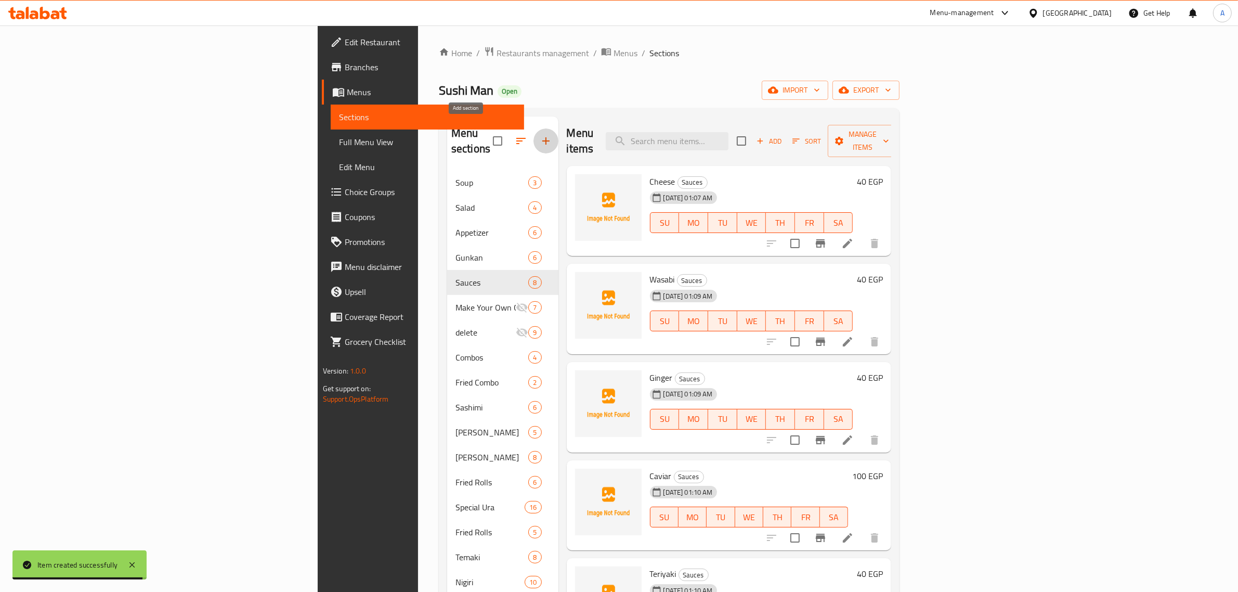
click at [540, 135] on icon "button" at bounding box center [546, 141] width 12 height 12
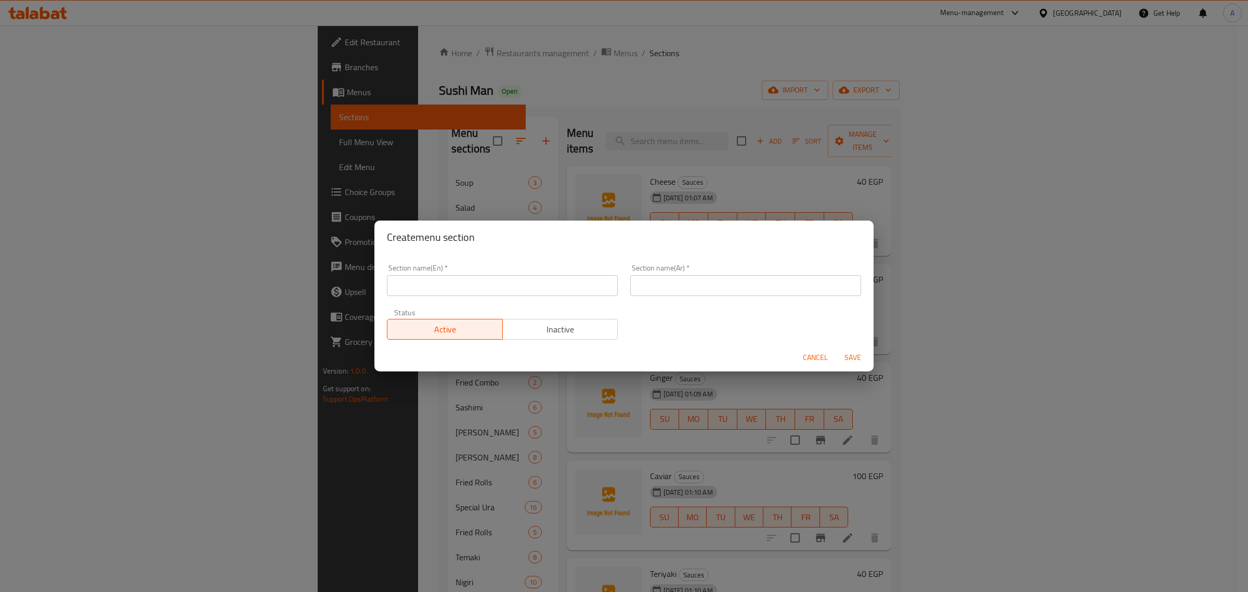
click at [450, 274] on div "Section name(En)   * Section name(En) *" at bounding box center [502, 280] width 231 height 32
click at [446, 282] on input "text" at bounding box center [502, 285] width 231 height 21
paste input "Drink"
click at [652, 274] on div "Section name(Ar)   * Section name(Ar) *" at bounding box center [745, 280] width 231 height 32
click at [508, 292] on input "Drink" at bounding box center [502, 285] width 231 height 21
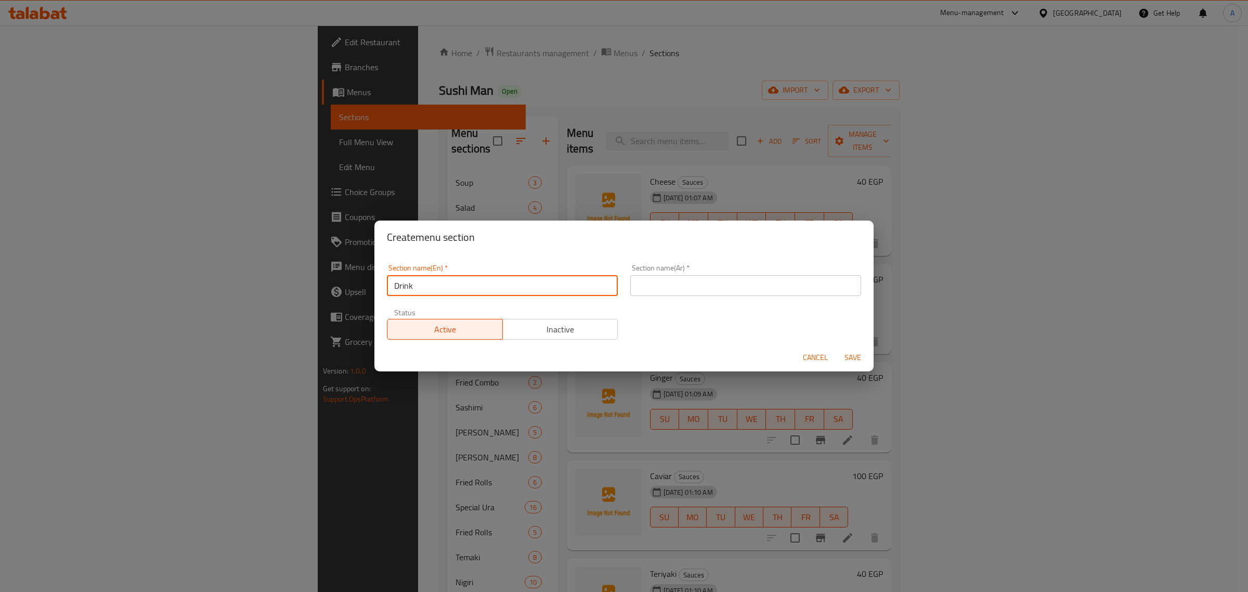
type input "Drinks"
click at [691, 290] on input "text" at bounding box center [745, 285] width 231 height 21
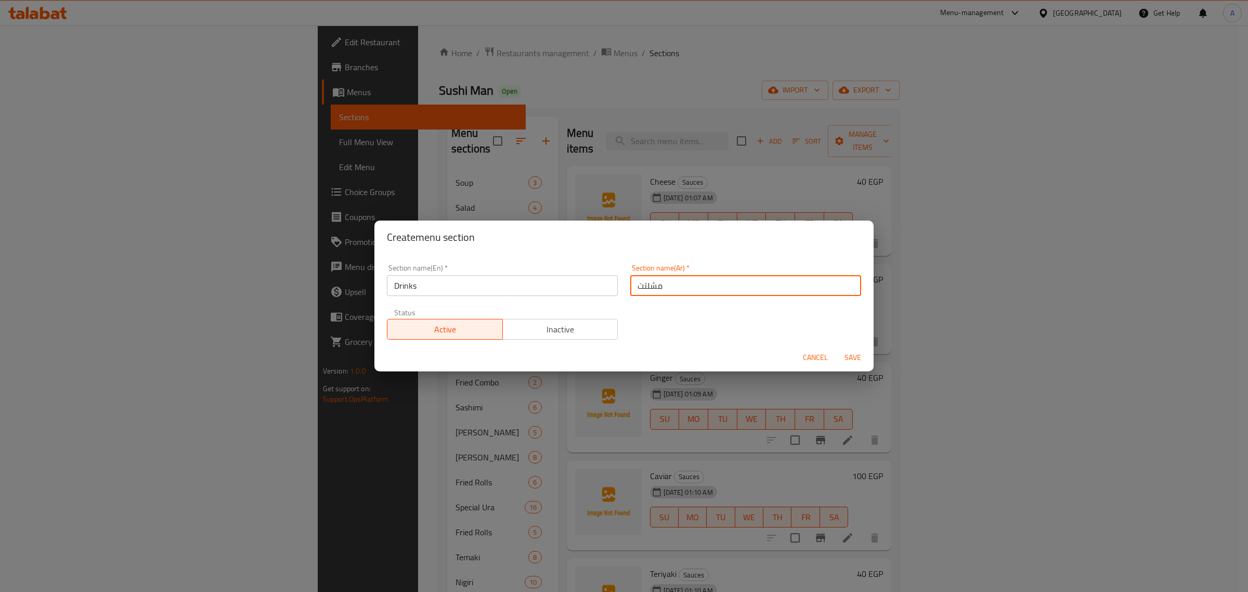
click at [697, 292] on input "مشلتت" at bounding box center [745, 285] width 231 height 21
type input "مشروبات"
click at [848, 360] on span "Save" at bounding box center [852, 357] width 25 height 13
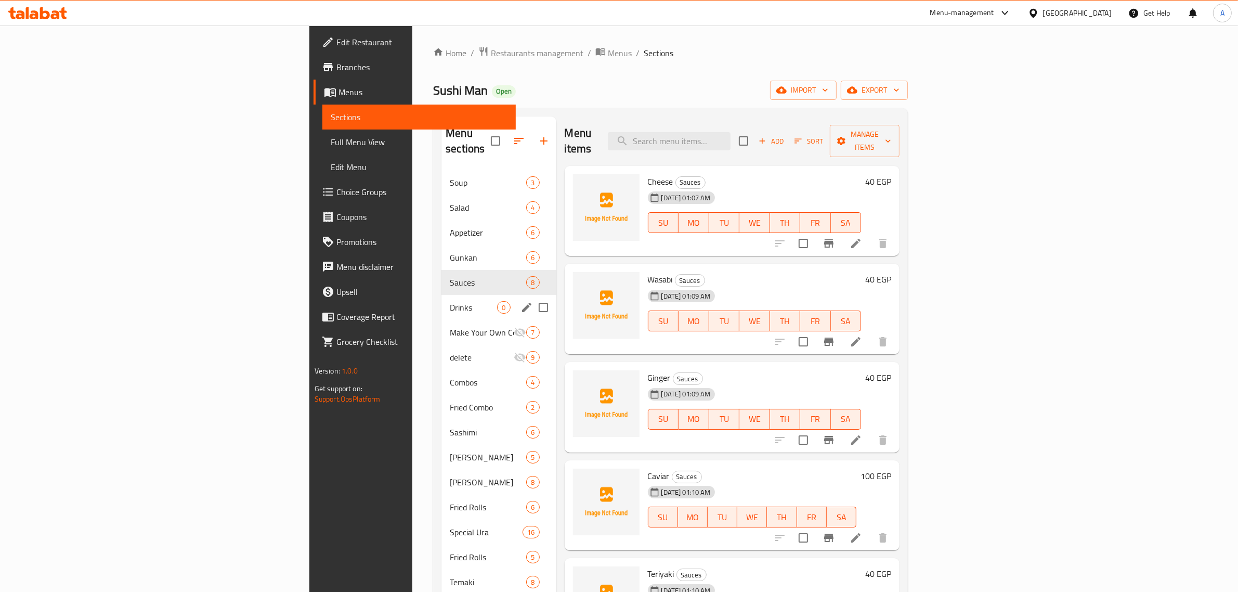
click at [442, 301] on div "Drinks 0" at bounding box center [499, 307] width 114 height 25
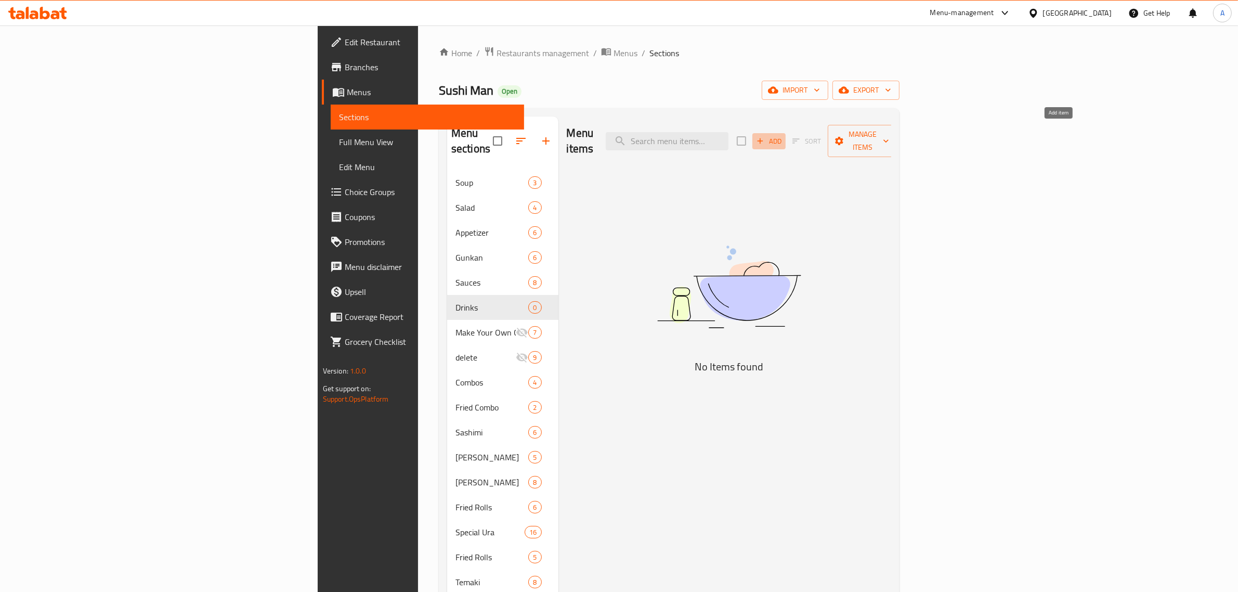
click at [783, 136] on span "Add" at bounding box center [769, 141] width 28 height 12
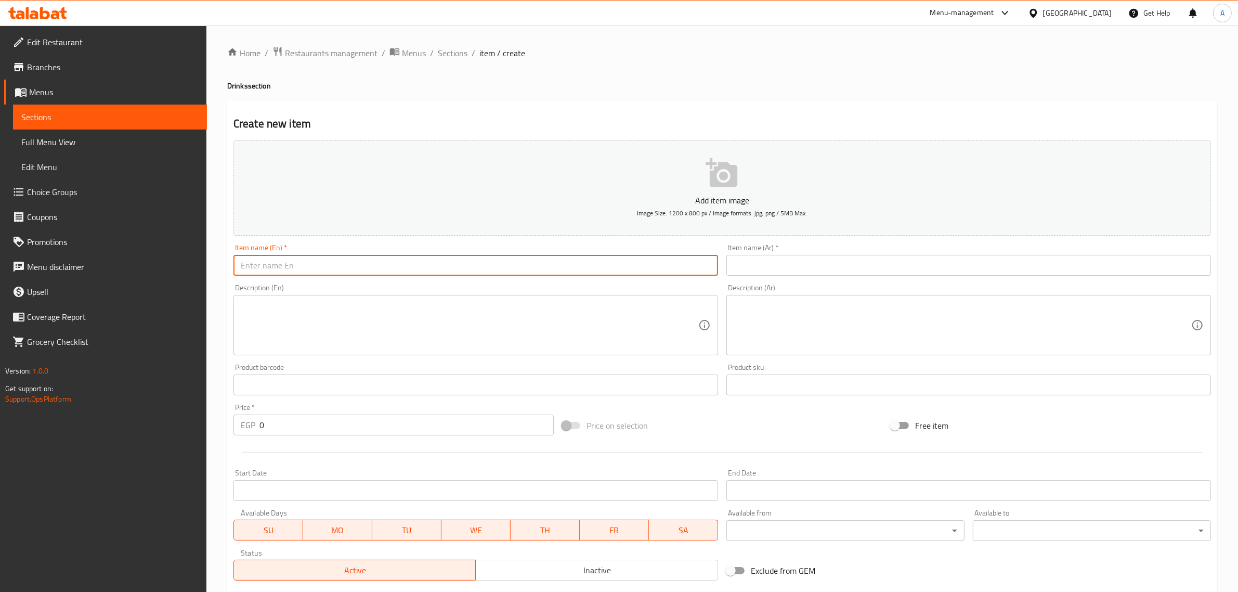
click at [356, 269] on input "text" at bounding box center [476, 265] width 485 height 21
paste input "Pepsi"
type input "Pepsi"
click at [806, 261] on input "text" at bounding box center [969, 265] width 485 height 21
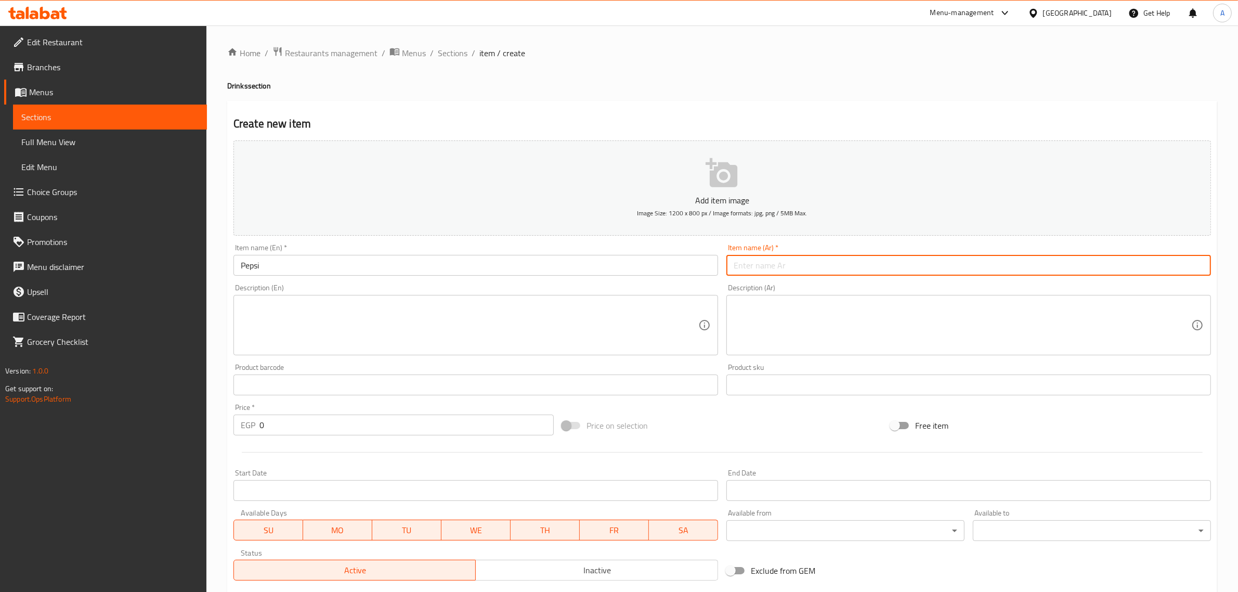
paste input "بيبسي"
type input "بيبسي"
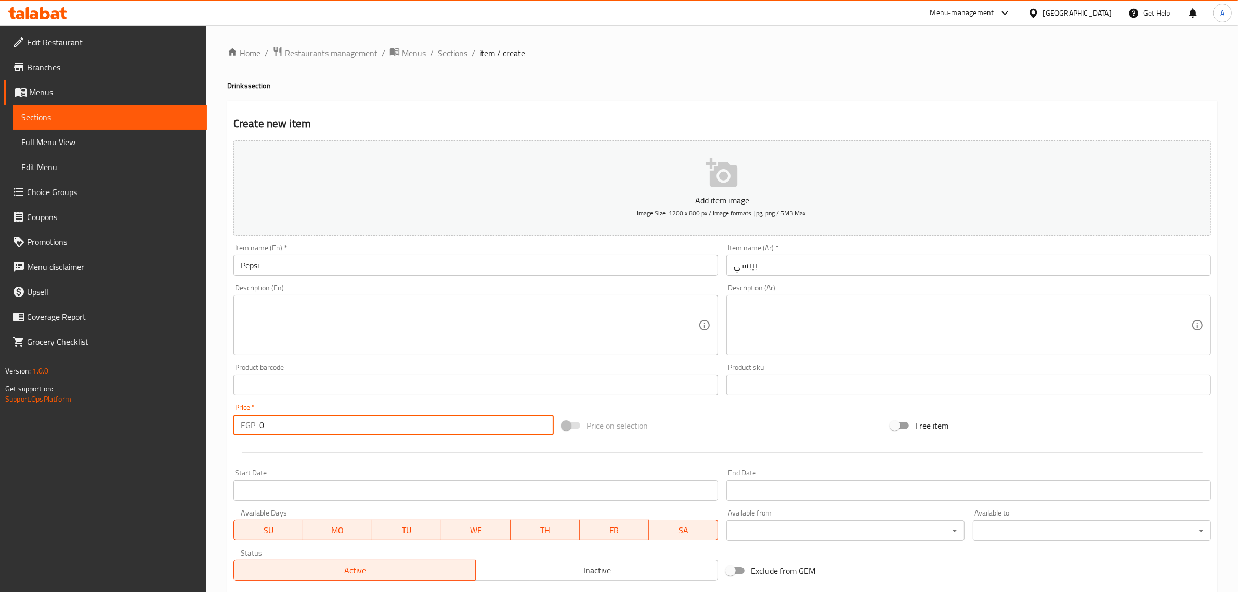
drag, startPoint x: 270, startPoint y: 432, endPoint x: 239, endPoint y: 422, distance: 32.9
click at [239, 422] on div "EGP 0 Price *" at bounding box center [394, 424] width 320 height 21
type input "40"
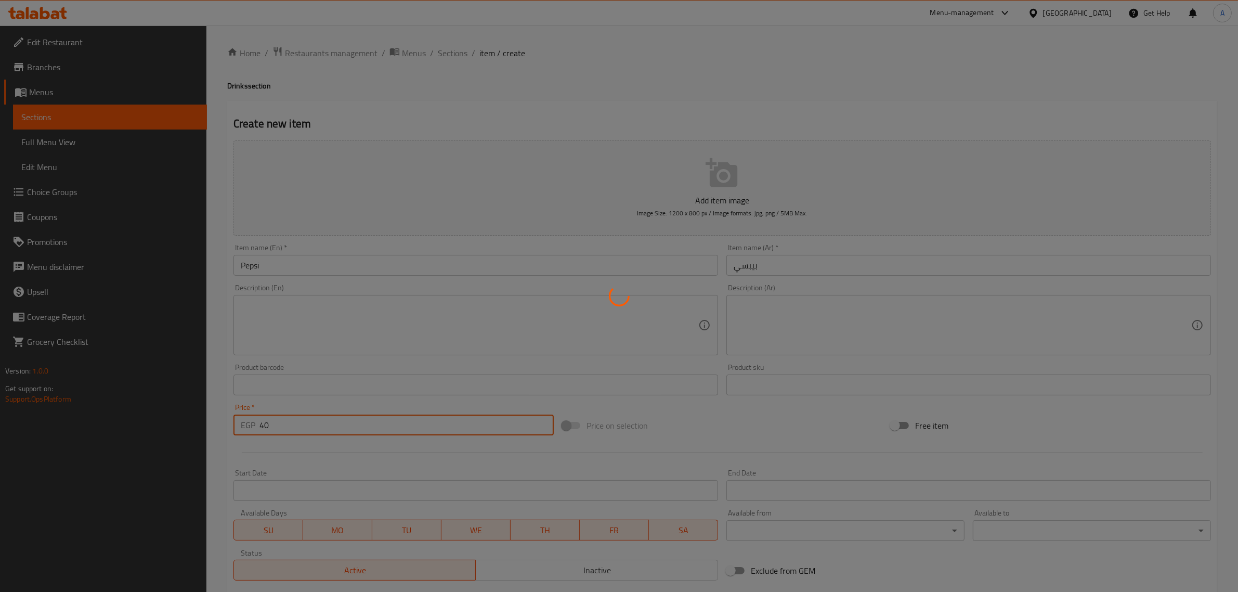
type input "0"
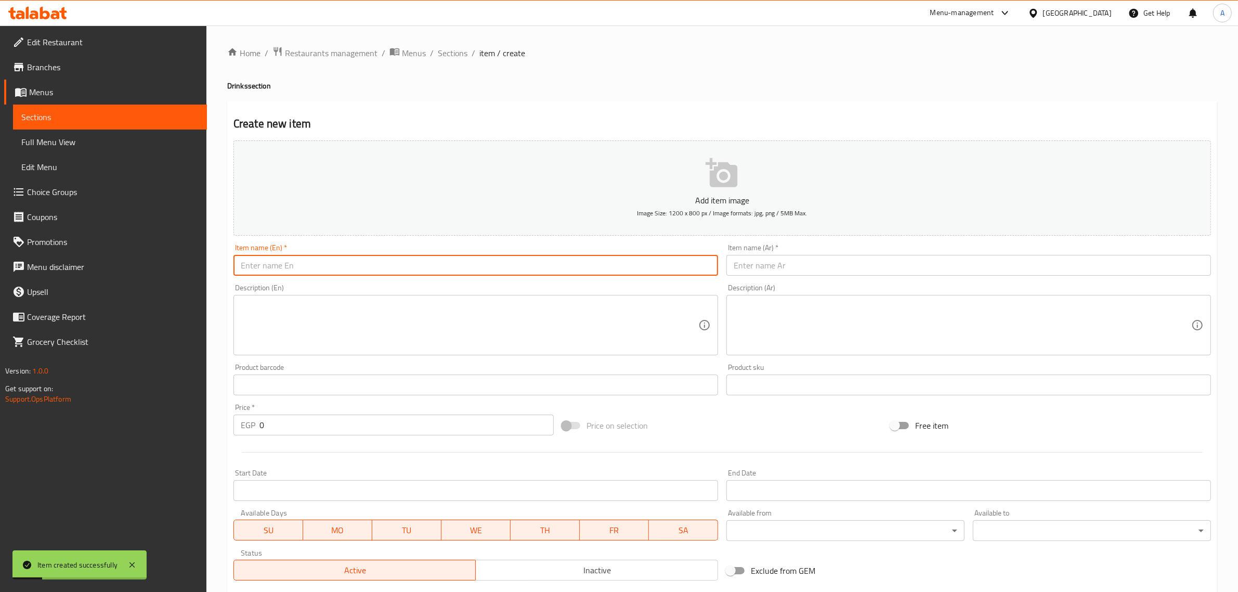
click at [431, 255] on input "text" at bounding box center [476, 265] width 485 height 21
paste input "Mirinda"
type input "Mirinda"
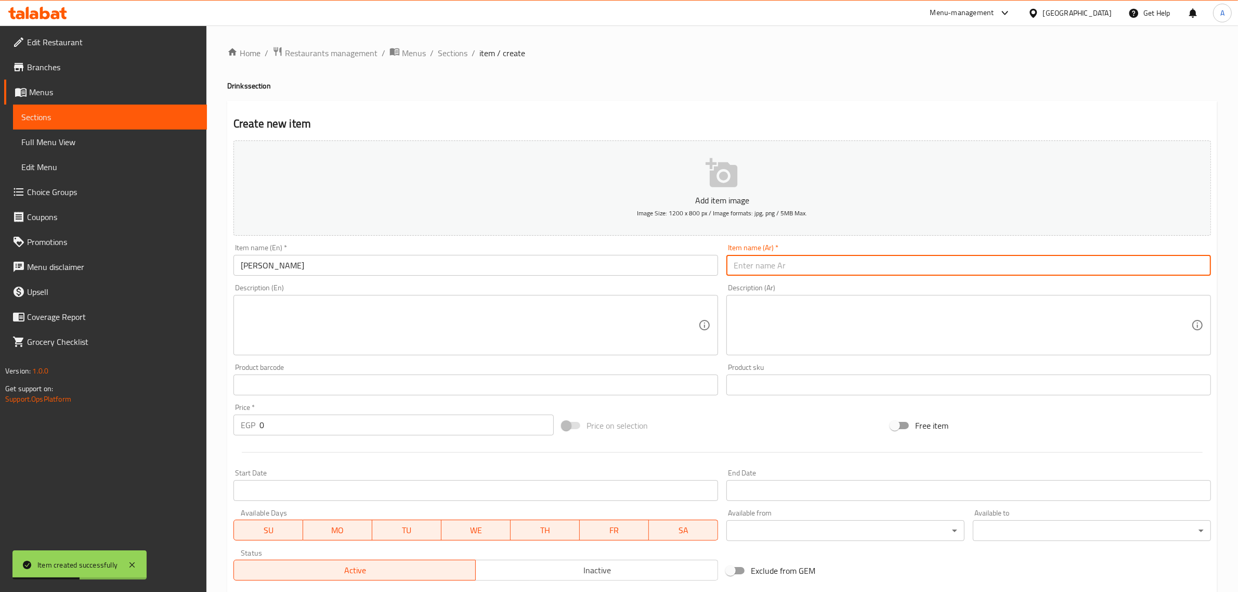
click at [789, 264] on input "text" at bounding box center [969, 265] width 485 height 21
paste input "ميرندا"
type input "ميرندا"
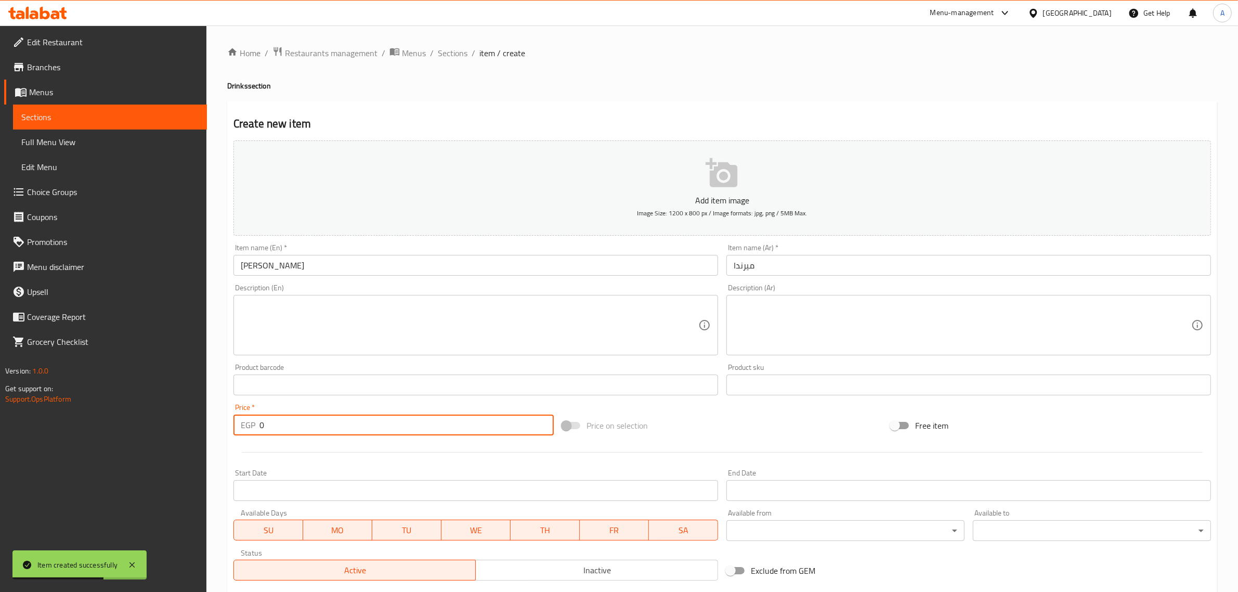
drag, startPoint x: 267, startPoint y: 425, endPoint x: 253, endPoint y: 428, distance: 14.3
click at [253, 428] on div "EGP 0 Price *" at bounding box center [394, 424] width 320 height 21
type input "40"
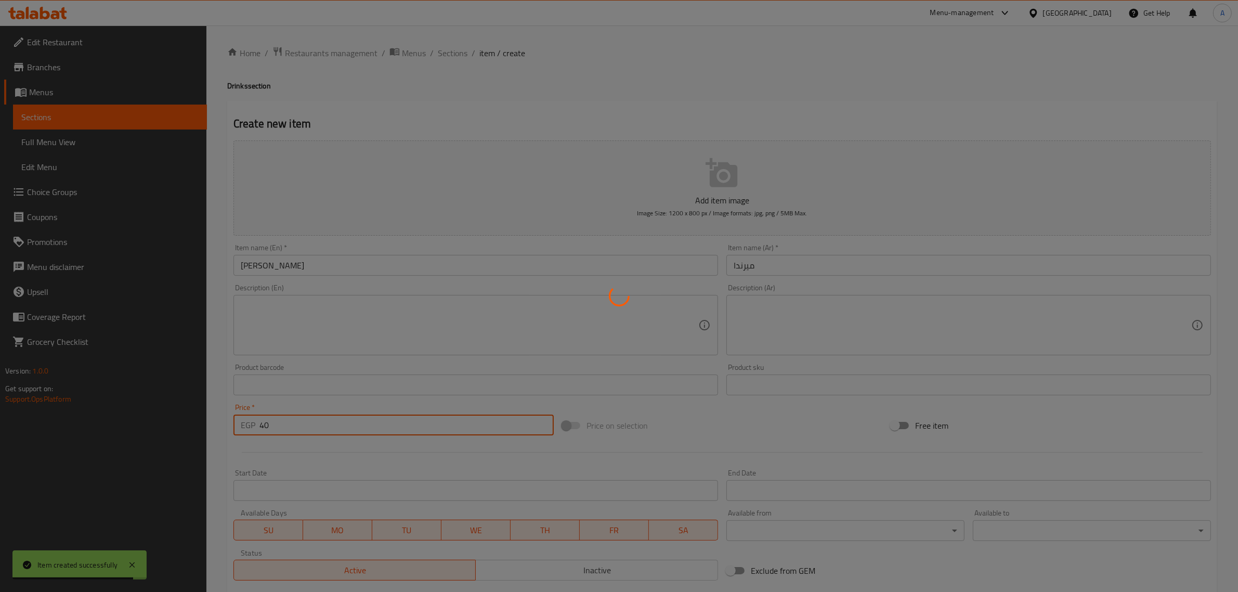
type input "0"
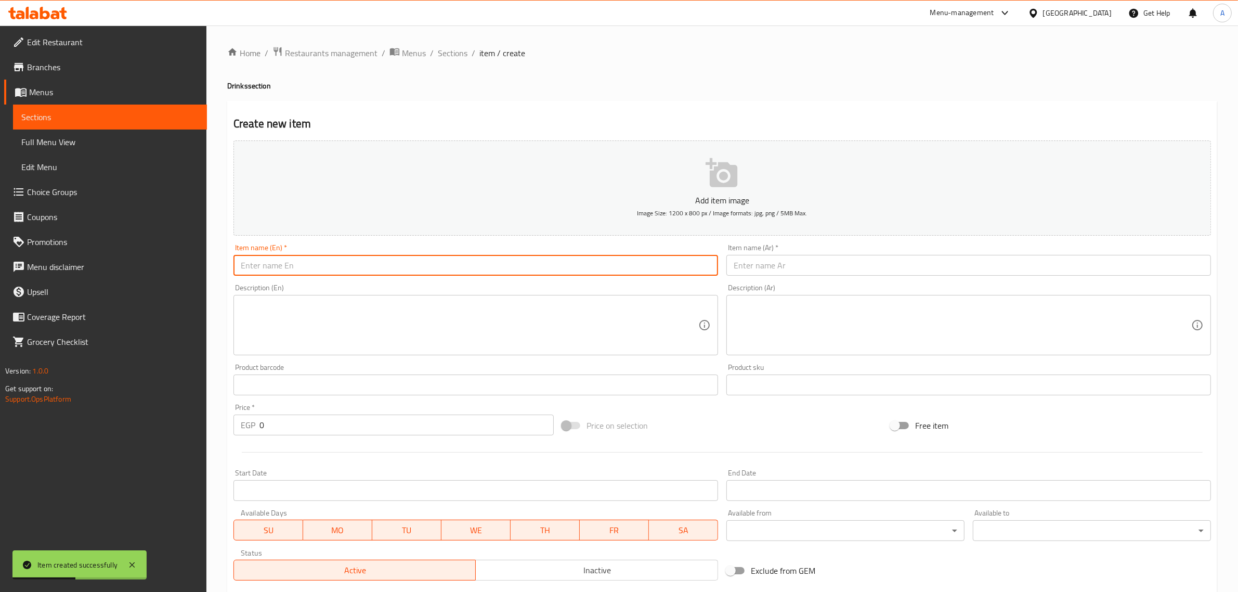
paste input "7up"
click at [245, 274] on input "7up" at bounding box center [476, 265] width 485 height 21
click at [268, 267] on input "7 up" at bounding box center [476, 265] width 485 height 21
type input "7 Up"
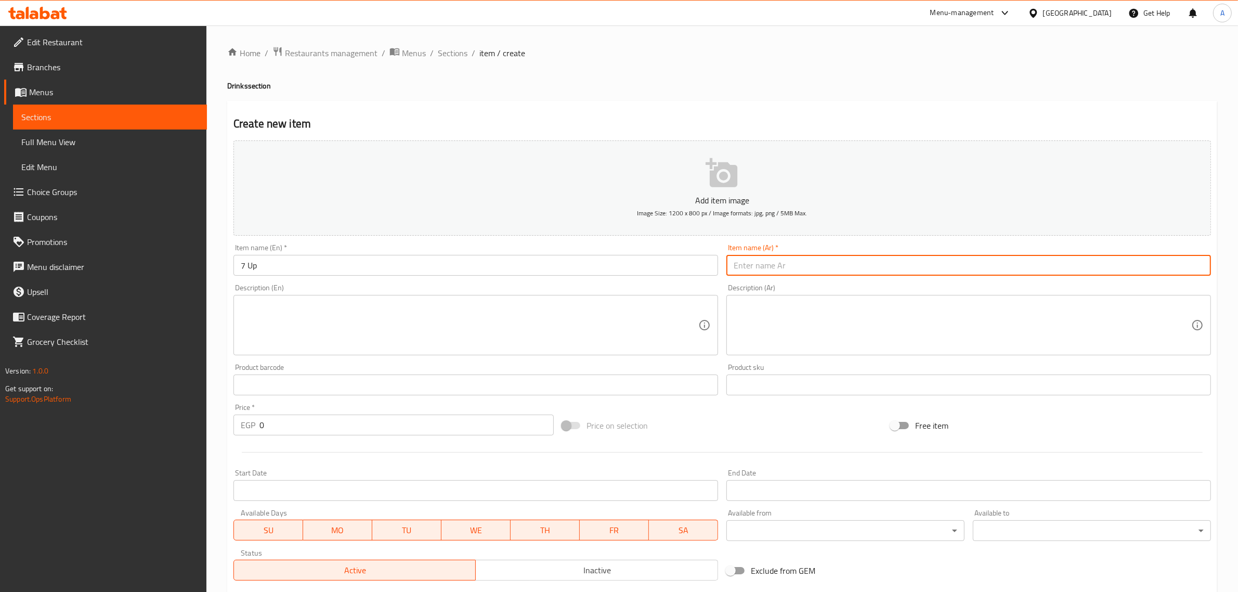
paste input "سفن أب"
type input "سفن أب"
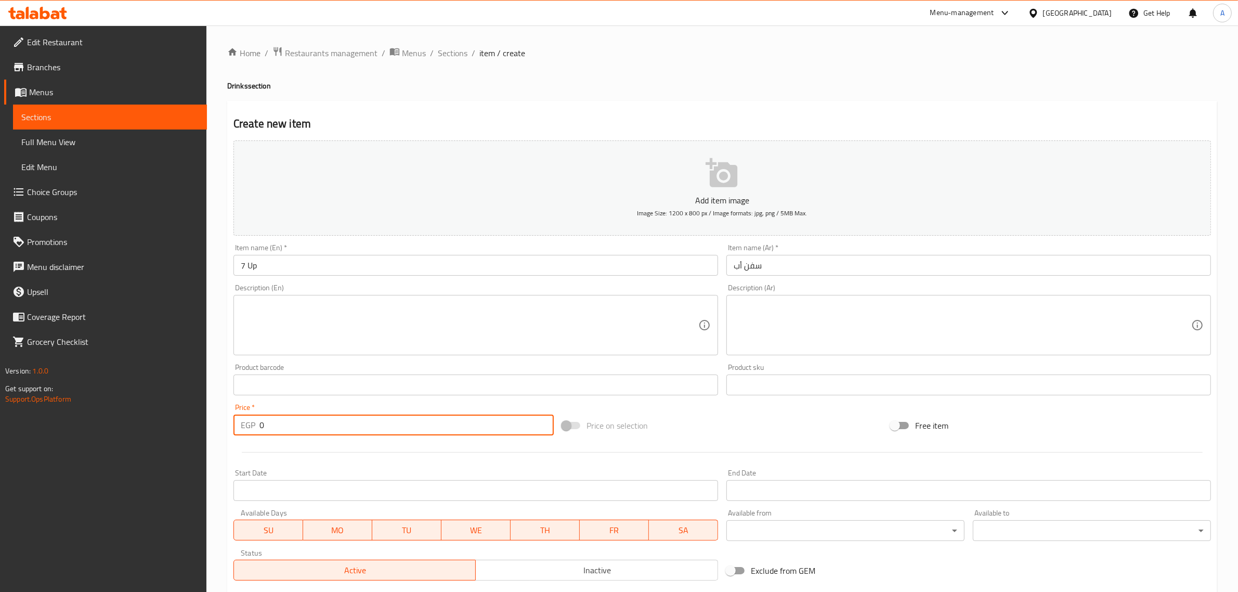
drag, startPoint x: 270, startPoint y: 430, endPoint x: 242, endPoint y: 420, distance: 30.3
click at [242, 420] on div "EGP 0 Price *" at bounding box center [394, 424] width 320 height 21
type input "40"
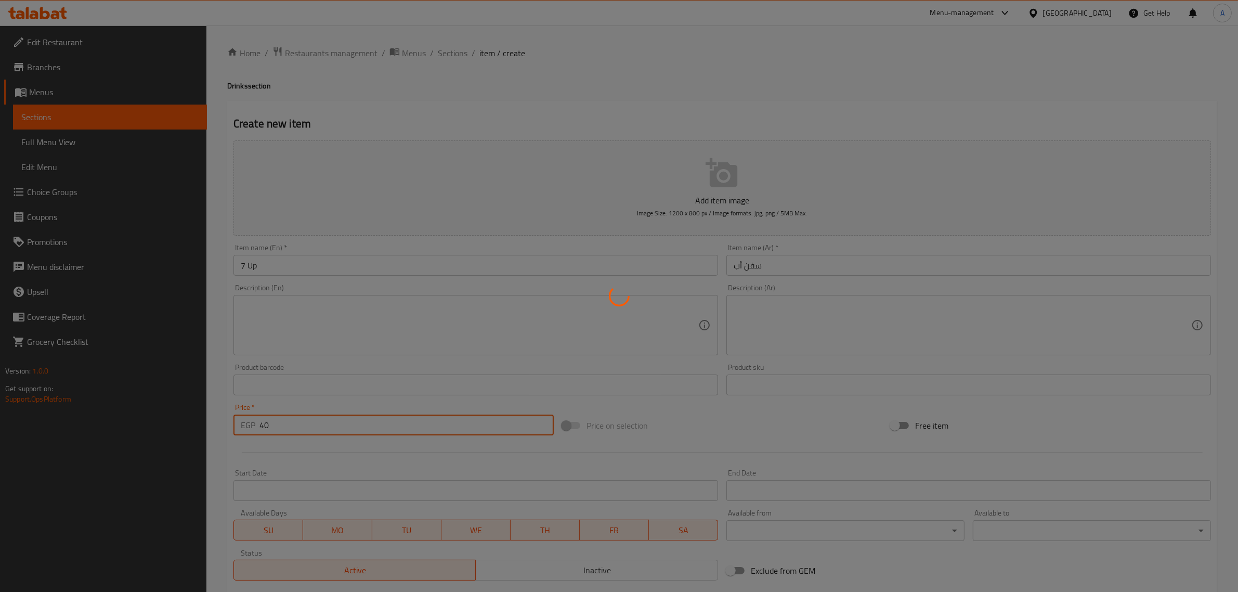
type input "0"
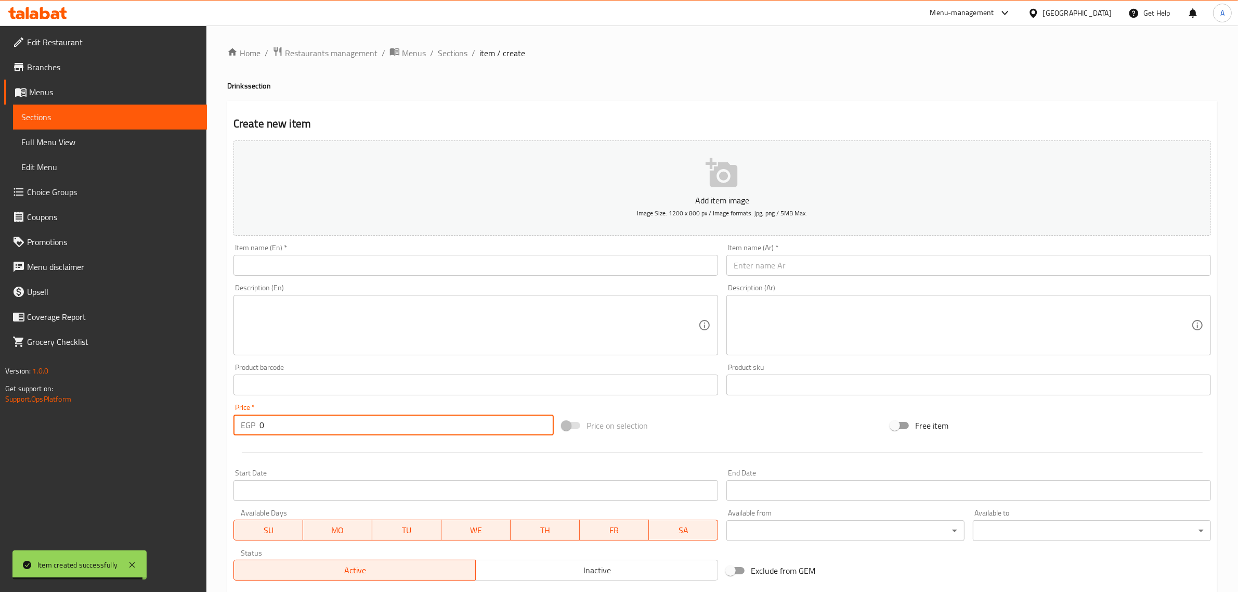
click at [417, 263] on input "text" at bounding box center [476, 265] width 485 height 21
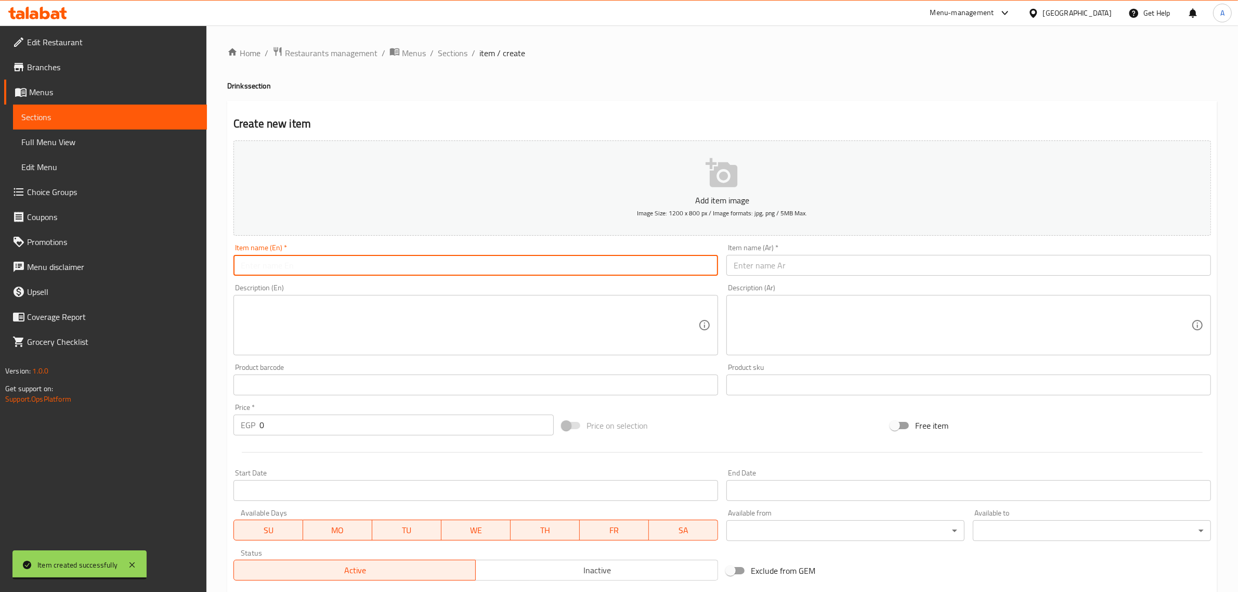
paste input "Mineral Water"
type input "Mineral Water"
click at [822, 278] on div "Item name (Ar)   * Item name (Ar) *" at bounding box center [968, 260] width 493 height 40
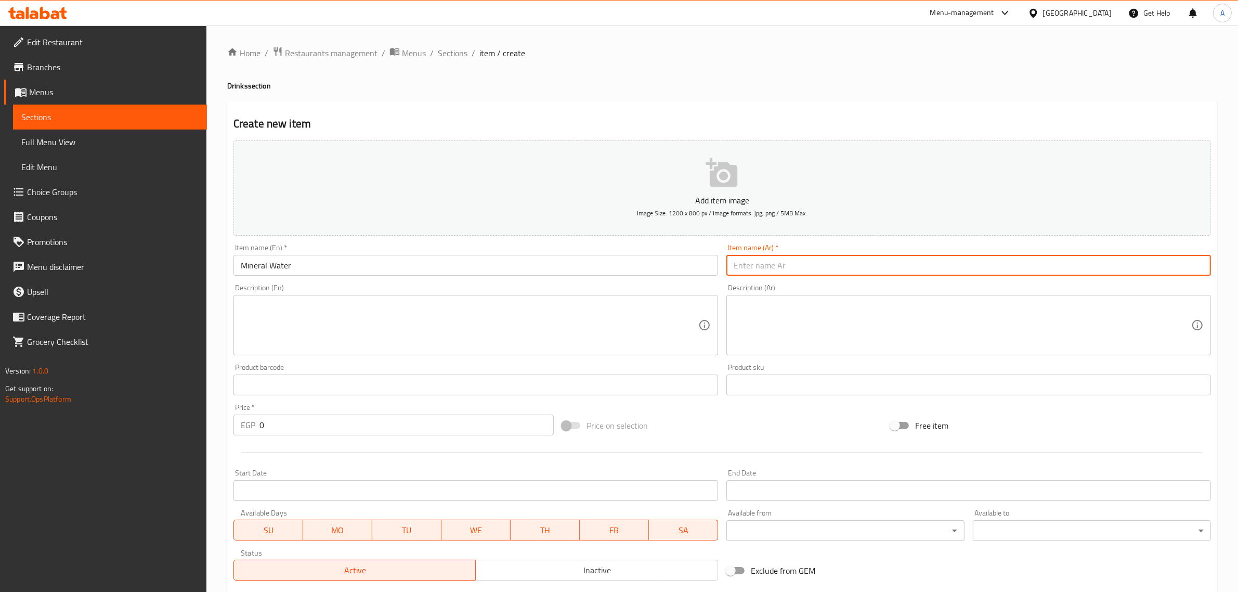
click at [821, 256] on input "text" at bounding box center [969, 265] width 485 height 21
paste input "مياه معدنية"
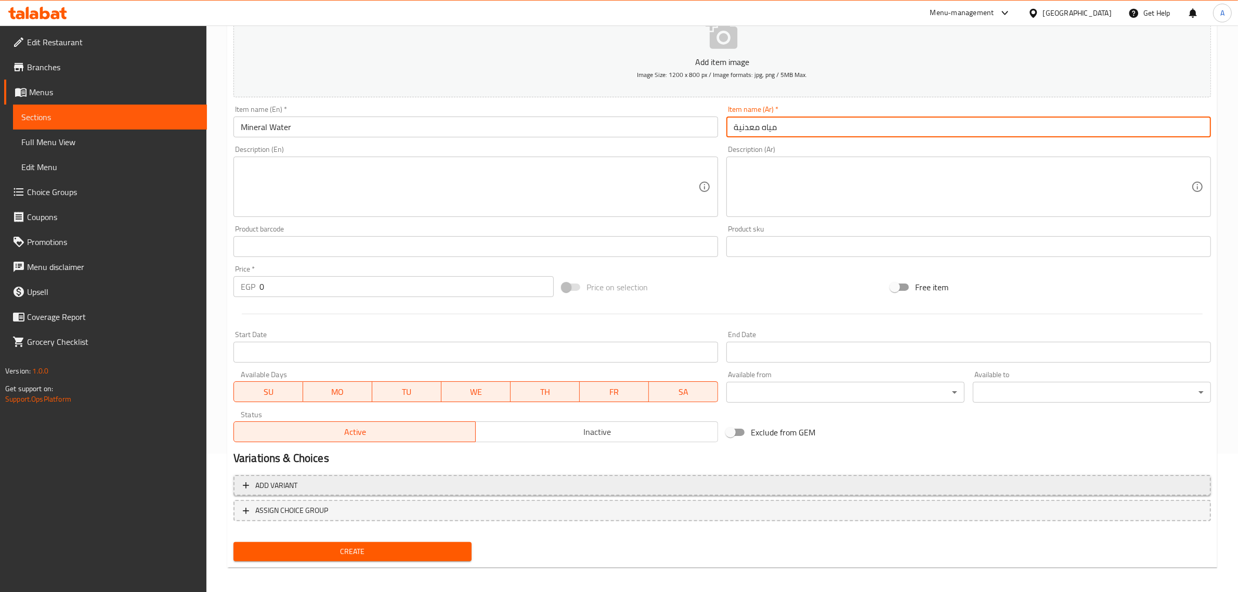
scroll to position [141, 0]
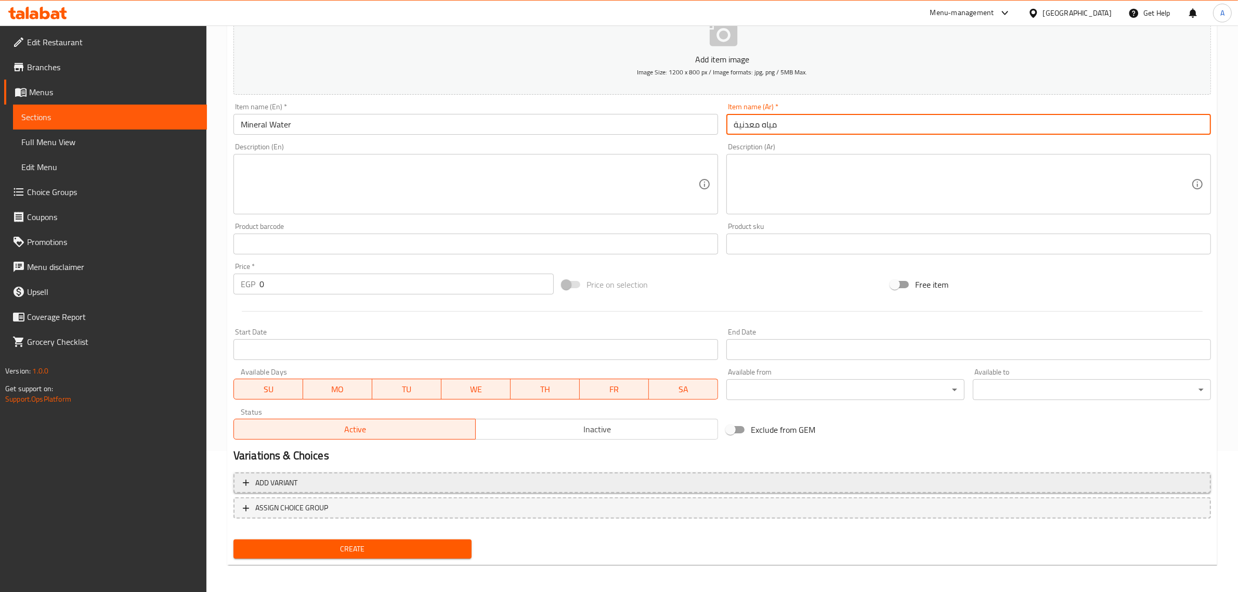
type input "مياه معدنية"
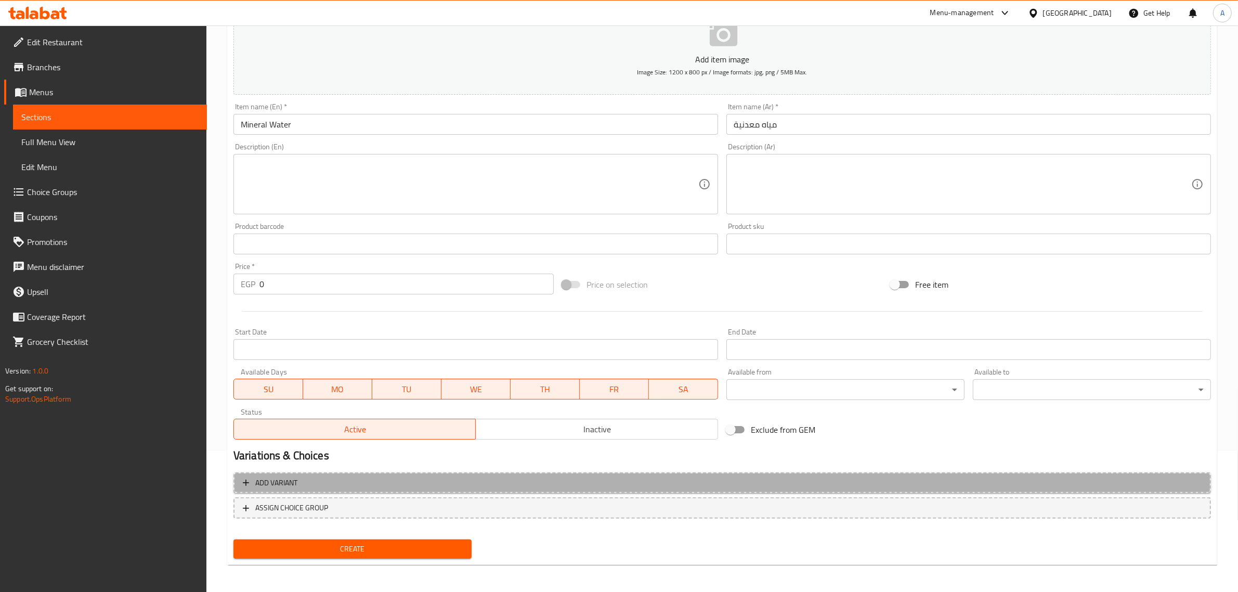
click at [514, 487] on span "Add variant" at bounding box center [722, 482] width 959 height 13
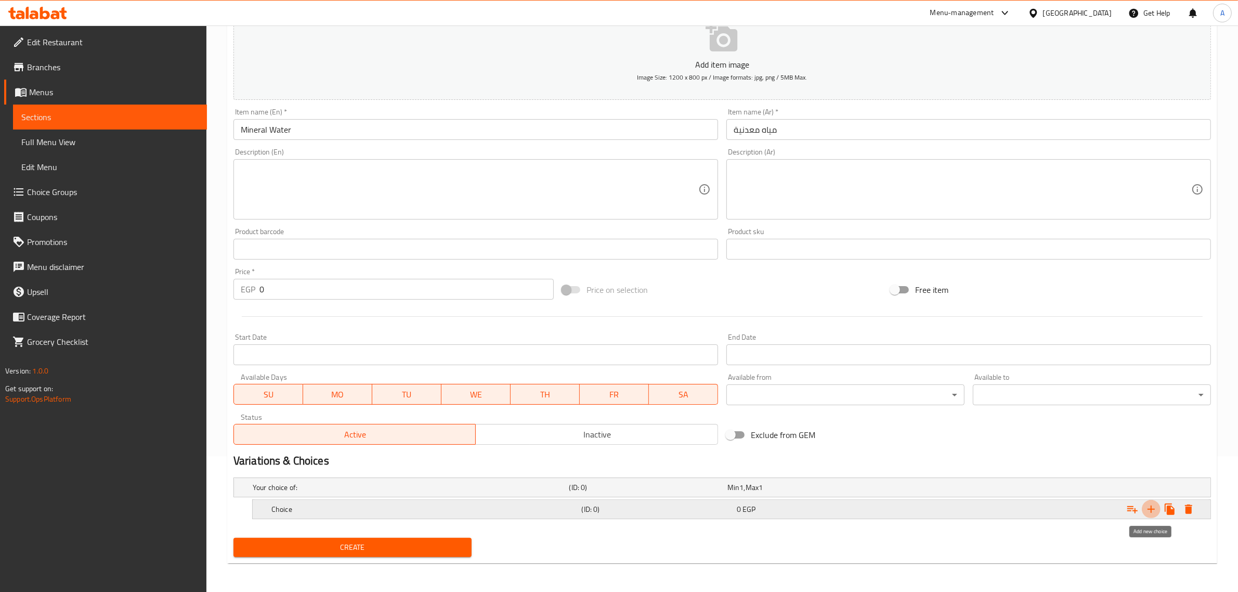
click at [1146, 510] on icon "Expand" at bounding box center [1151, 509] width 12 height 12
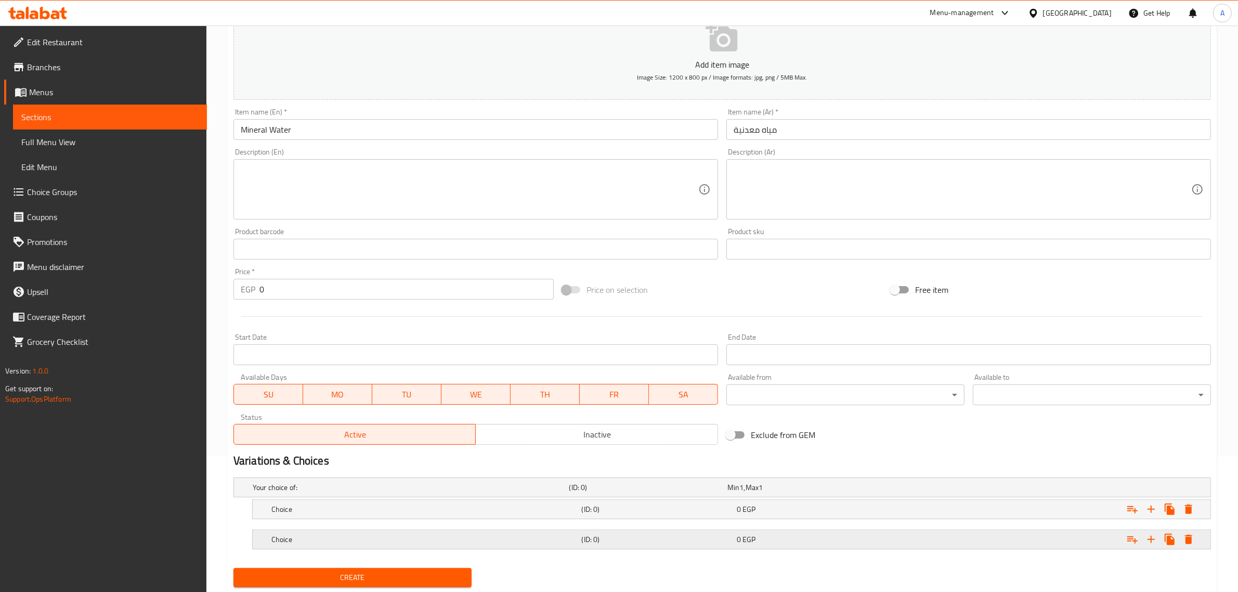
click at [649, 493] on h5 "(ID: 0)" at bounding box center [646, 487] width 154 height 10
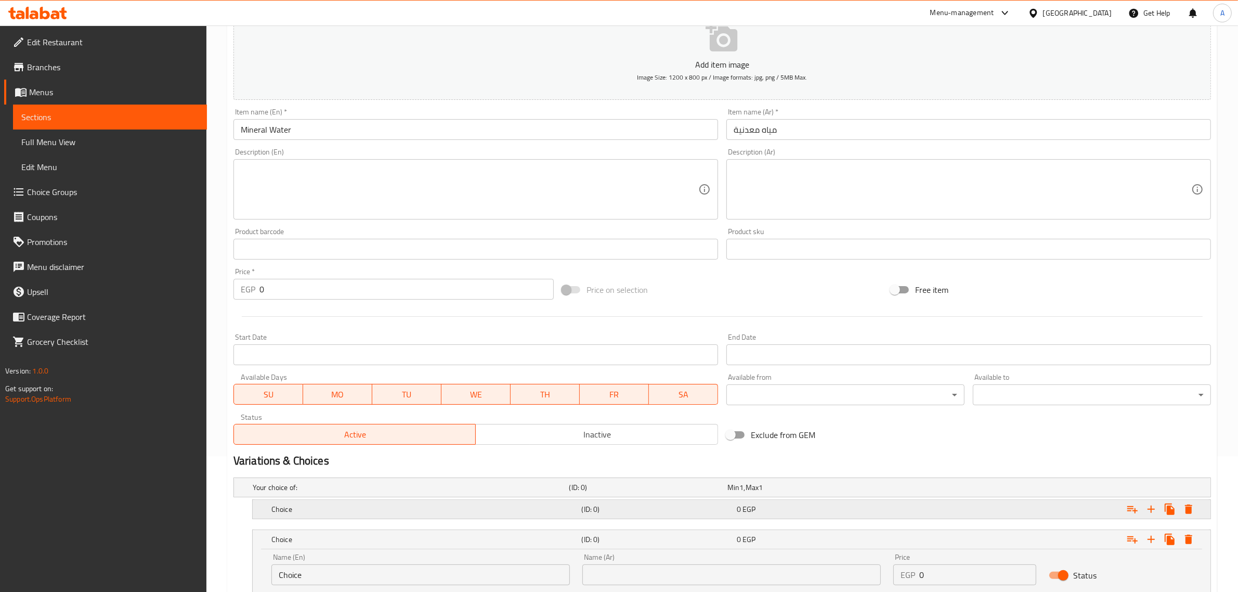
click at [651, 493] on h5 "(ID: 0)" at bounding box center [646, 487] width 154 height 10
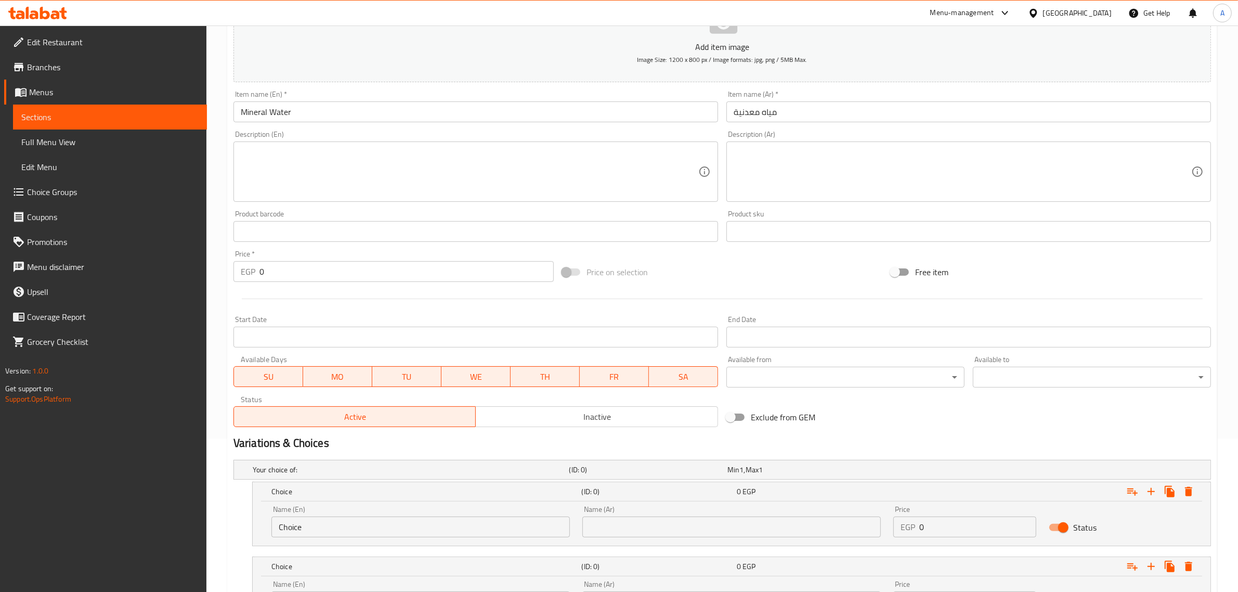
scroll to position [255, 0]
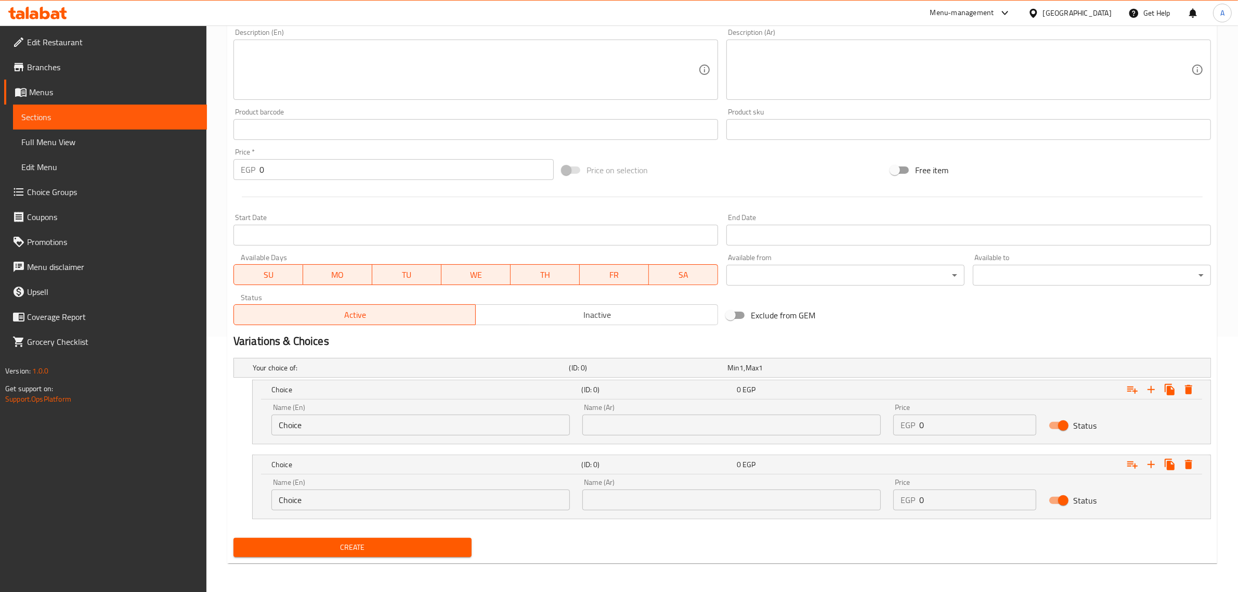
click at [645, 506] on input "text" at bounding box center [731, 499] width 299 height 21
click at [610, 431] on input "text" at bounding box center [731, 424] width 299 height 21
type input "صغير"
click at [662, 491] on input "text" at bounding box center [731, 499] width 299 height 21
type input "ط"
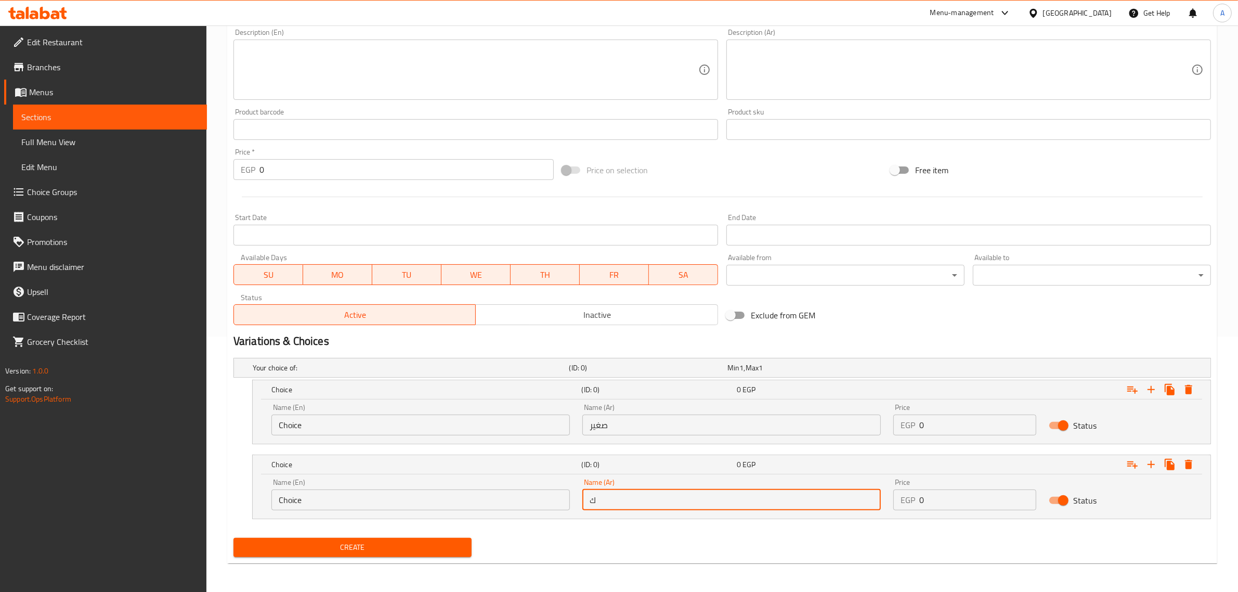
type input "كبير"
click at [510, 425] on input "Choice" at bounding box center [420, 424] width 299 height 21
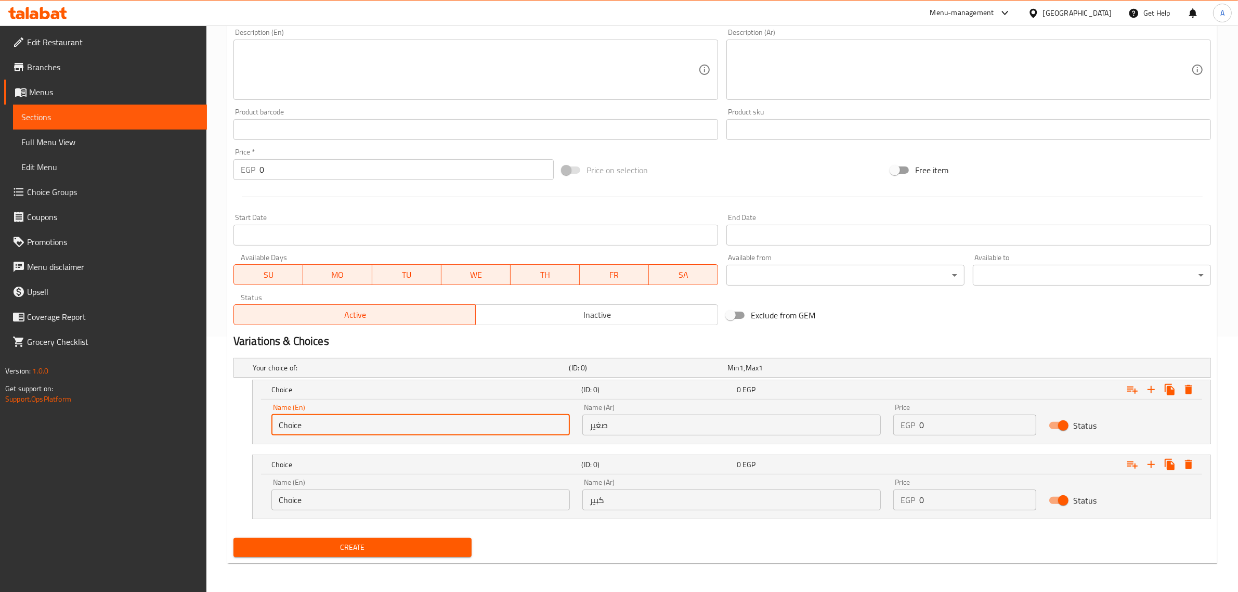
click at [510, 425] on input "Choice" at bounding box center [420, 424] width 299 height 21
type input "Small"
click at [368, 487] on div "Name (En) Choice Name (En)" at bounding box center [420, 494] width 299 height 32
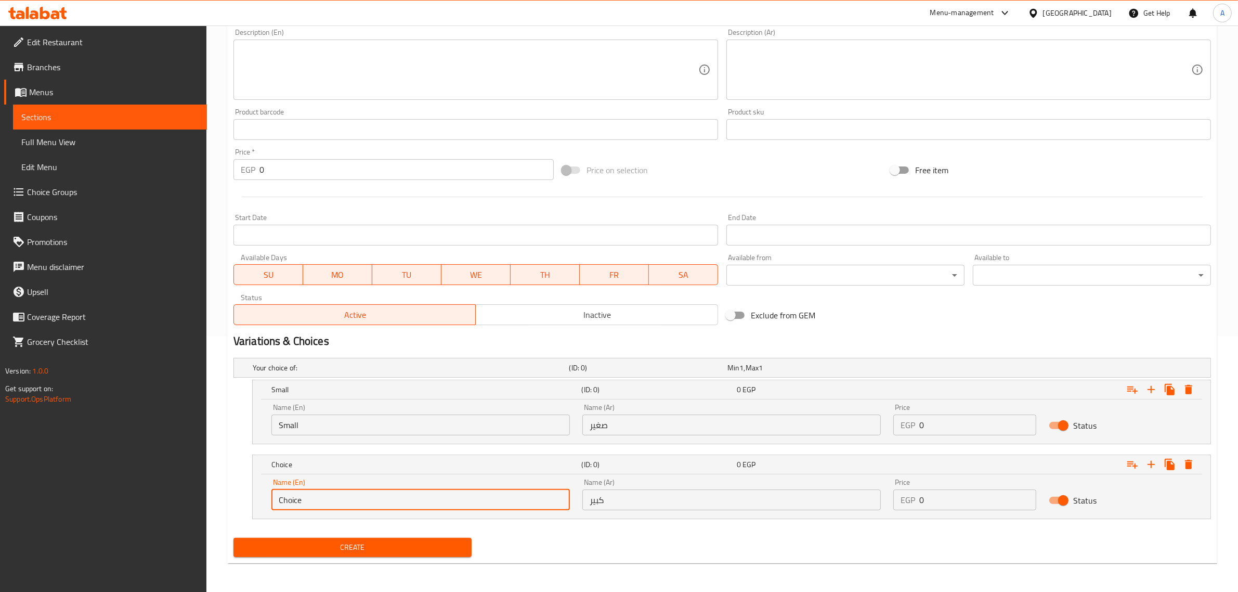
click at [363, 490] on input "Choice" at bounding box center [420, 499] width 299 height 21
type input "Large"
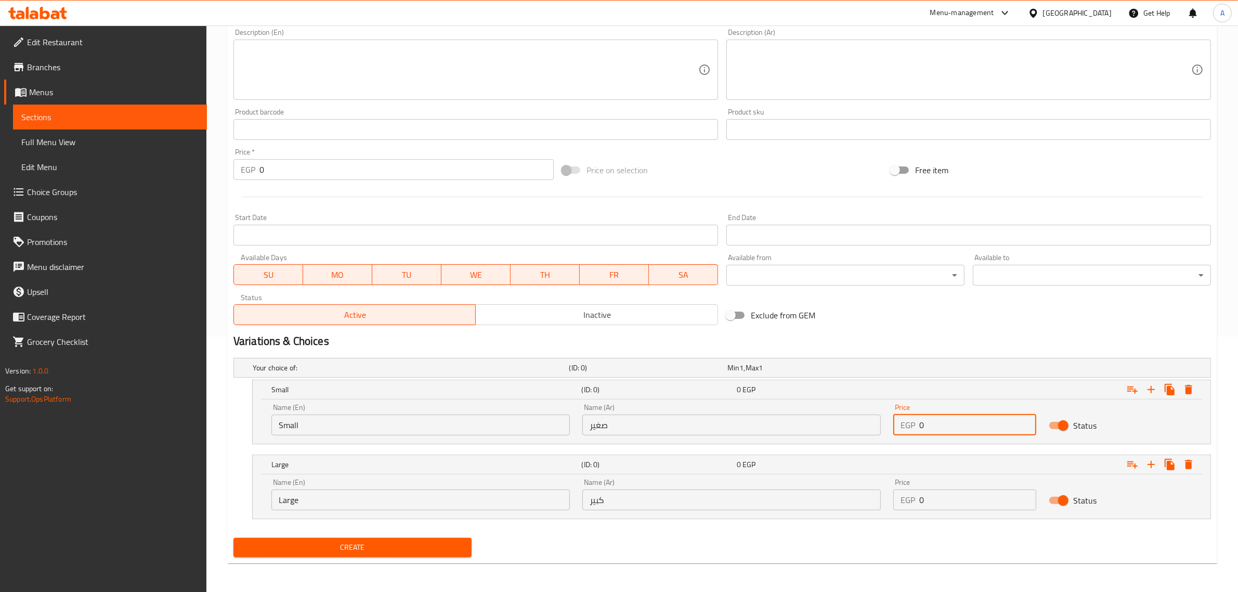
drag, startPoint x: 948, startPoint y: 422, endPoint x: 902, endPoint y: 424, distance: 45.8
click at [902, 424] on div "EGP 0 Price" at bounding box center [964, 424] width 143 height 21
type input "20"
drag, startPoint x: 952, startPoint y: 506, endPoint x: 909, endPoint y: 511, distance: 43.0
click at [909, 511] on div "Price EGP 0 Price" at bounding box center [965, 494] width 156 height 44
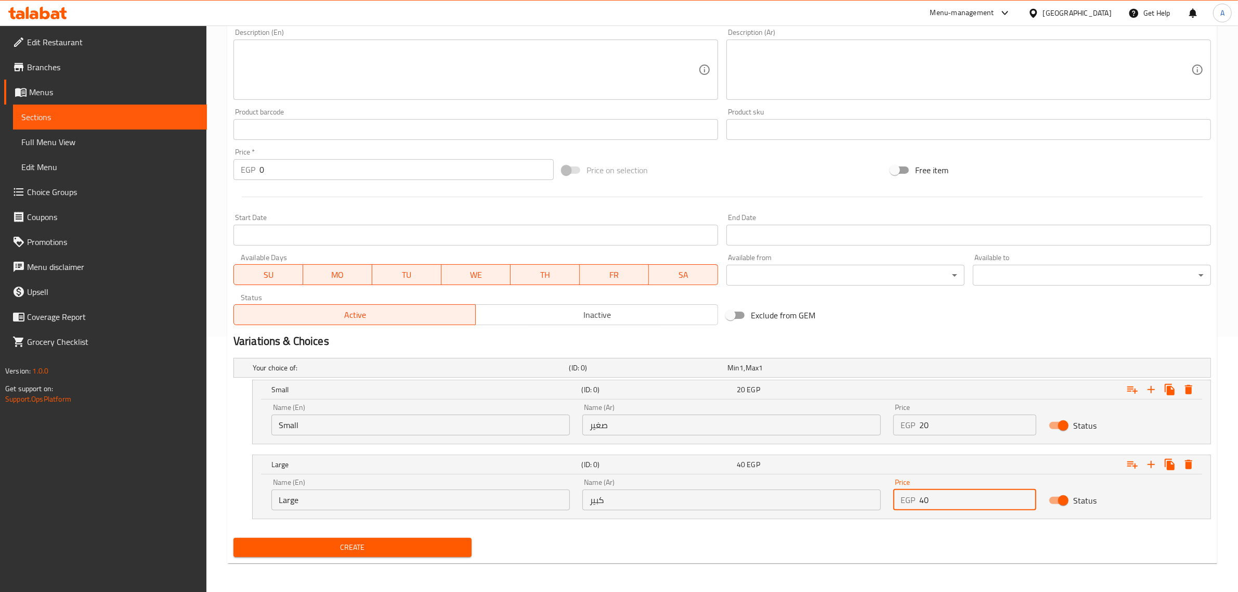
type input "40"
click at [234, 538] on button "Create" at bounding box center [353, 547] width 238 height 19
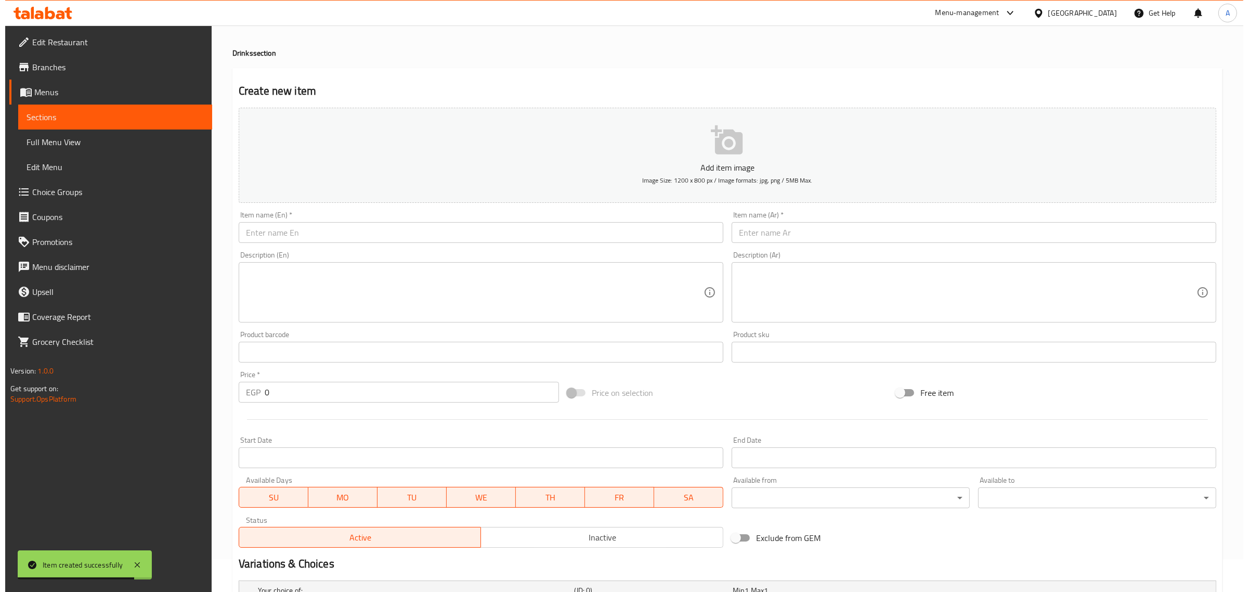
scroll to position [0, 0]
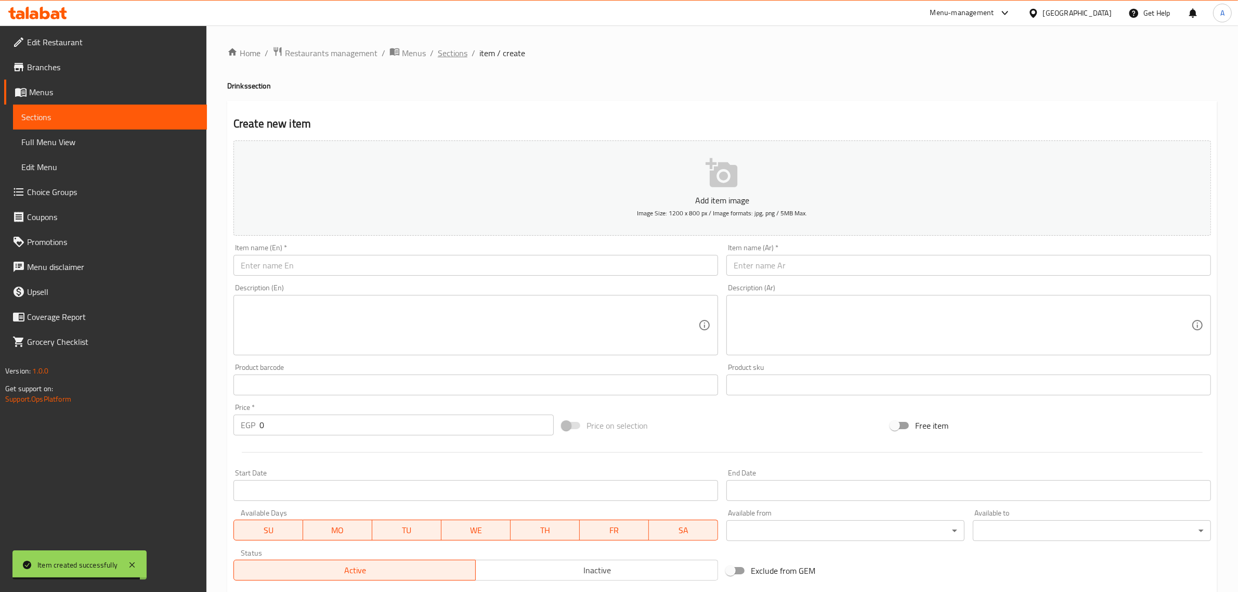
click at [454, 47] on span "Sections" at bounding box center [453, 53] width 30 height 12
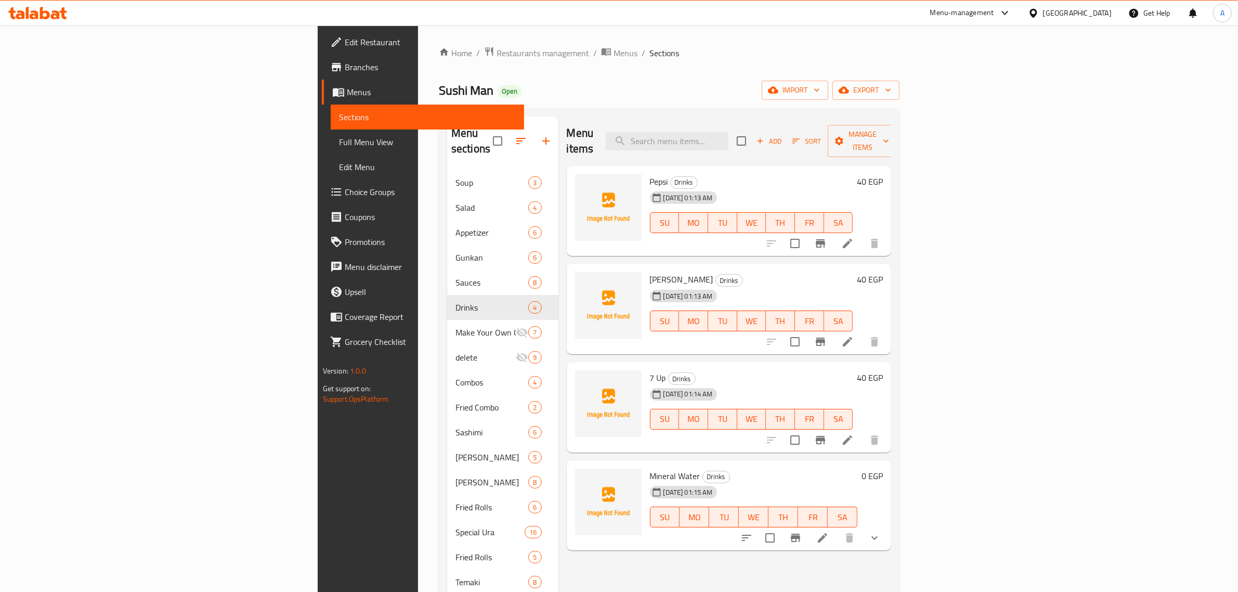
click at [339, 139] on span "Full Menu View" at bounding box center [427, 142] width 177 height 12
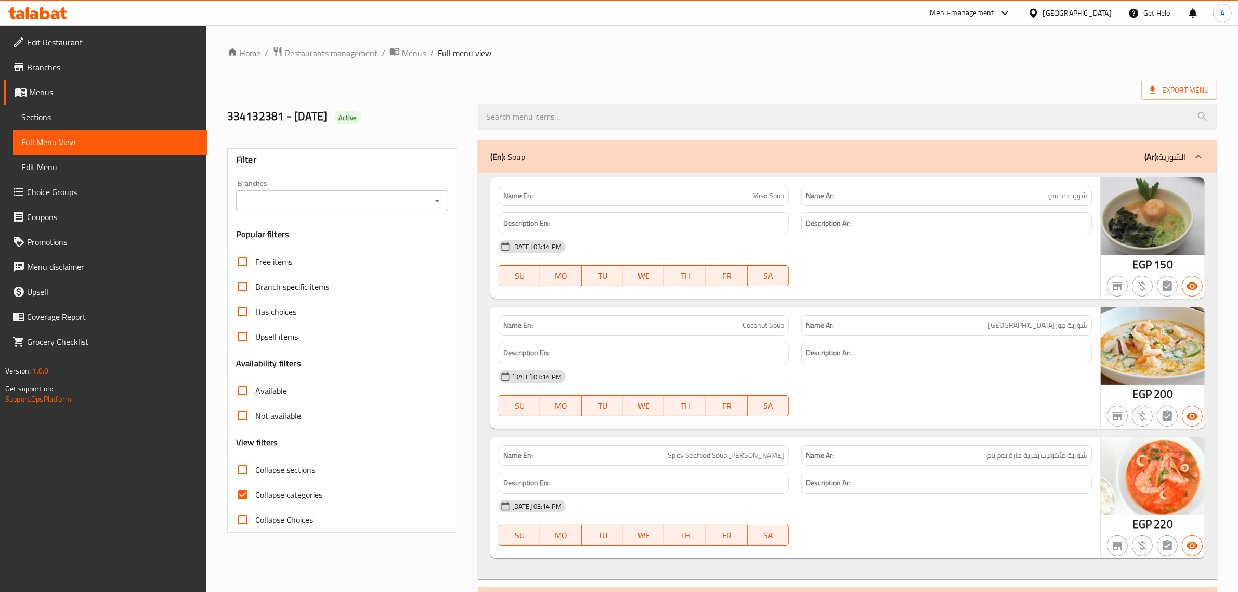
click at [273, 200] on input "Branches" at bounding box center [333, 200] width 189 height 15
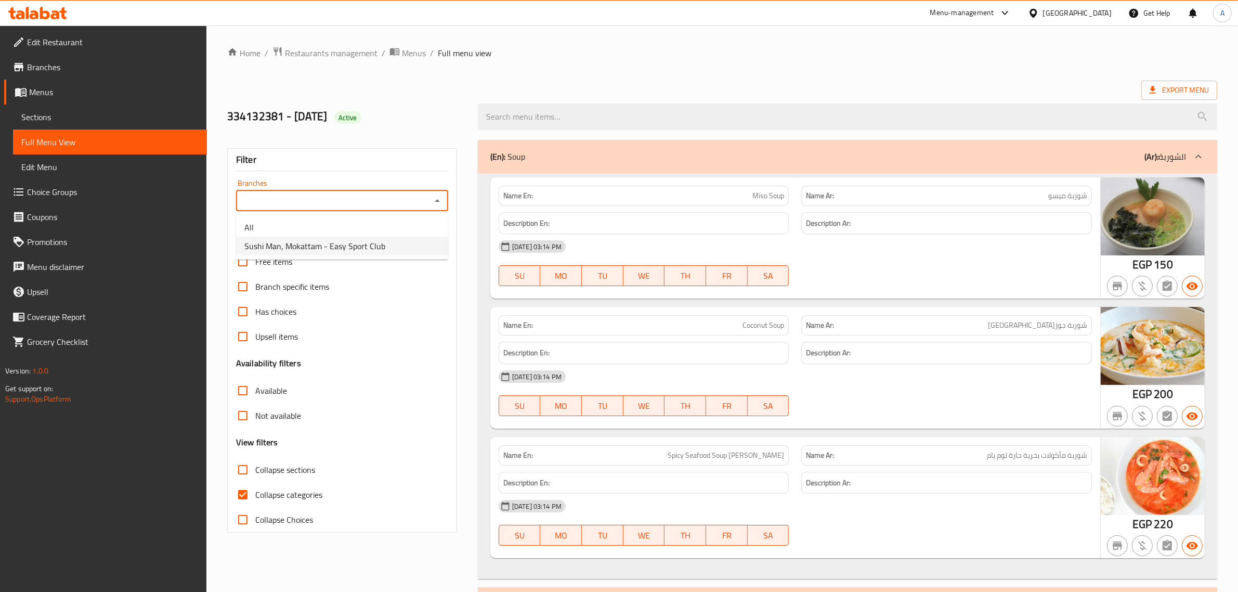
click at [271, 242] on span "Sushi Man, Mokattam - Easy Sport Club" at bounding box center [314, 246] width 141 height 12
type input "Sushi Man, Mokattam - Easy Sport Club"
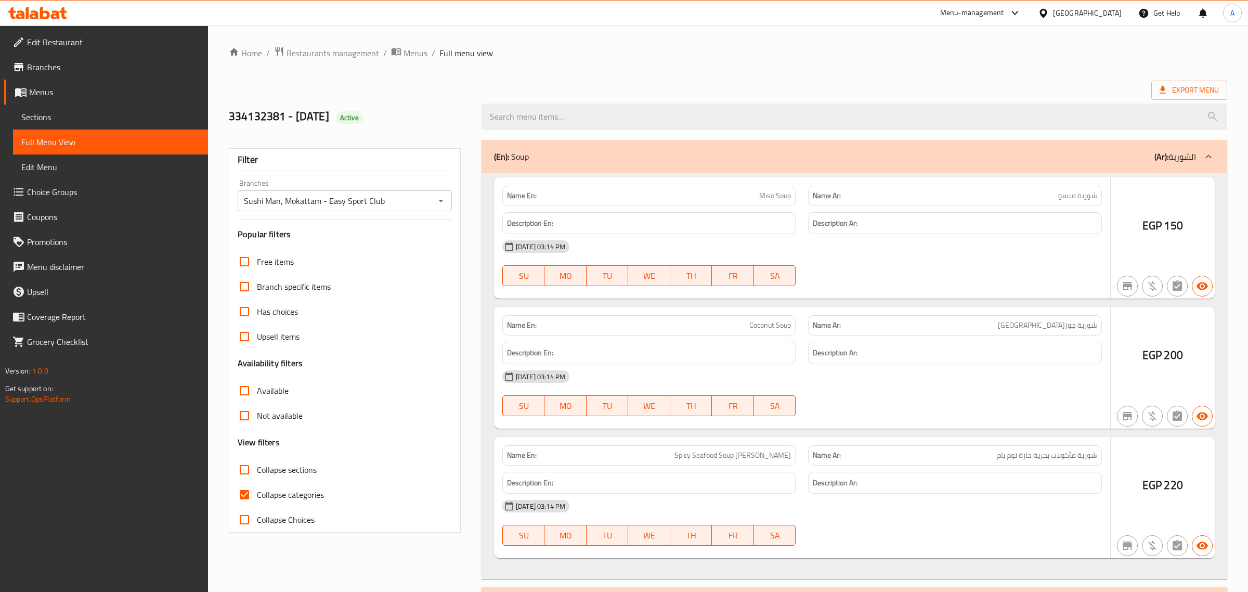
click at [239, 497] on div at bounding box center [624, 296] width 1248 height 592
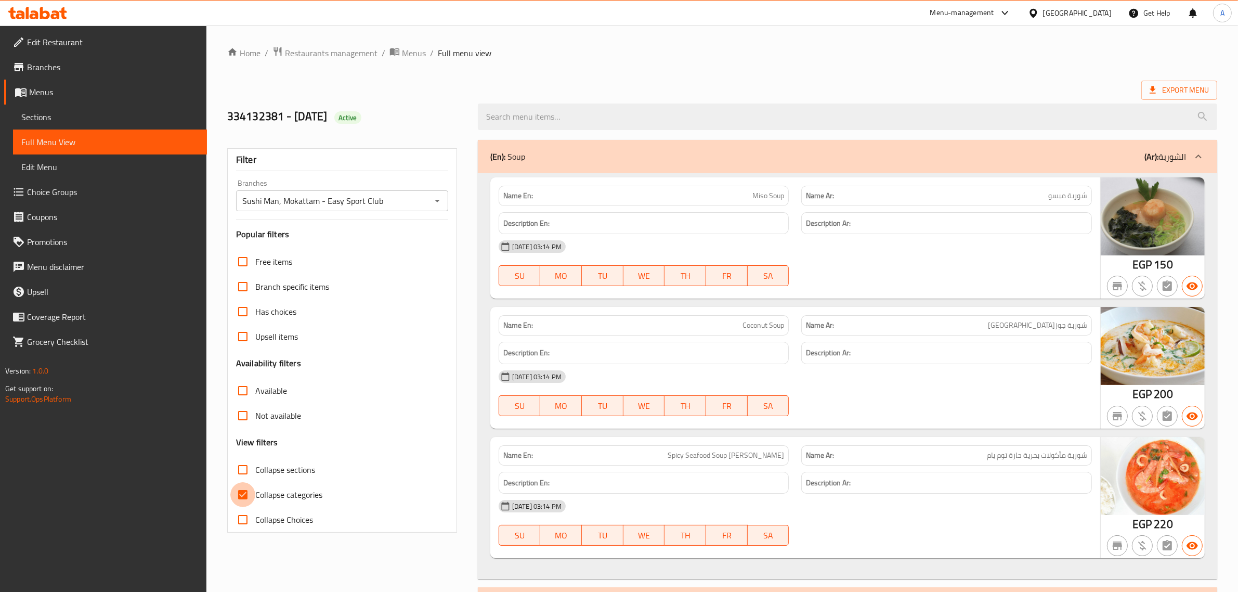
click at [244, 494] on input "Collapse categories" at bounding box center [242, 494] width 25 height 25
checkbox input "false"
click at [787, 58] on ol "Home / Restaurants management / Menus / Full menu view" at bounding box center [722, 53] width 990 height 14
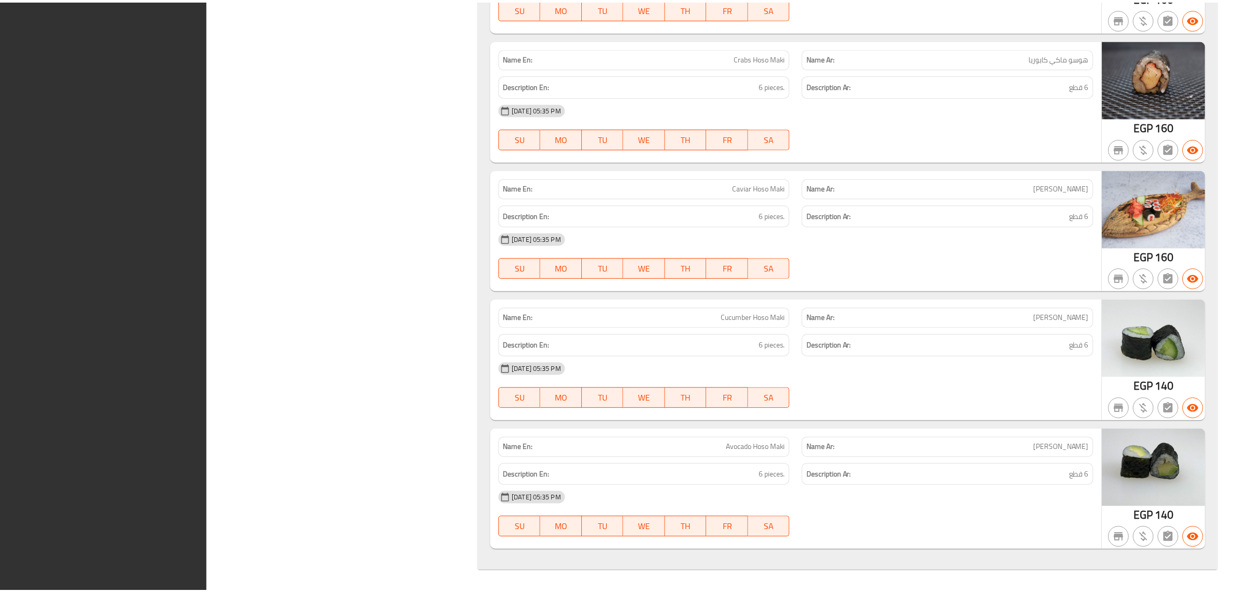
scroll to position [43859, 0]
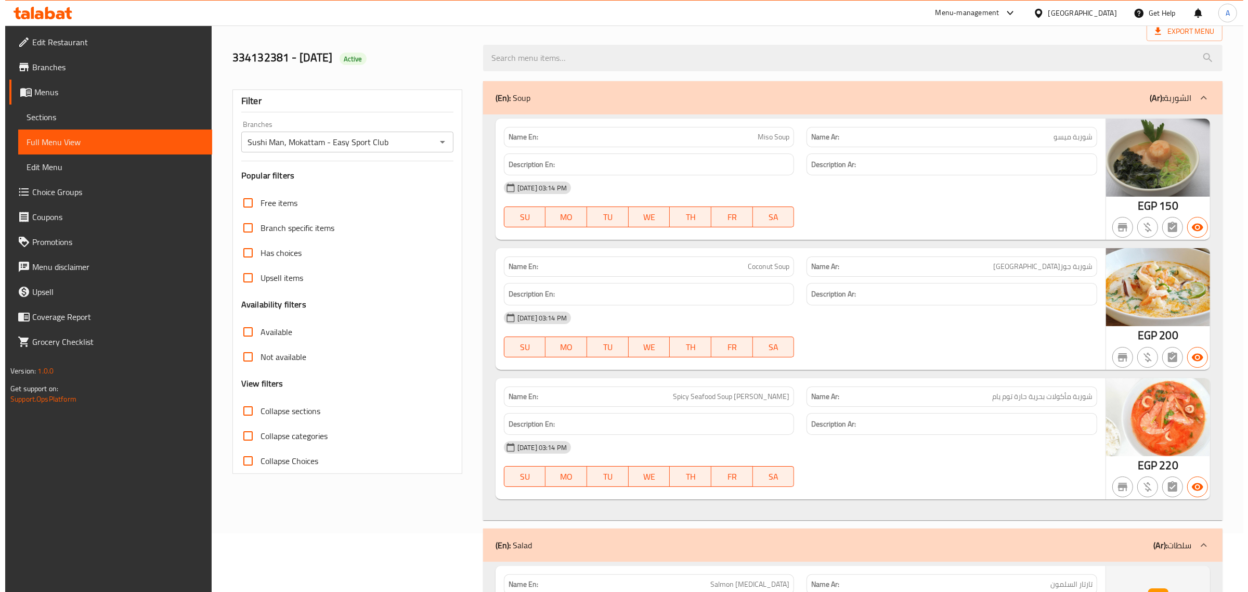
scroll to position [0, 0]
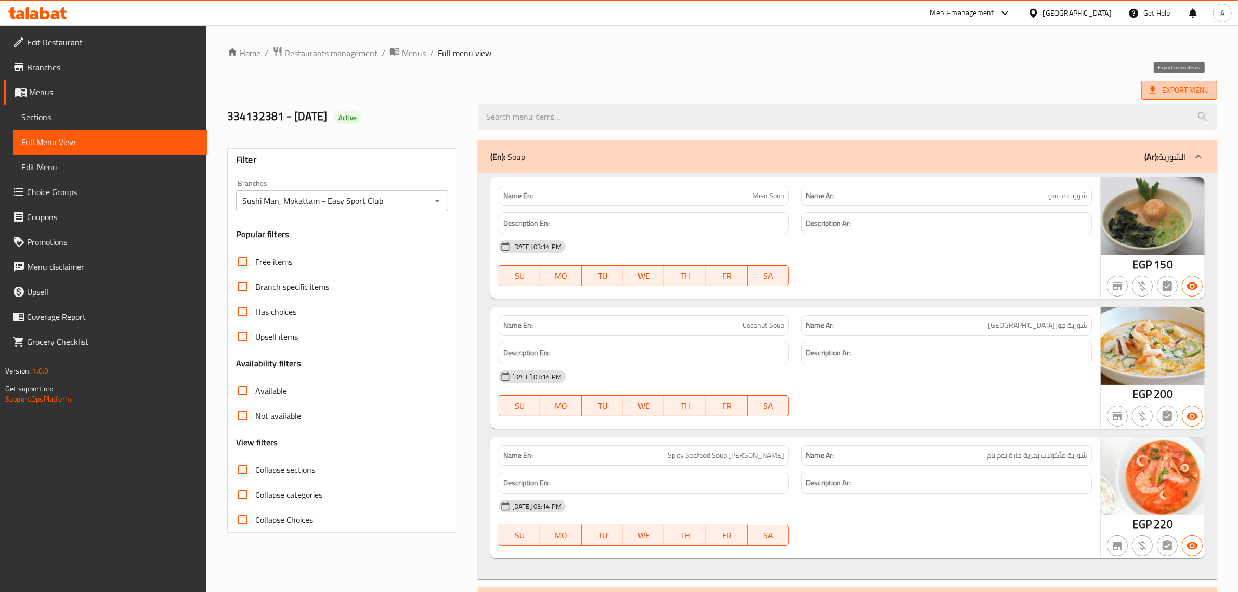
click at [1158, 84] on span "Export Menu" at bounding box center [1179, 90] width 59 height 13
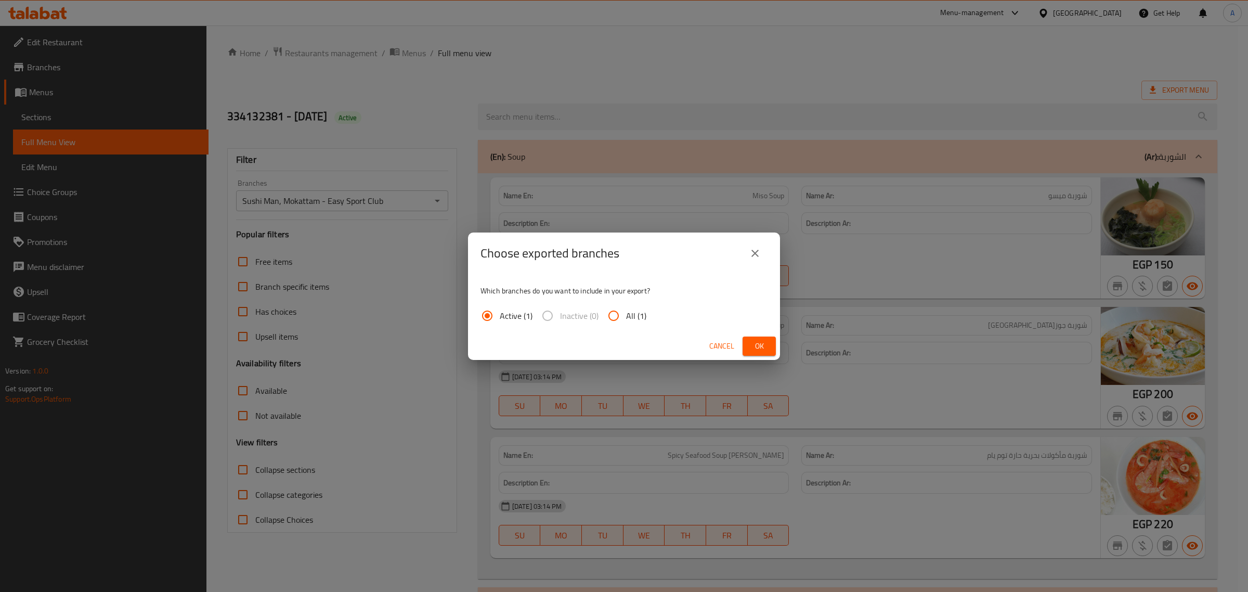
click at [611, 310] on input "All (1)" at bounding box center [613, 315] width 25 height 25
radio input "true"
click at [758, 345] on span "Ok" at bounding box center [759, 346] width 17 height 13
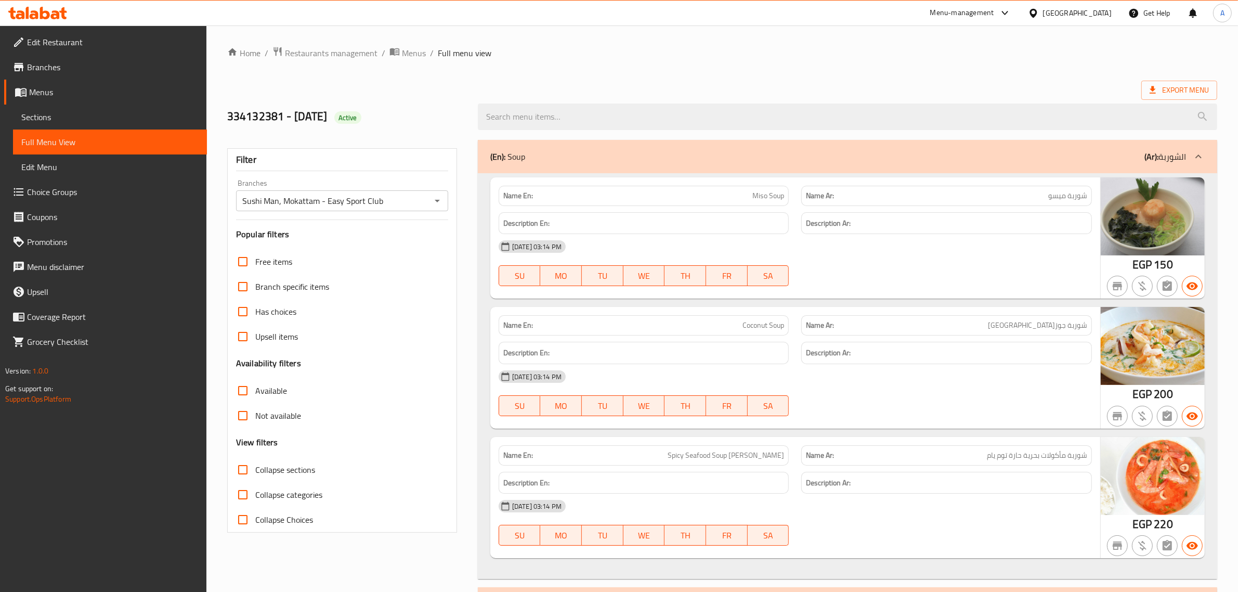
click at [1105, 25] on div "[GEOGRAPHIC_DATA]" at bounding box center [1070, 13] width 100 height 25
click at [1094, 17] on div "[GEOGRAPHIC_DATA]" at bounding box center [1077, 12] width 69 height 11
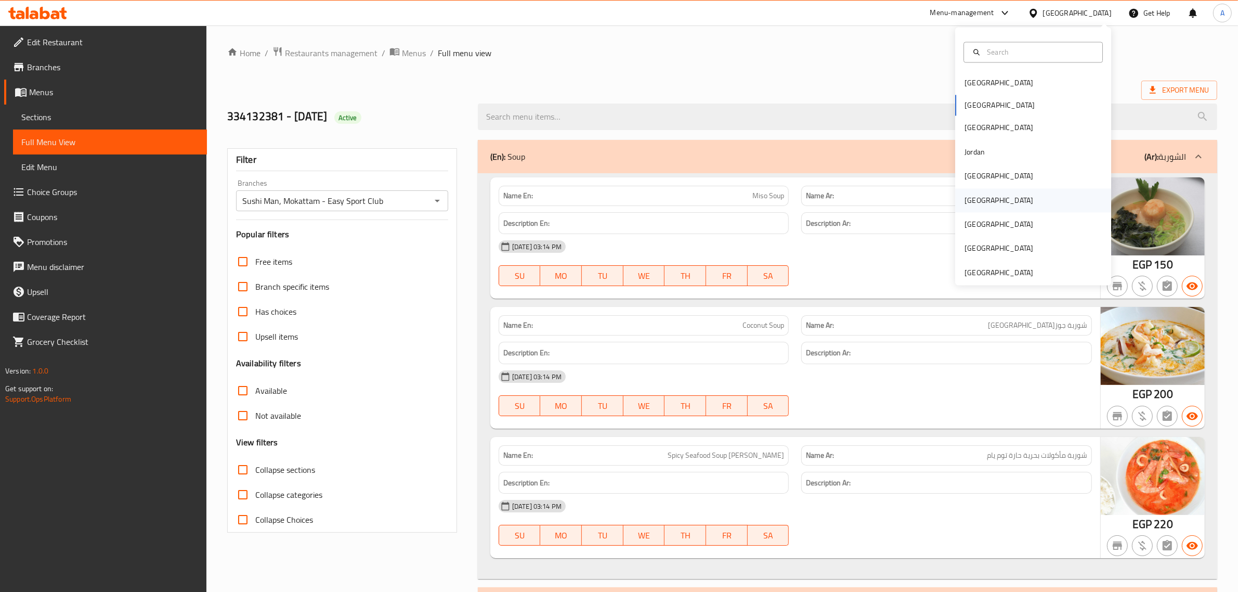
click at [987, 199] on div "Oman" at bounding box center [1033, 200] width 156 height 24
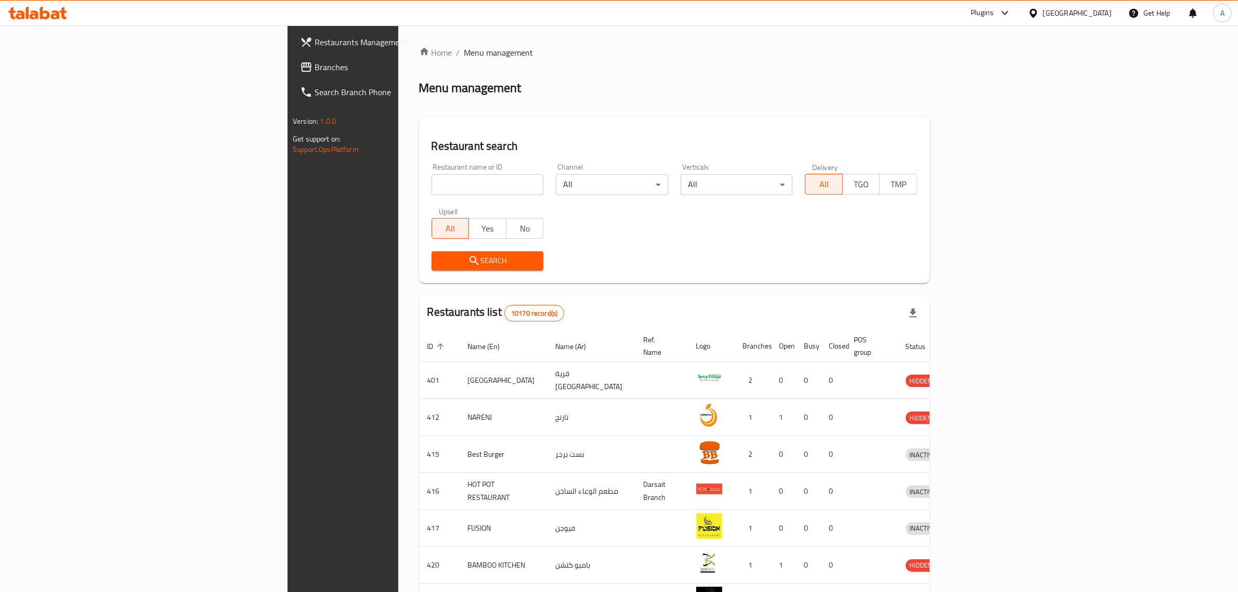
click at [425, 200] on div "Restaurant name or ID Restaurant name or ID" at bounding box center [487, 179] width 125 height 44
click at [432, 193] on input "search" at bounding box center [488, 184] width 112 height 21
paste input "761506"
type input "761506"
click button "Search" at bounding box center [488, 260] width 112 height 19
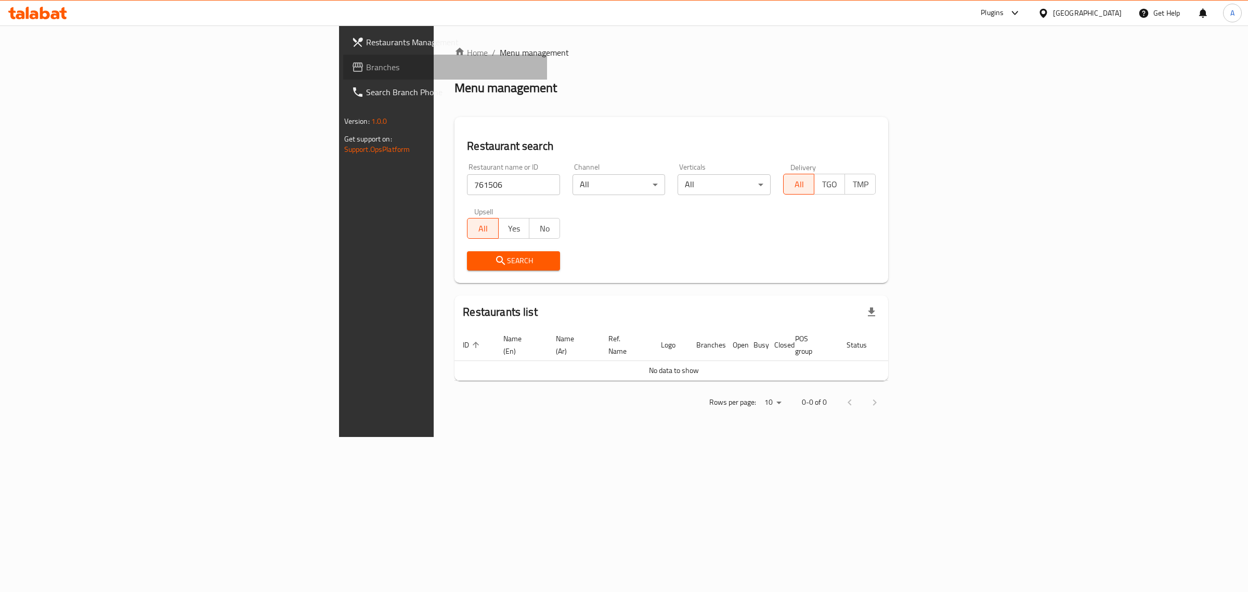
click at [366, 62] on span "Branches" at bounding box center [452, 67] width 173 height 12
